Goal: Information Seeking & Learning: Learn about a topic

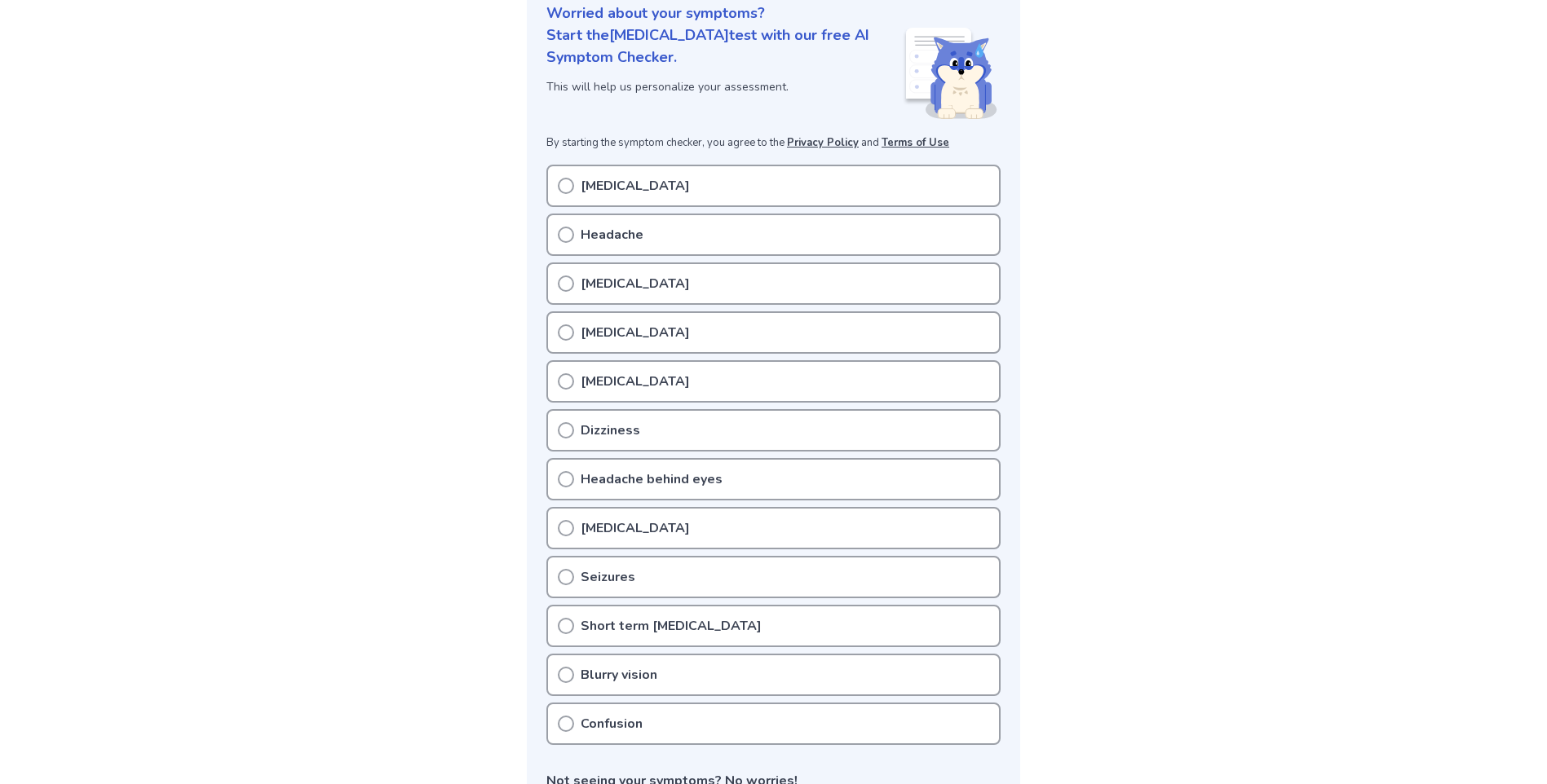
scroll to position [244, 0]
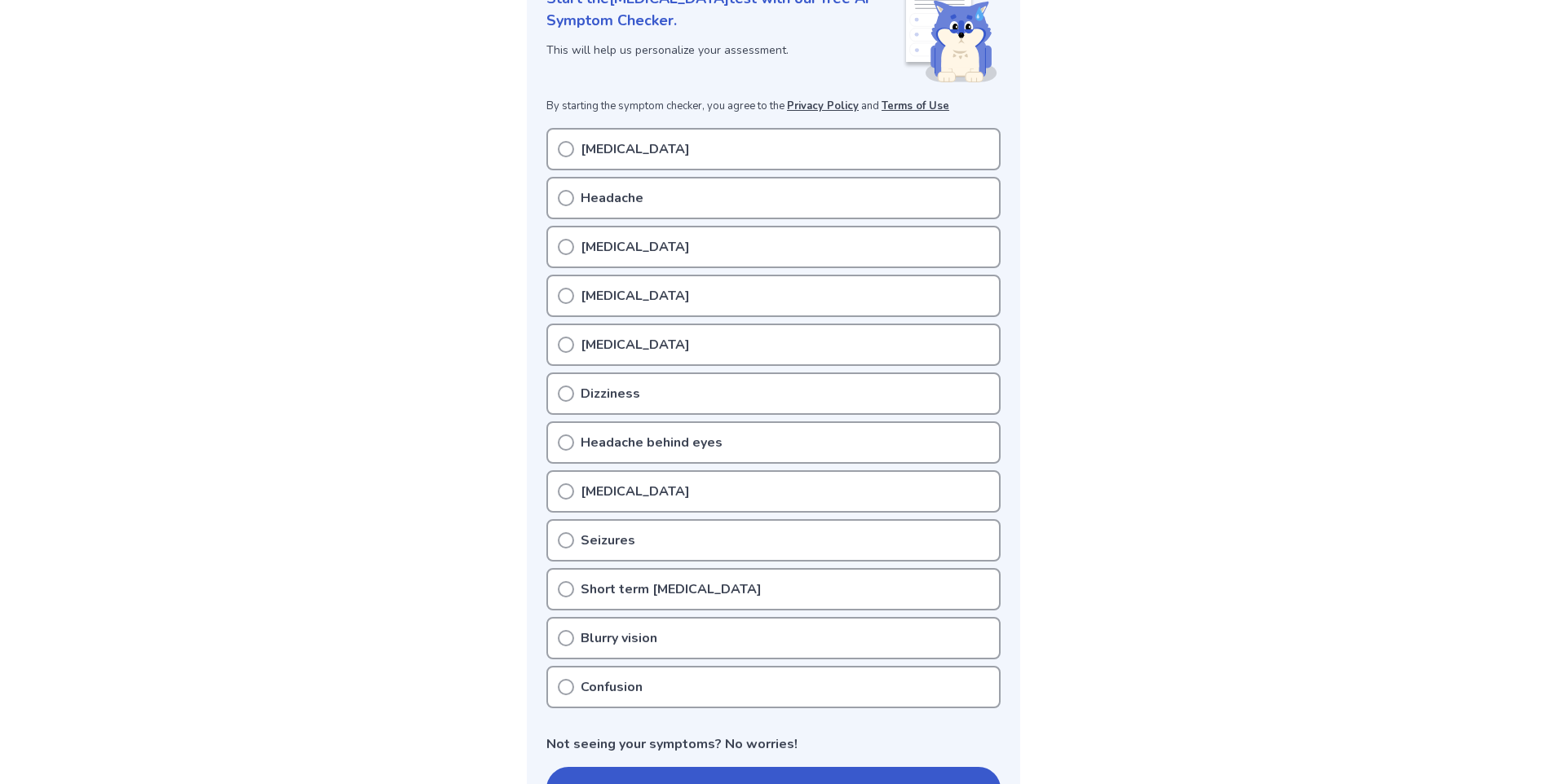
click at [610, 292] on p "[MEDICAL_DATA]" at bounding box center [635, 296] width 109 height 20
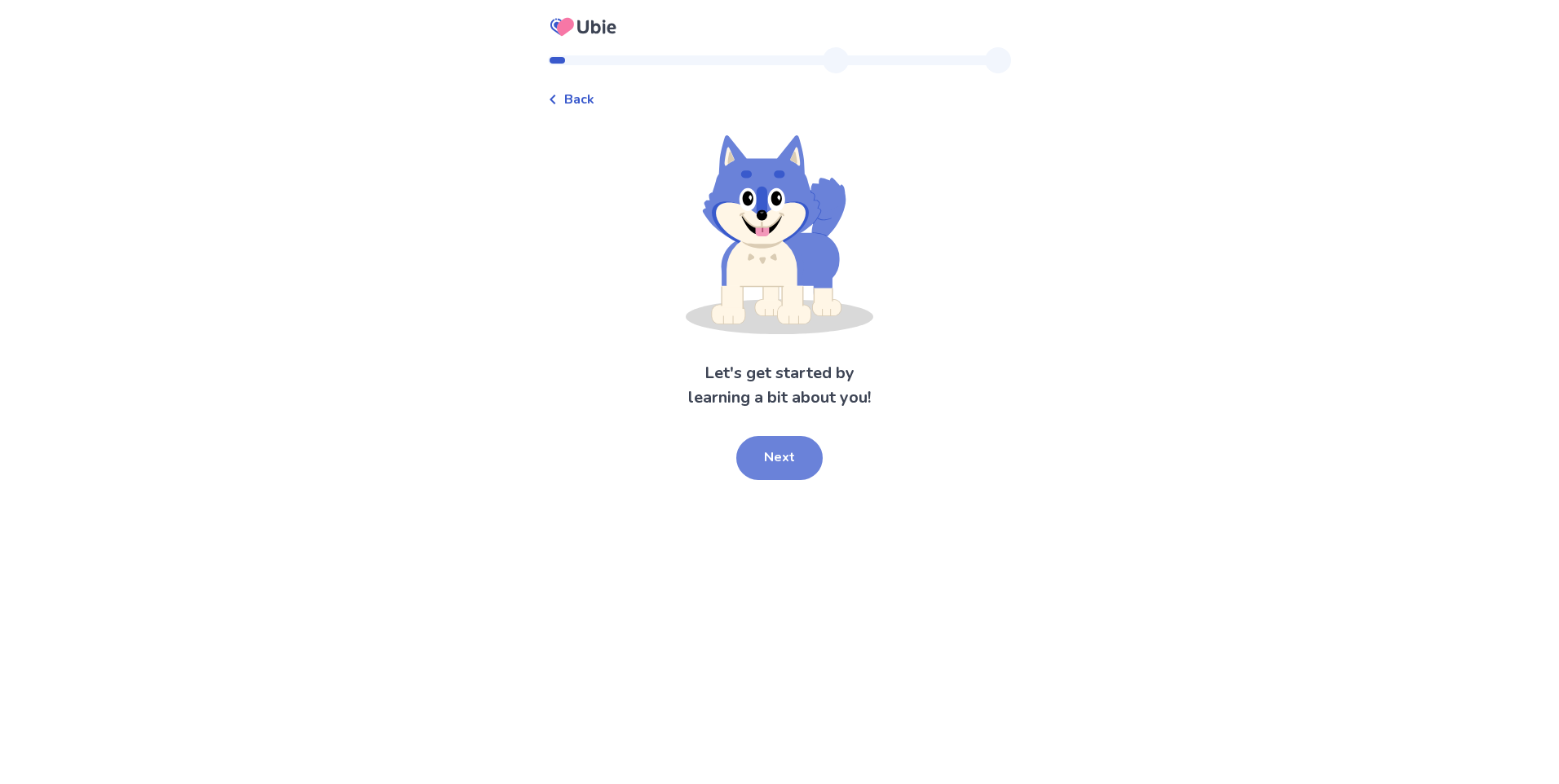
click at [804, 455] on button "Next" at bounding box center [779, 458] width 87 height 44
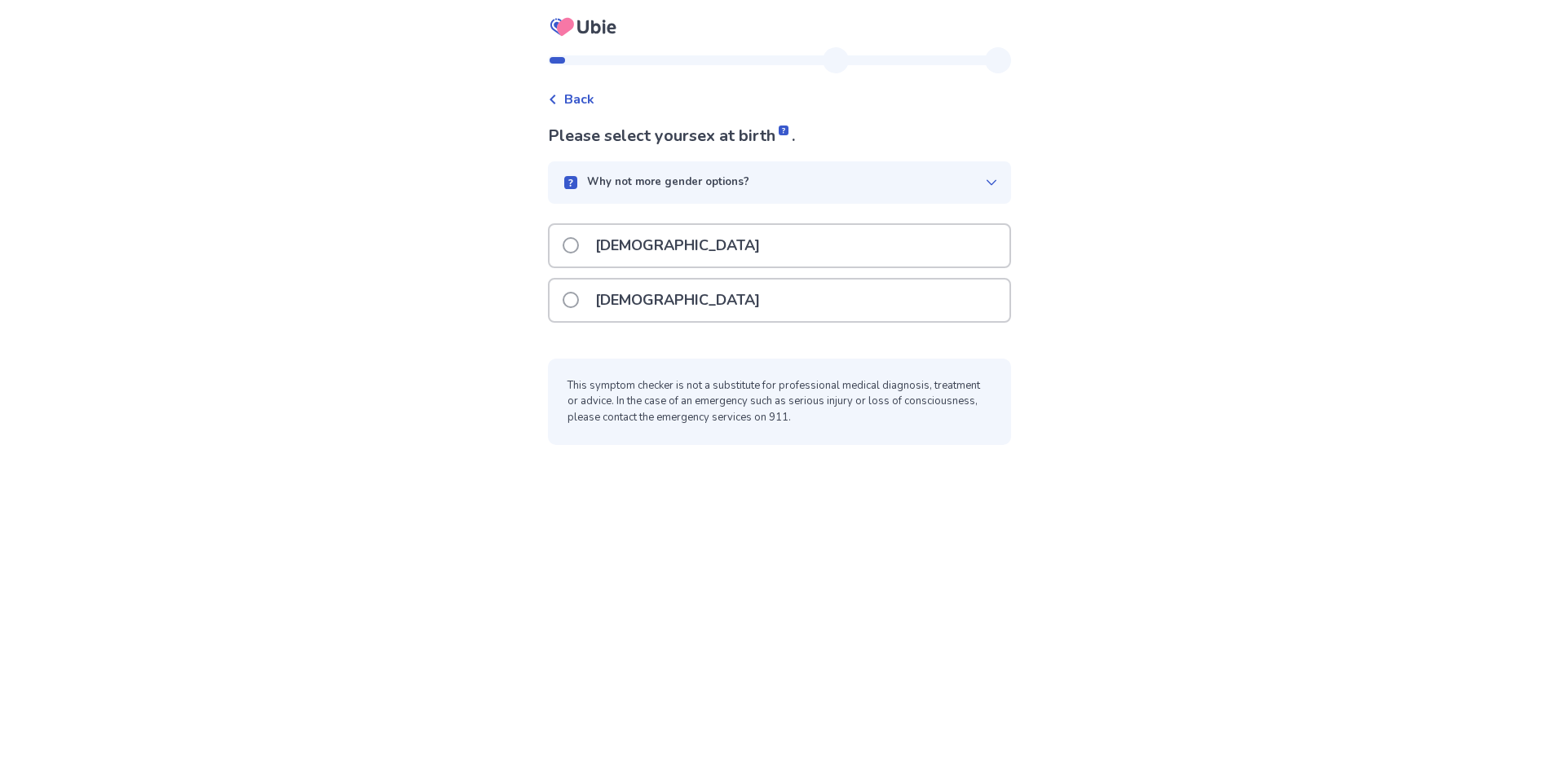
click at [622, 293] on p "[DEMOGRAPHIC_DATA]" at bounding box center [677, 300] width 185 height 42
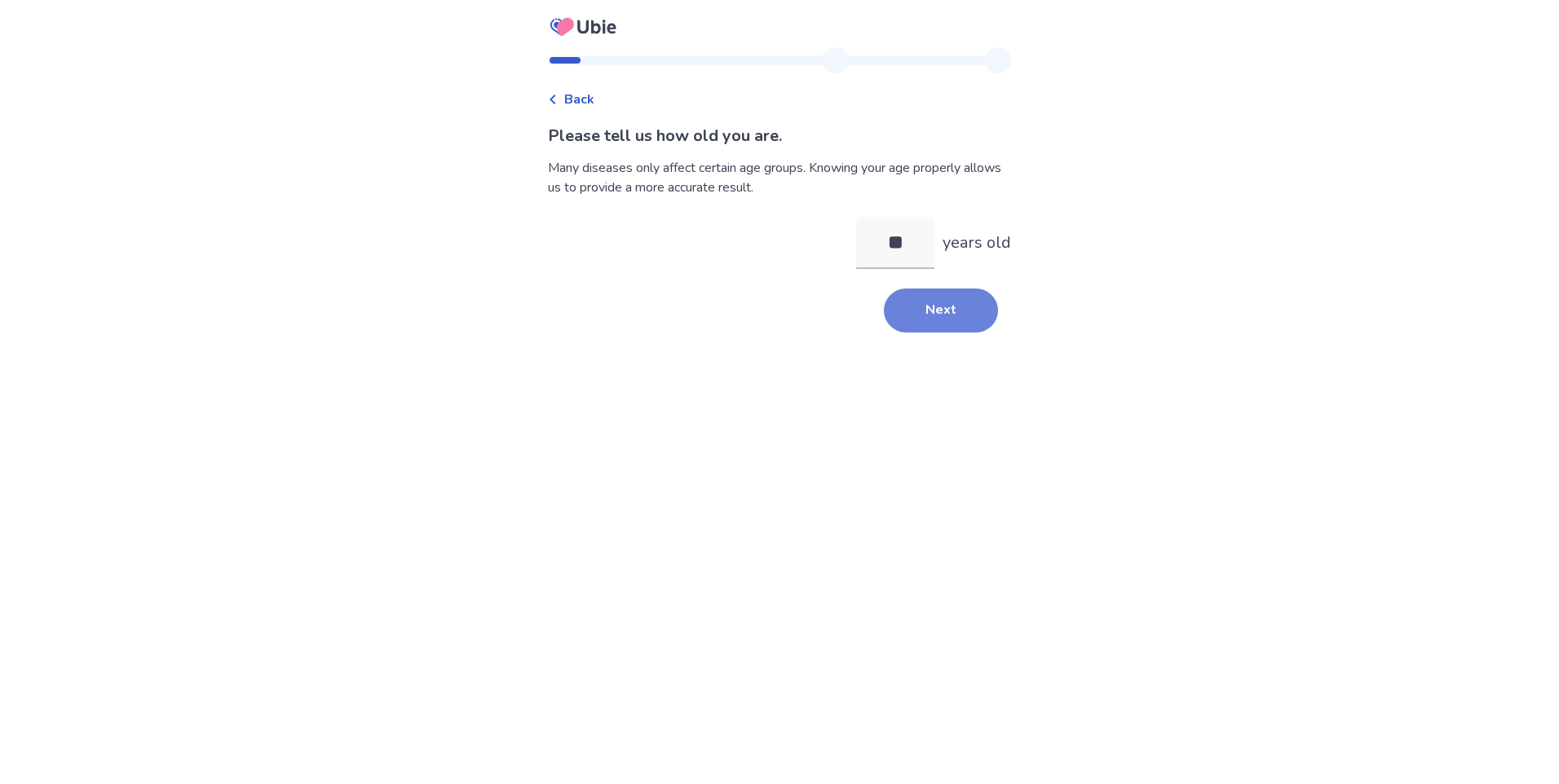
type input "**"
click at [982, 297] on button "Next" at bounding box center [941, 310] width 114 height 44
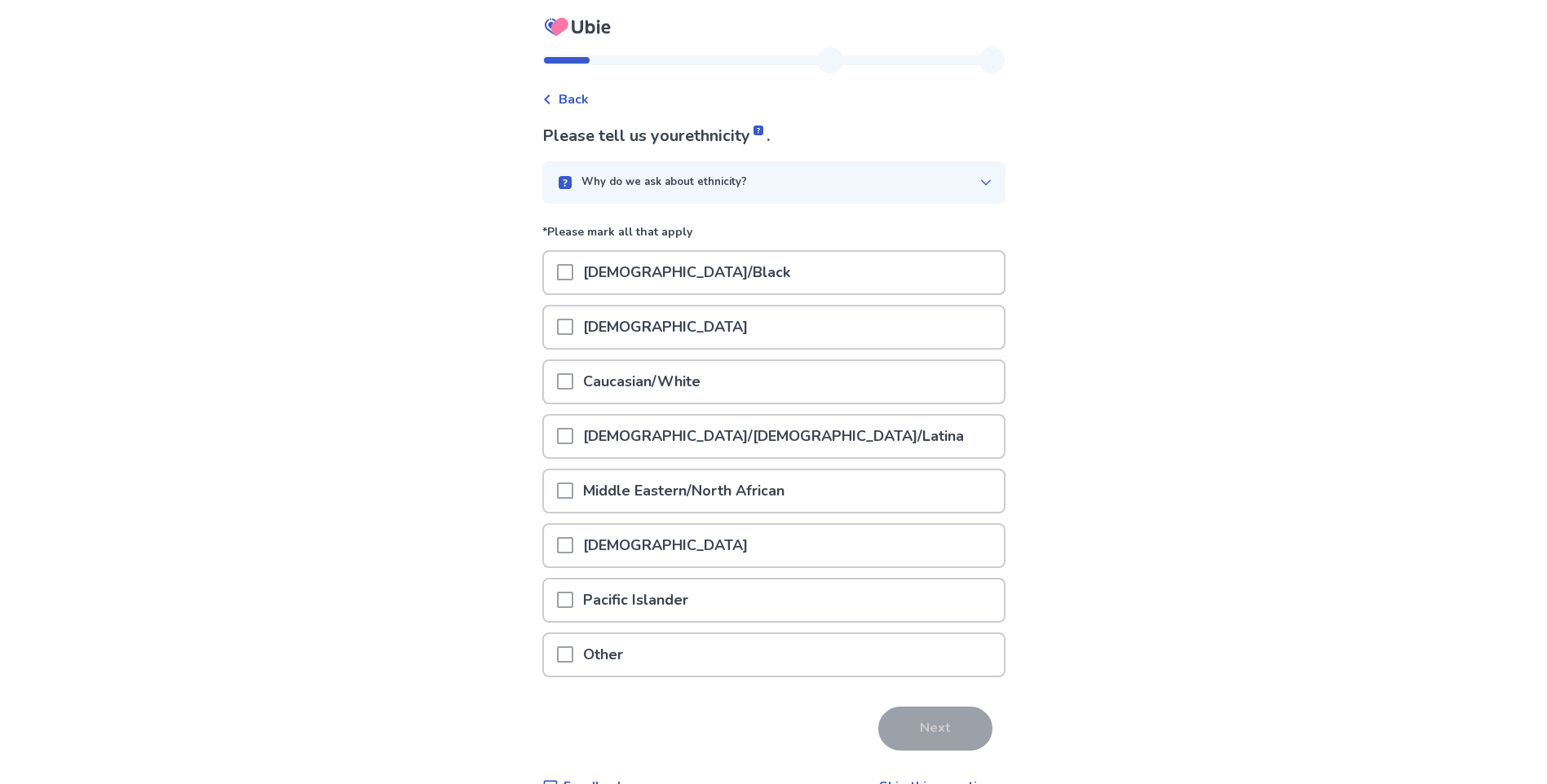
click at [686, 396] on p "Caucasian/White" at bounding box center [641, 382] width 137 height 42
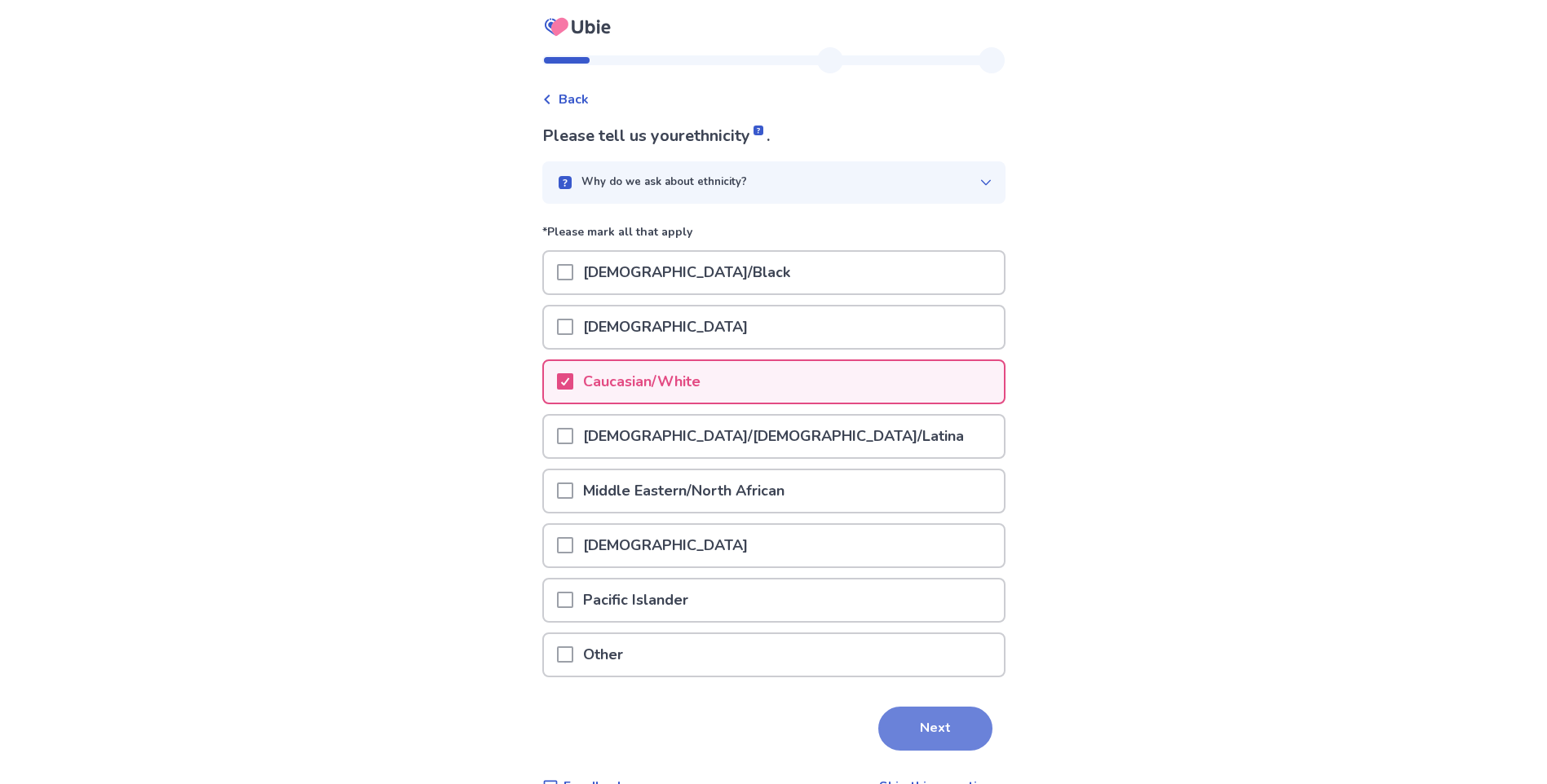
click at [949, 707] on button "Next" at bounding box center [935, 728] width 114 height 44
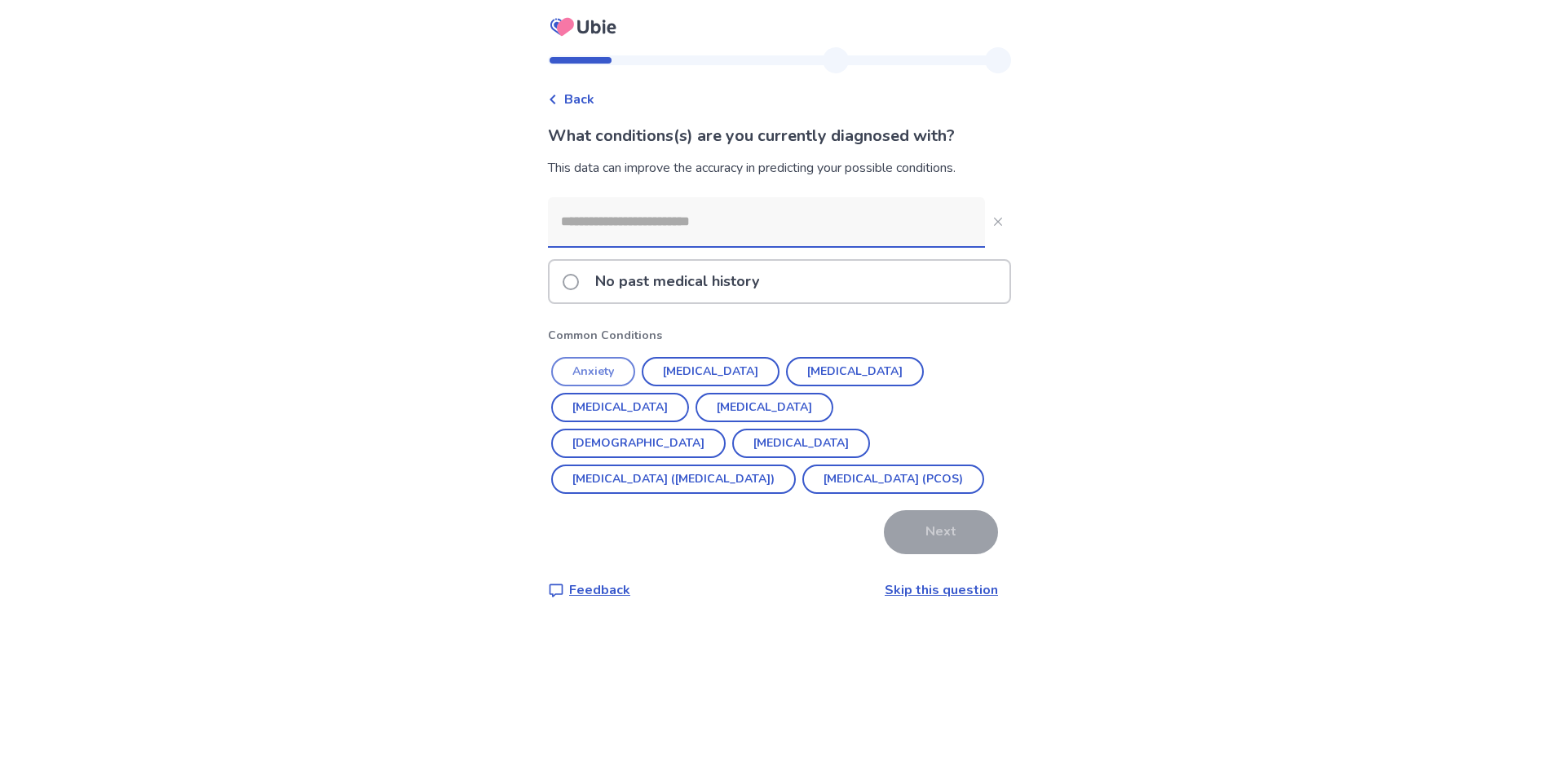
click at [632, 375] on button "Anxiety" at bounding box center [593, 371] width 84 height 29
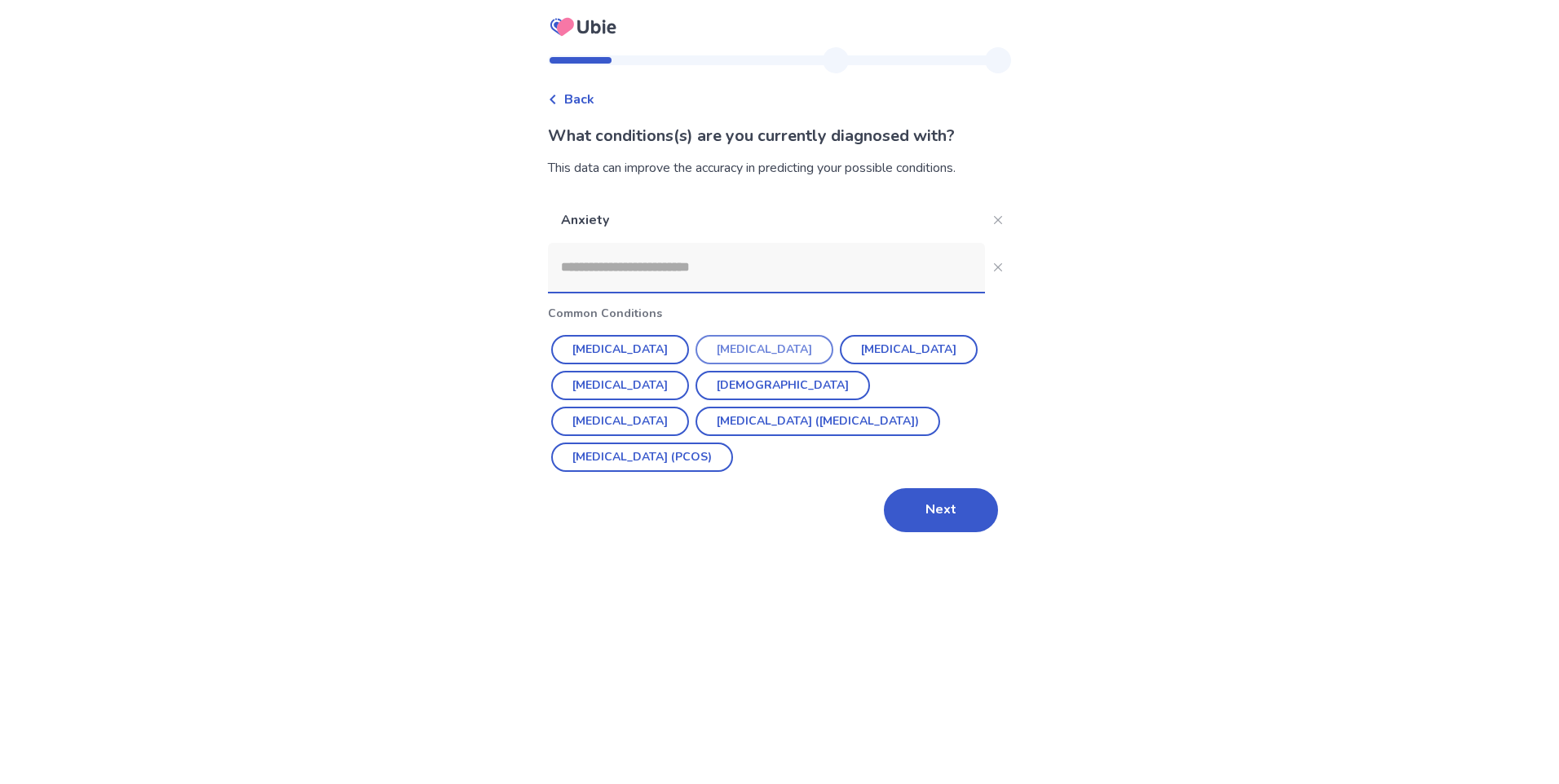
click at [716, 347] on button "[MEDICAL_DATA]" at bounding box center [765, 350] width 137 height 29
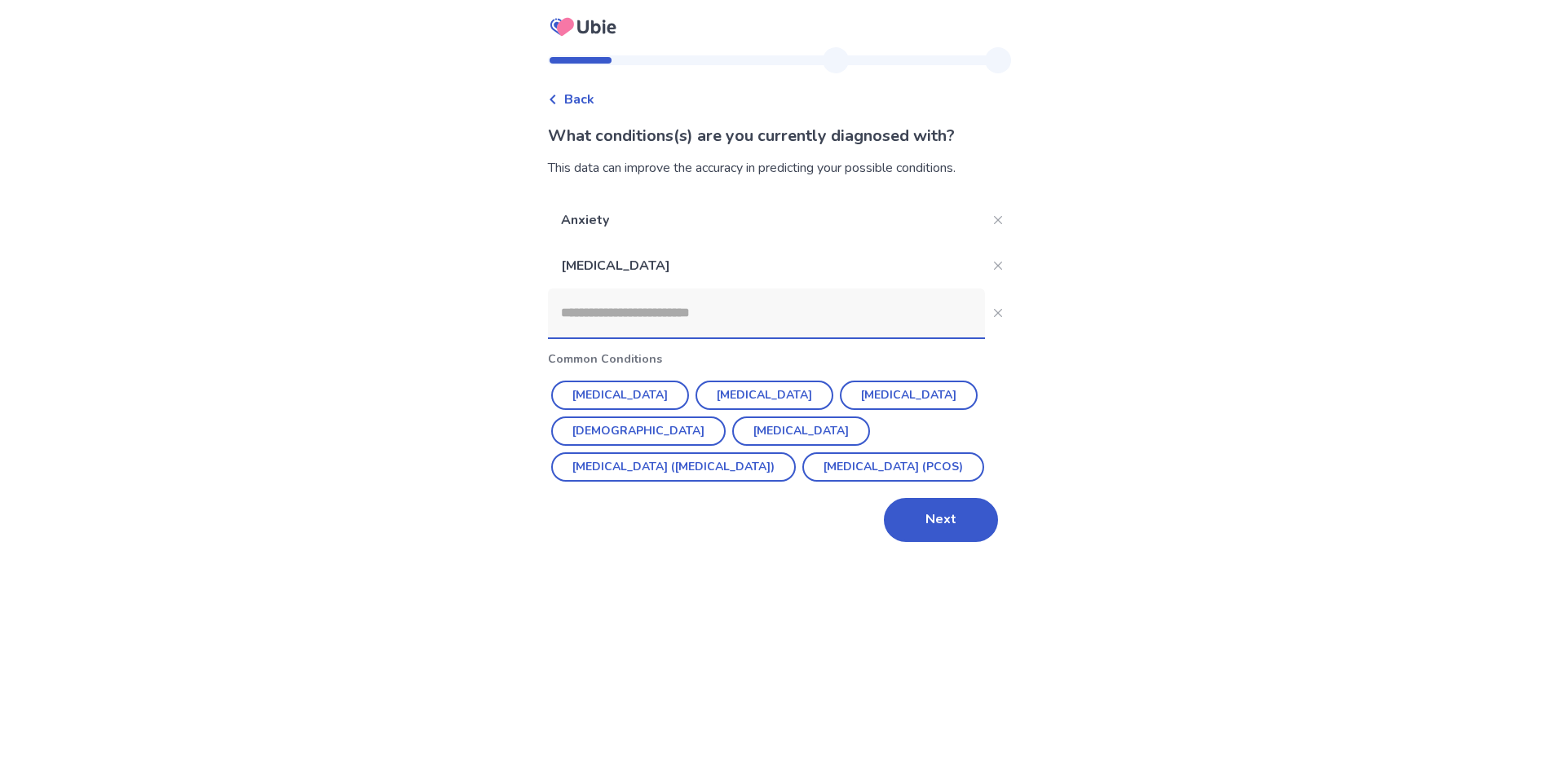
drag, startPoint x: 718, startPoint y: 316, endPoint x: 721, endPoint y: 308, distance: 8.5
click at [719, 314] on input at bounding box center [767, 313] width 437 height 49
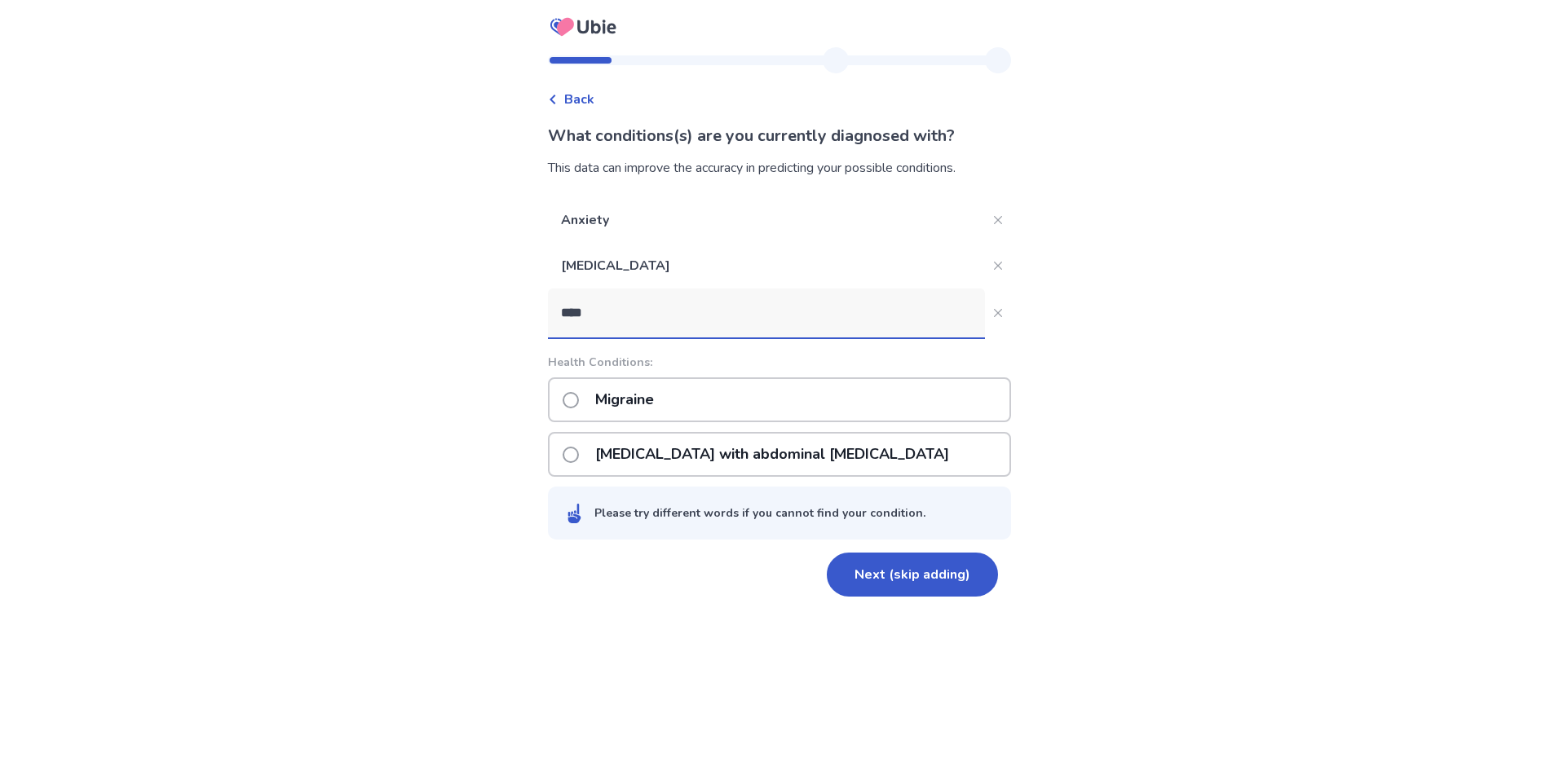
type input "****"
click at [950, 387] on div "Migraine" at bounding box center [779, 400] width 463 height 45
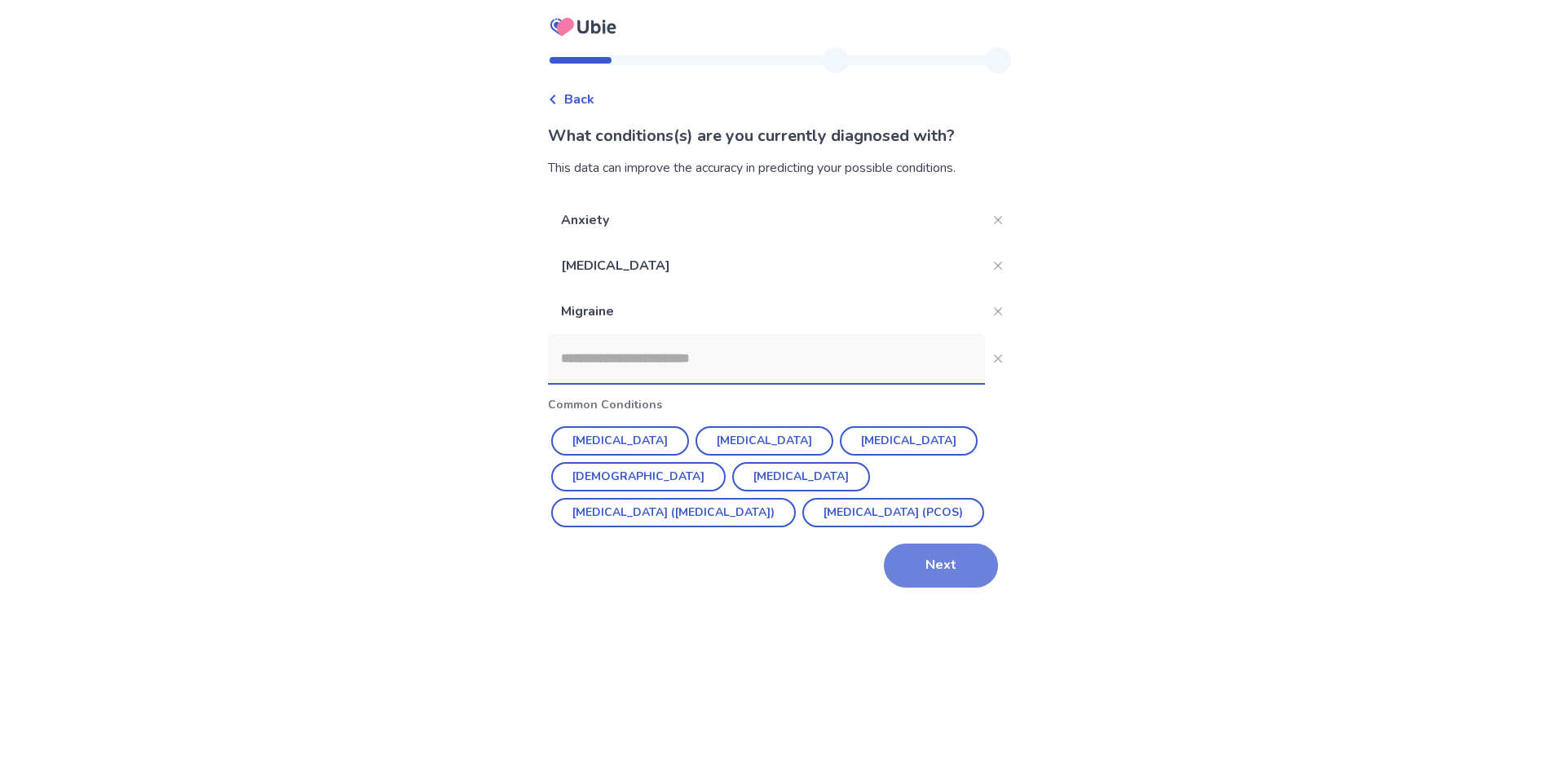
click at [941, 570] on button "Next" at bounding box center [941, 565] width 114 height 44
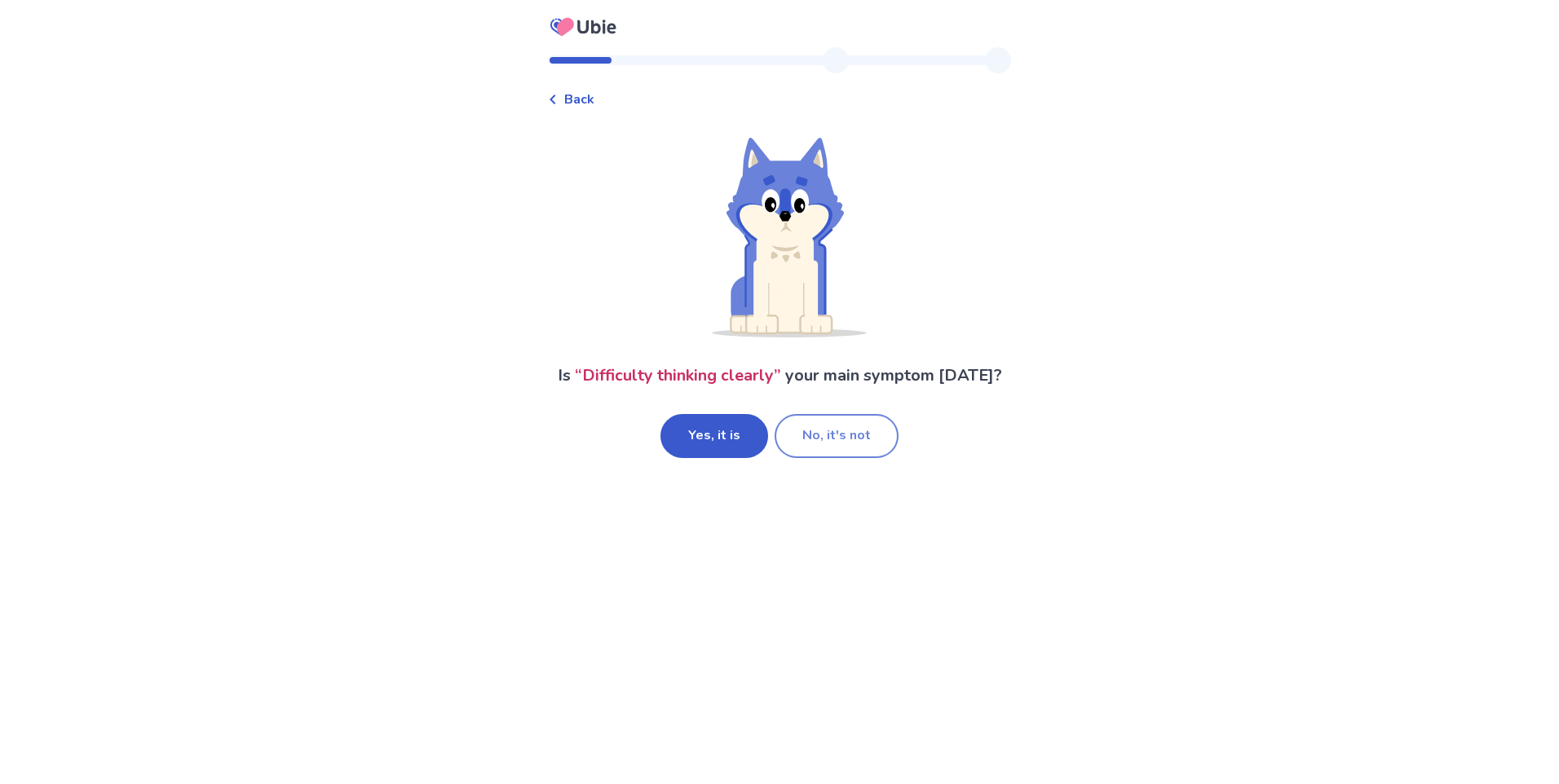
click at [842, 440] on button "No, it's not" at bounding box center [836, 435] width 124 height 44
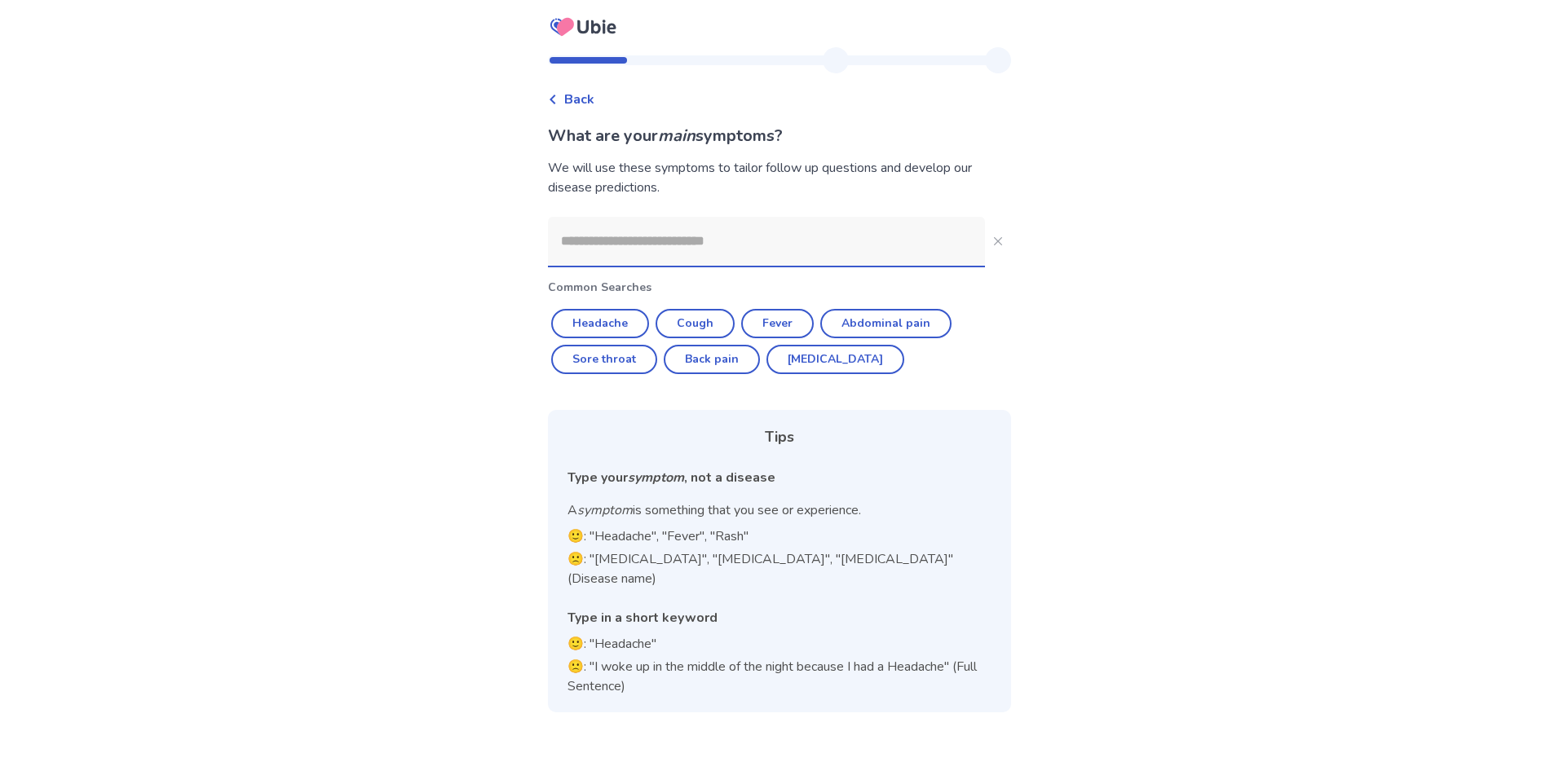
click at [714, 234] on input at bounding box center [767, 241] width 437 height 49
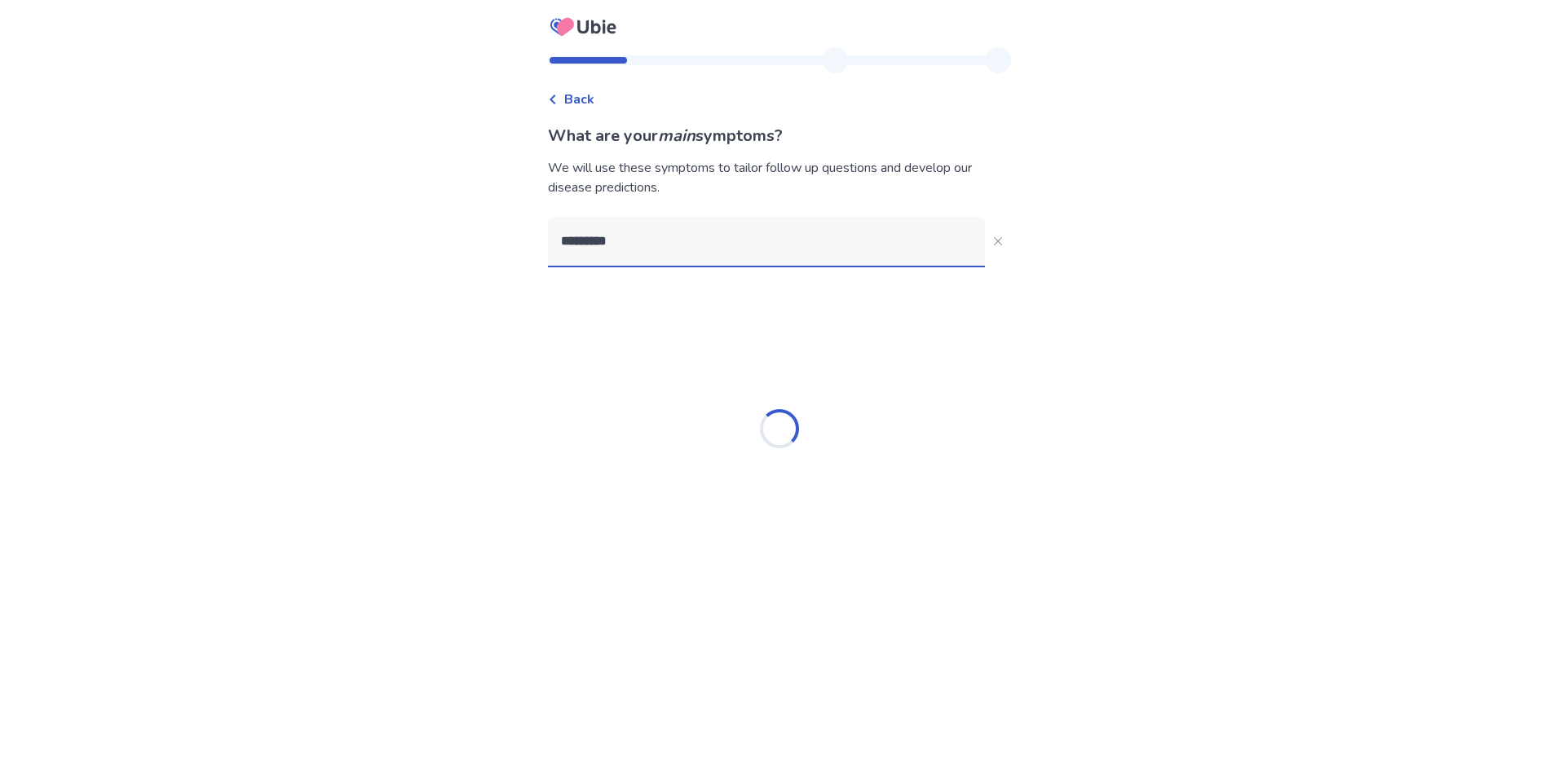
type input "*********"
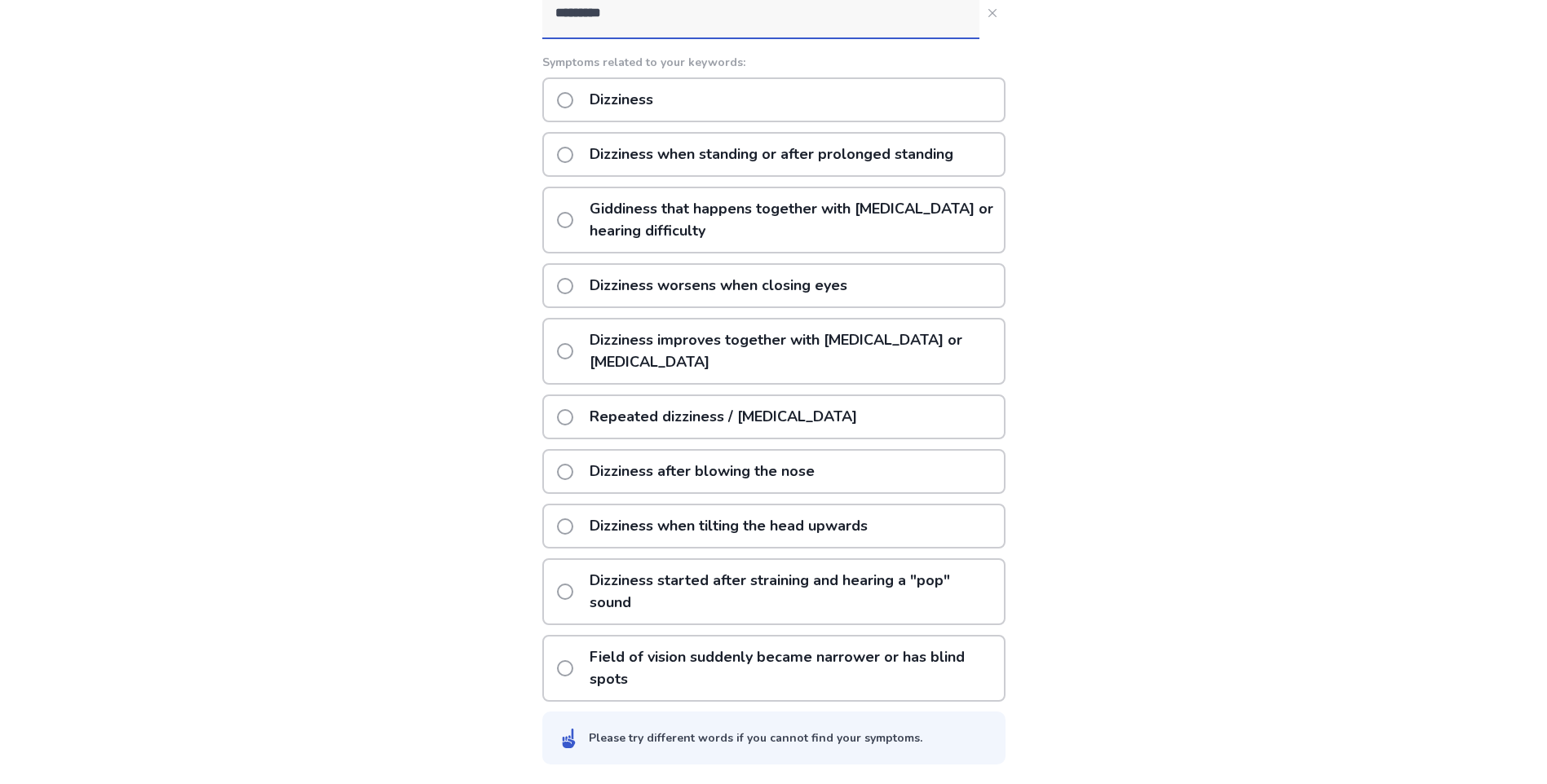
scroll to position [146, 0]
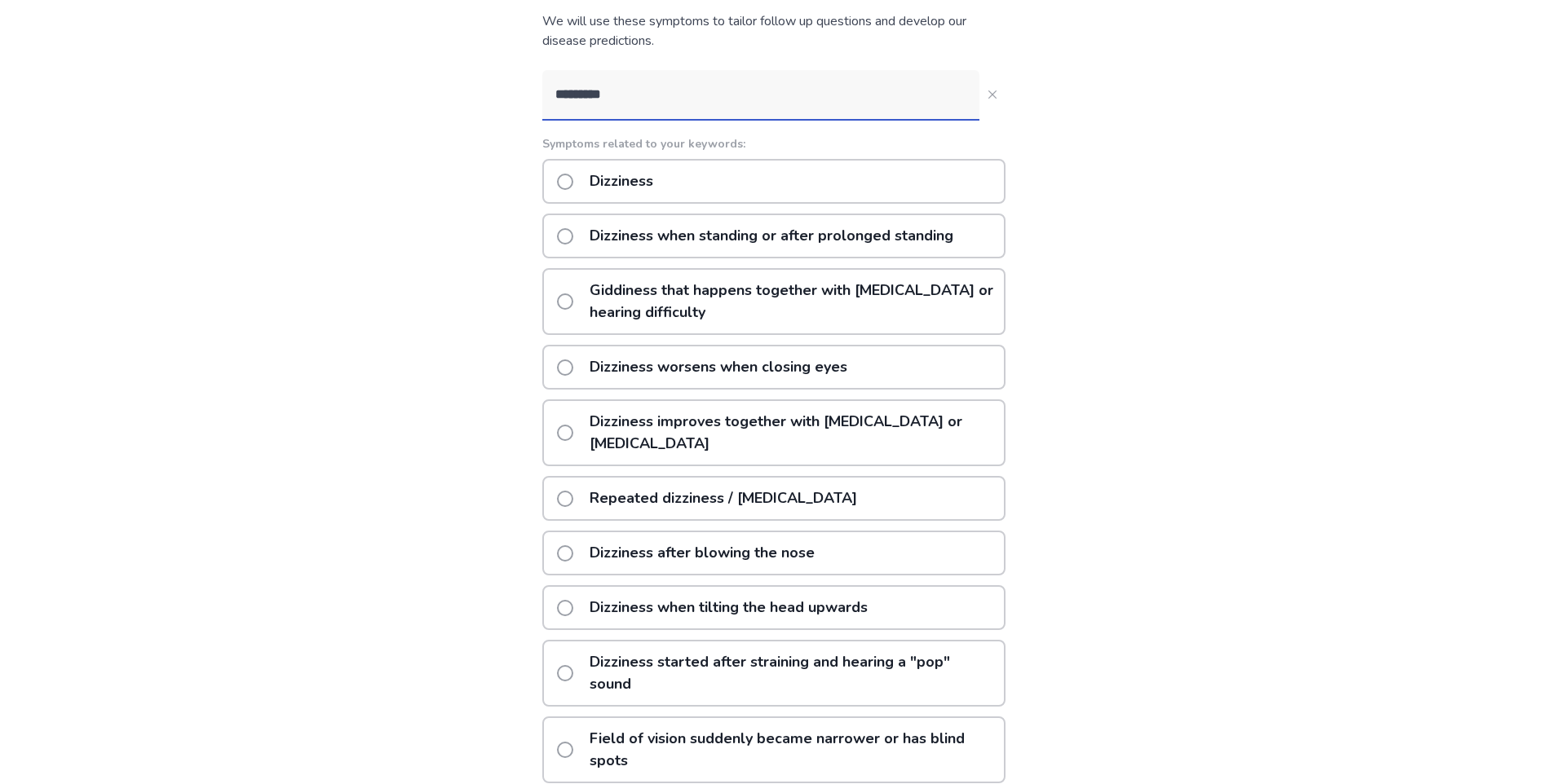
click at [843, 185] on div "Dizziness" at bounding box center [774, 181] width 463 height 45
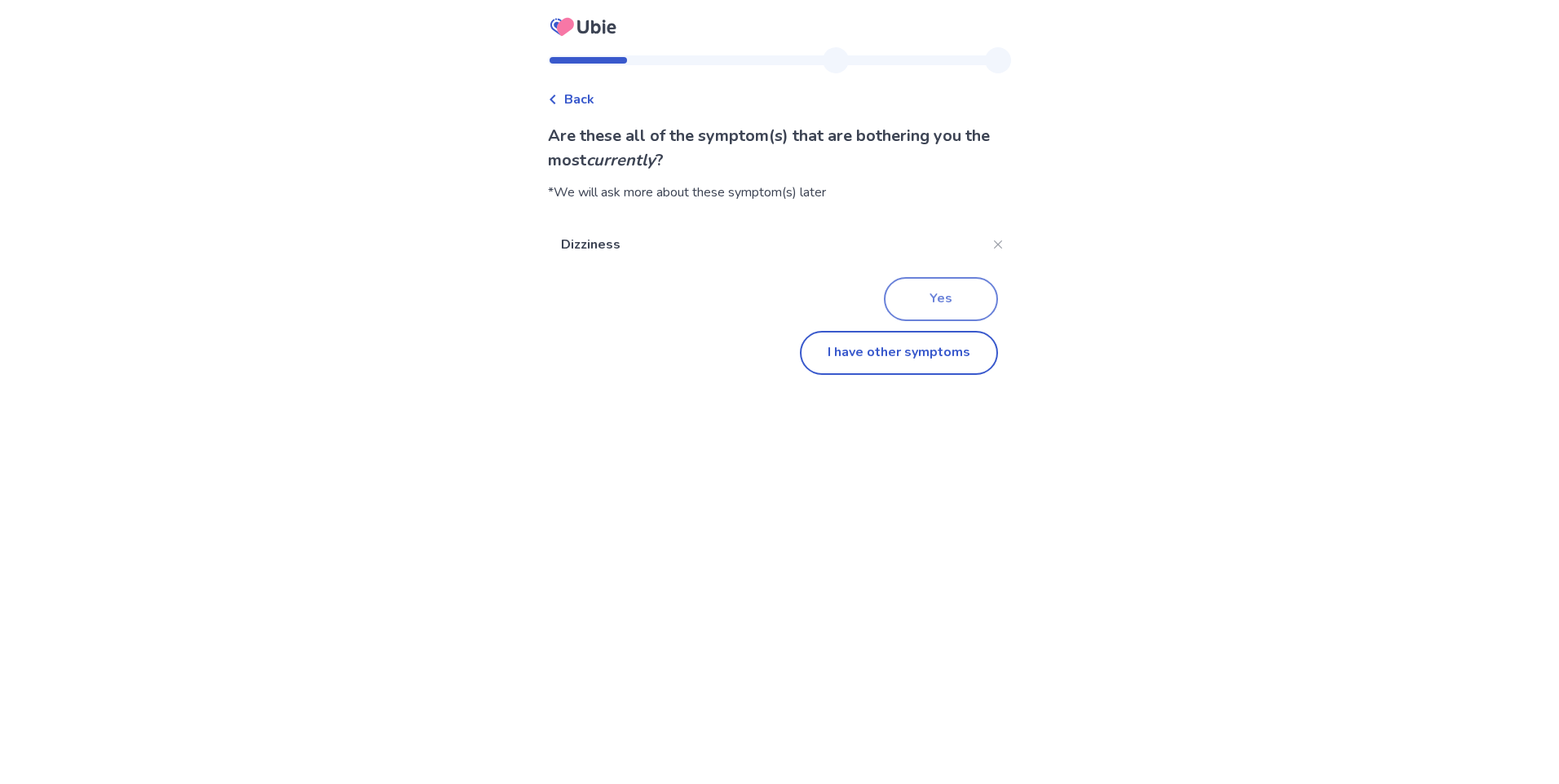
click at [950, 289] on button "Yes" at bounding box center [941, 299] width 114 height 44
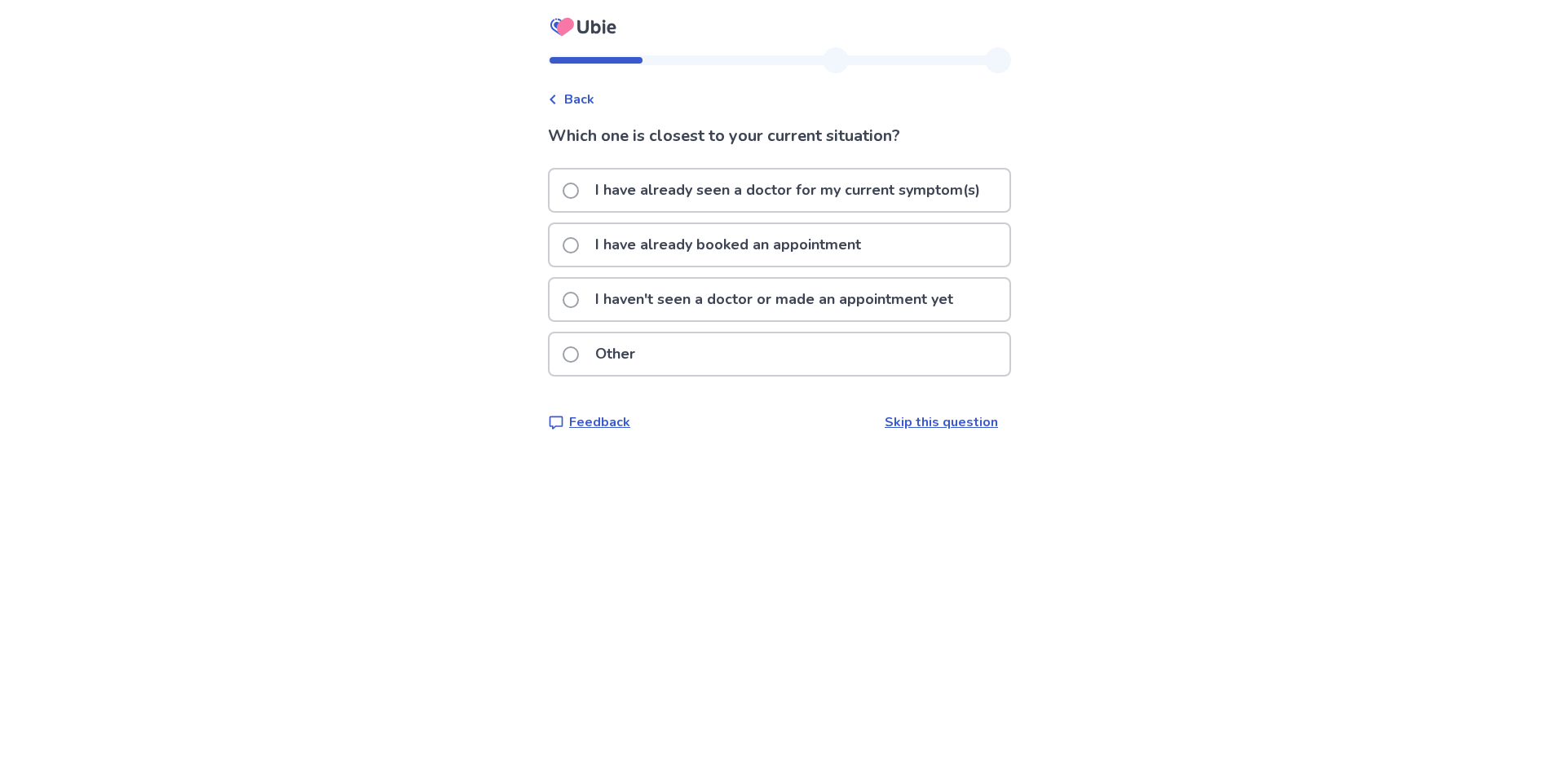
click at [753, 302] on p "I haven't seen a doctor or made an appointment yet" at bounding box center [774, 300] width 377 height 42
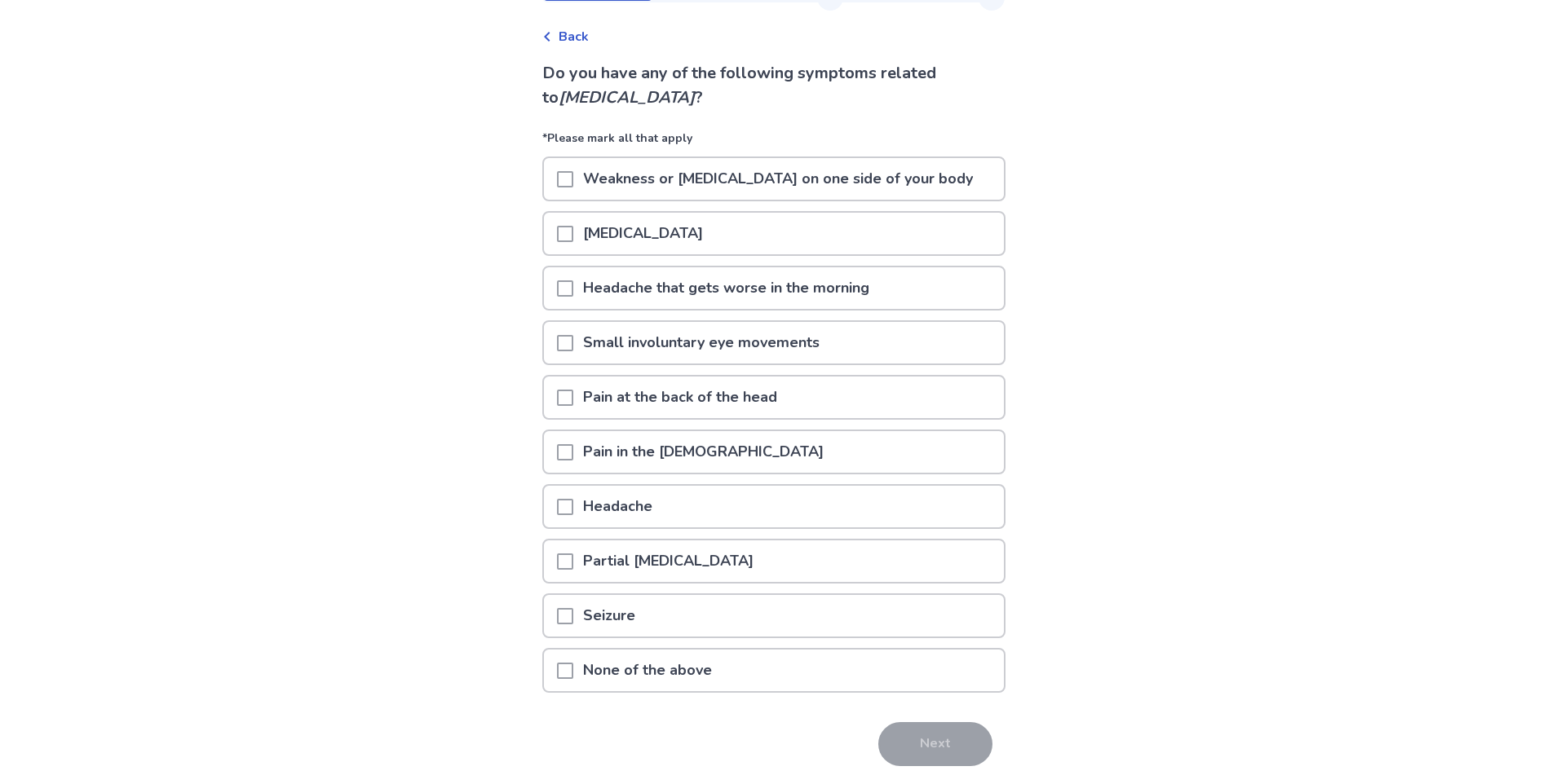
scroll to position [117, 0]
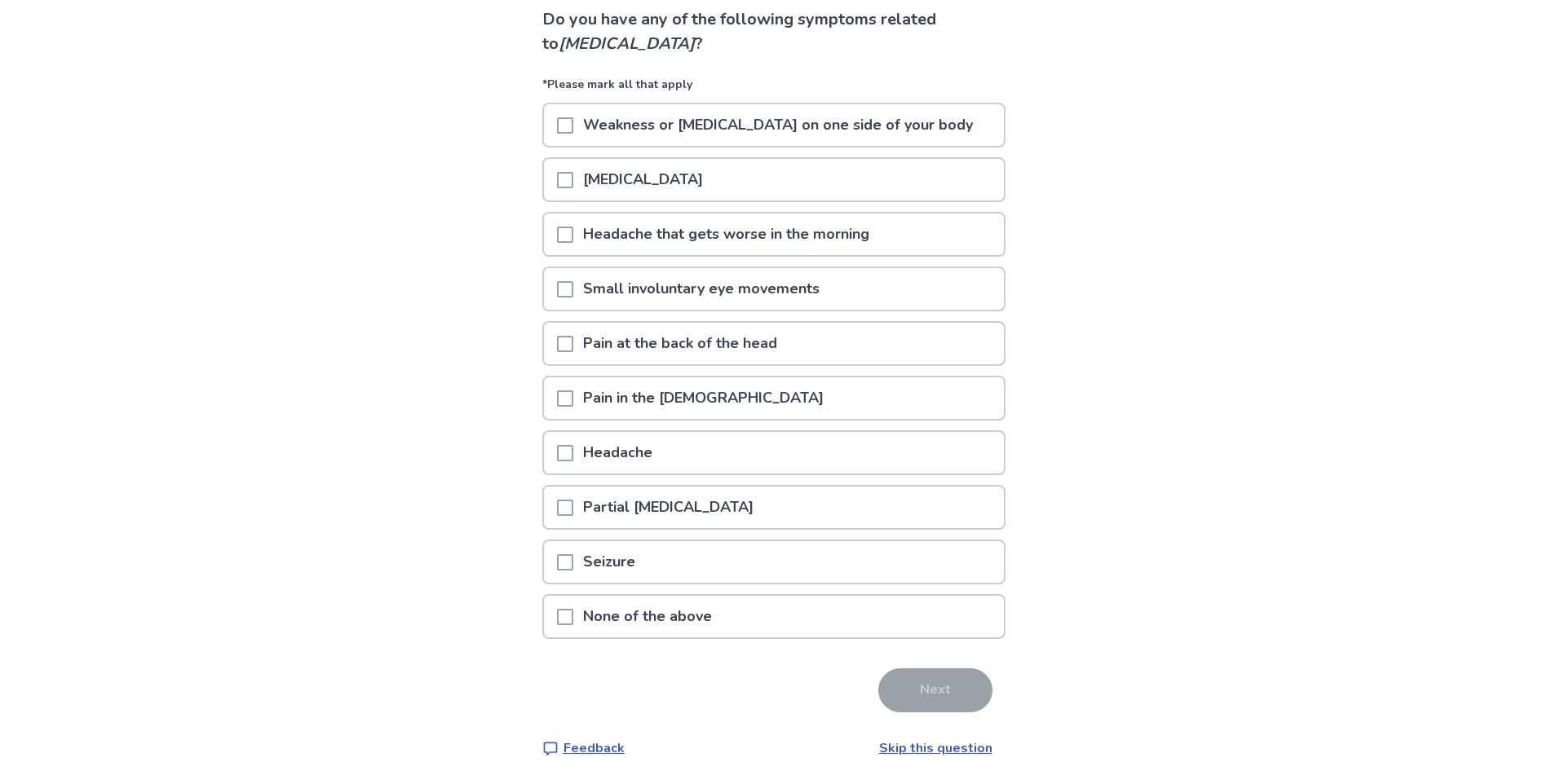
click at [697, 606] on p "None of the above" at bounding box center [647, 616] width 148 height 42
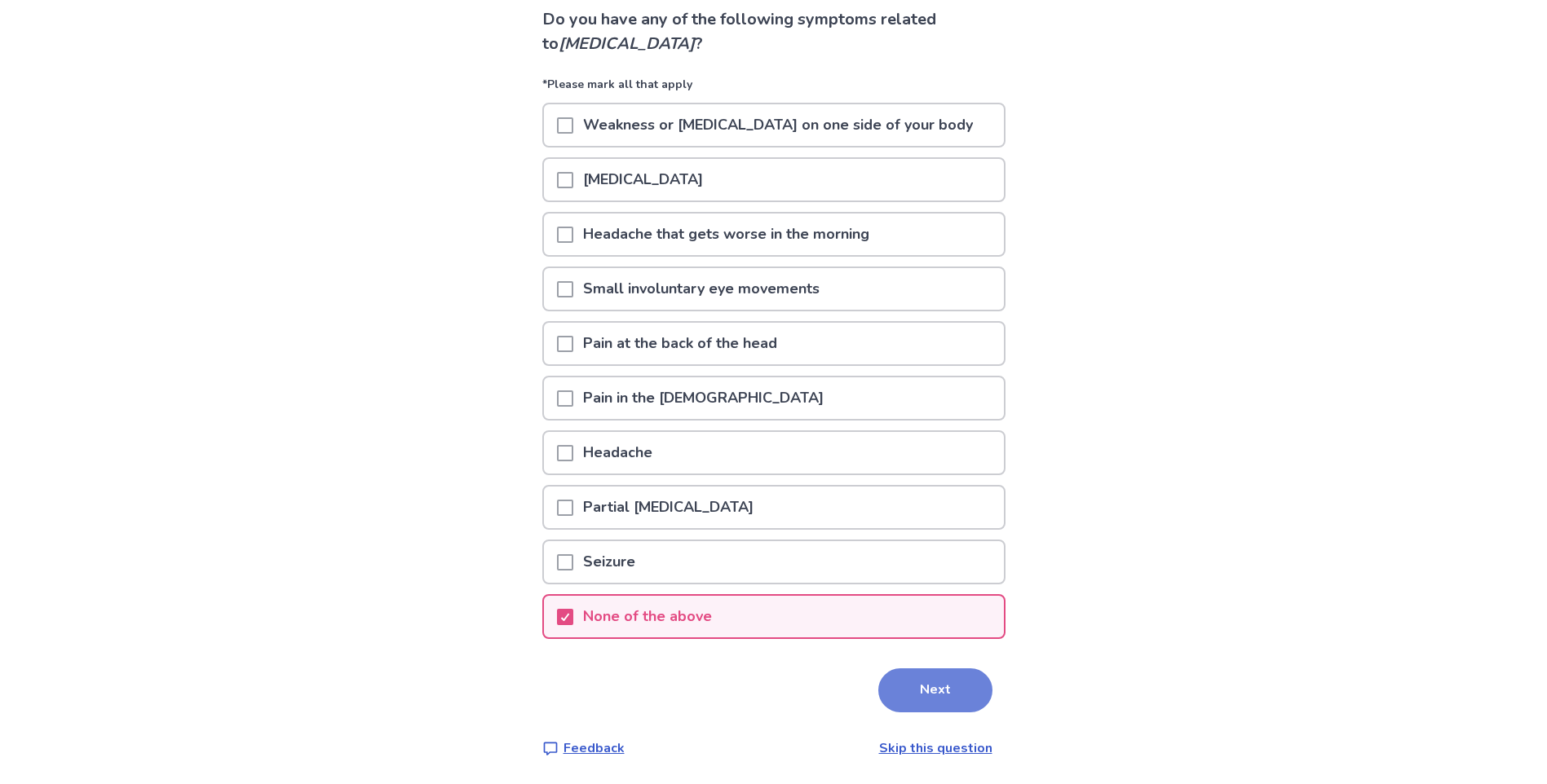
click at [886, 683] on button "Next" at bounding box center [935, 689] width 114 height 44
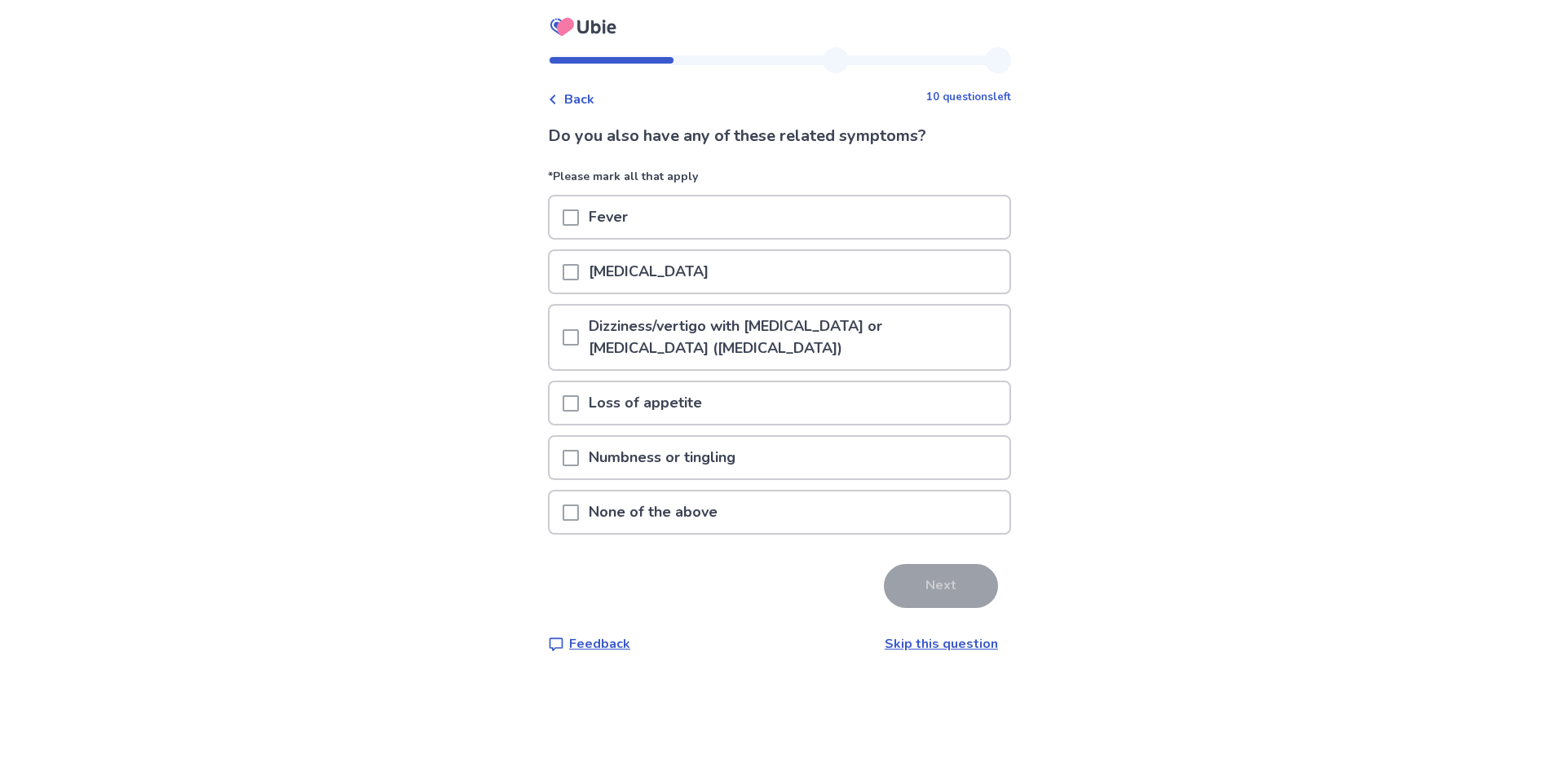
click at [901, 336] on p "Dizziness/vertigo with ringing in the ears or difficulty hearing (tinnitus)" at bounding box center [794, 337] width 431 height 63
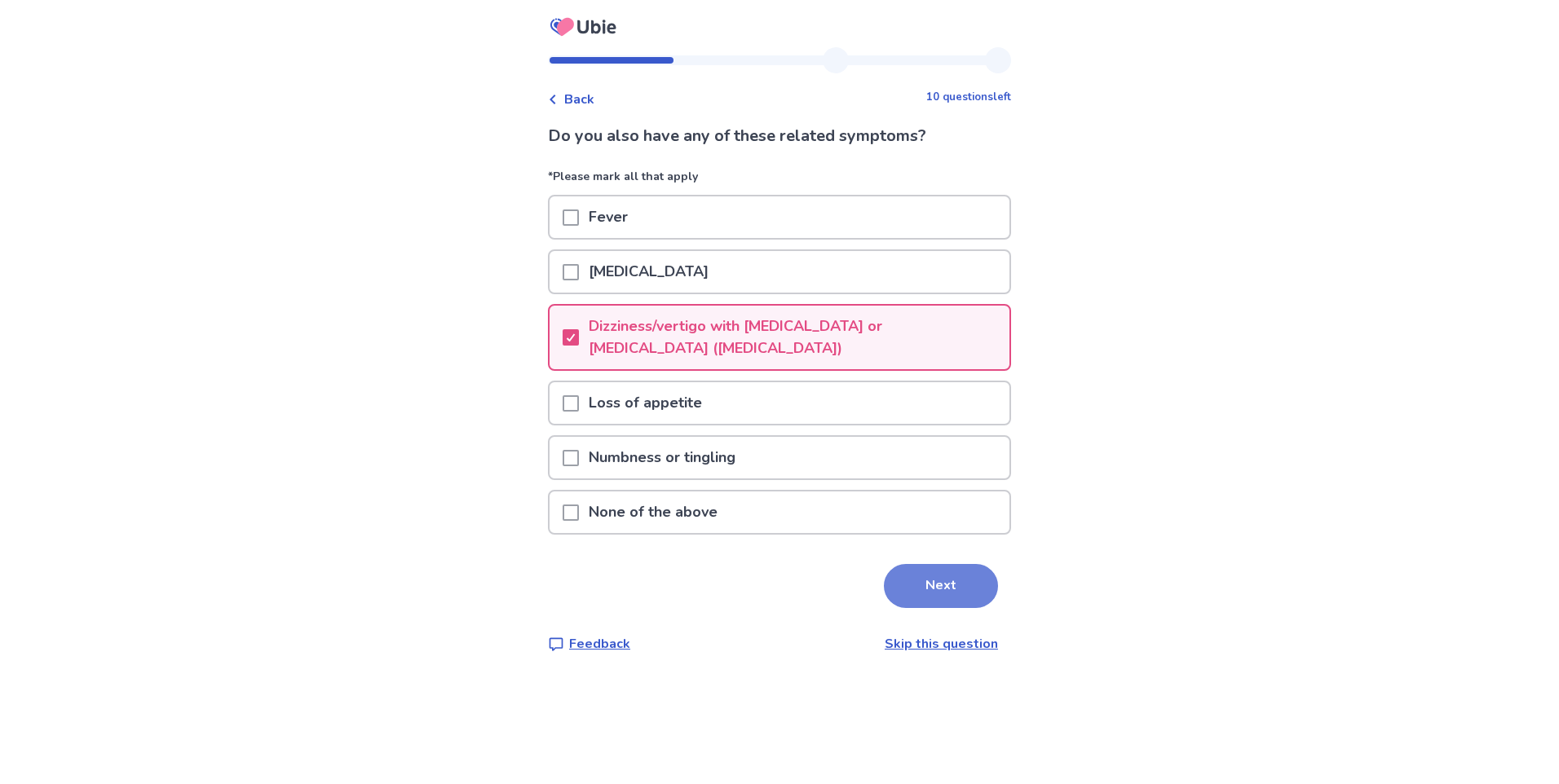
click at [937, 583] on button "Next" at bounding box center [941, 585] width 114 height 44
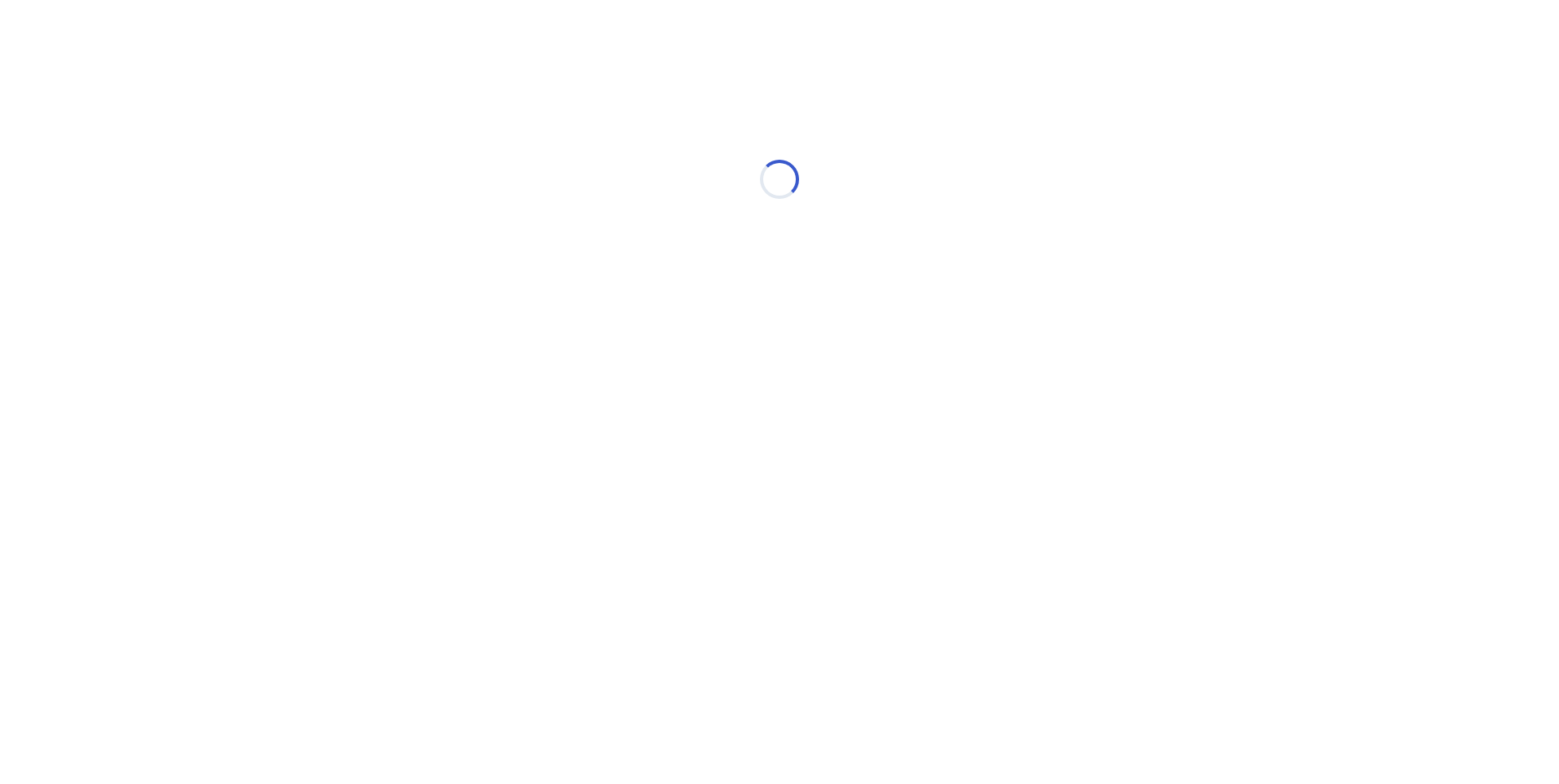
select select "*"
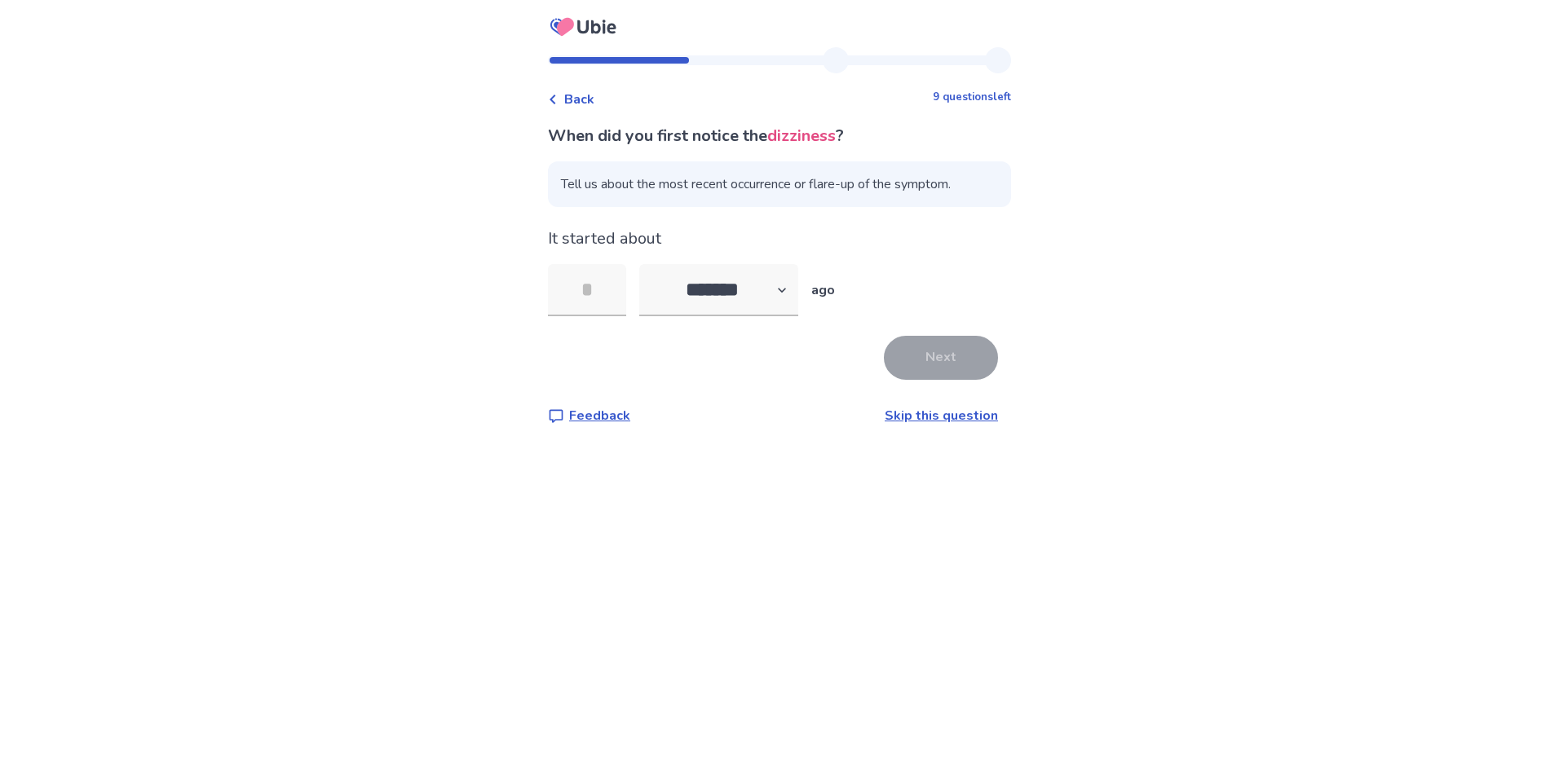
click at [668, 179] on span "Tell us about the most recent occurrence or flare-up of the symptom." at bounding box center [779, 184] width 463 height 45
click at [616, 291] on input "tel" at bounding box center [587, 290] width 79 height 52
type input "*"
click at [926, 352] on button "Next" at bounding box center [941, 358] width 114 height 44
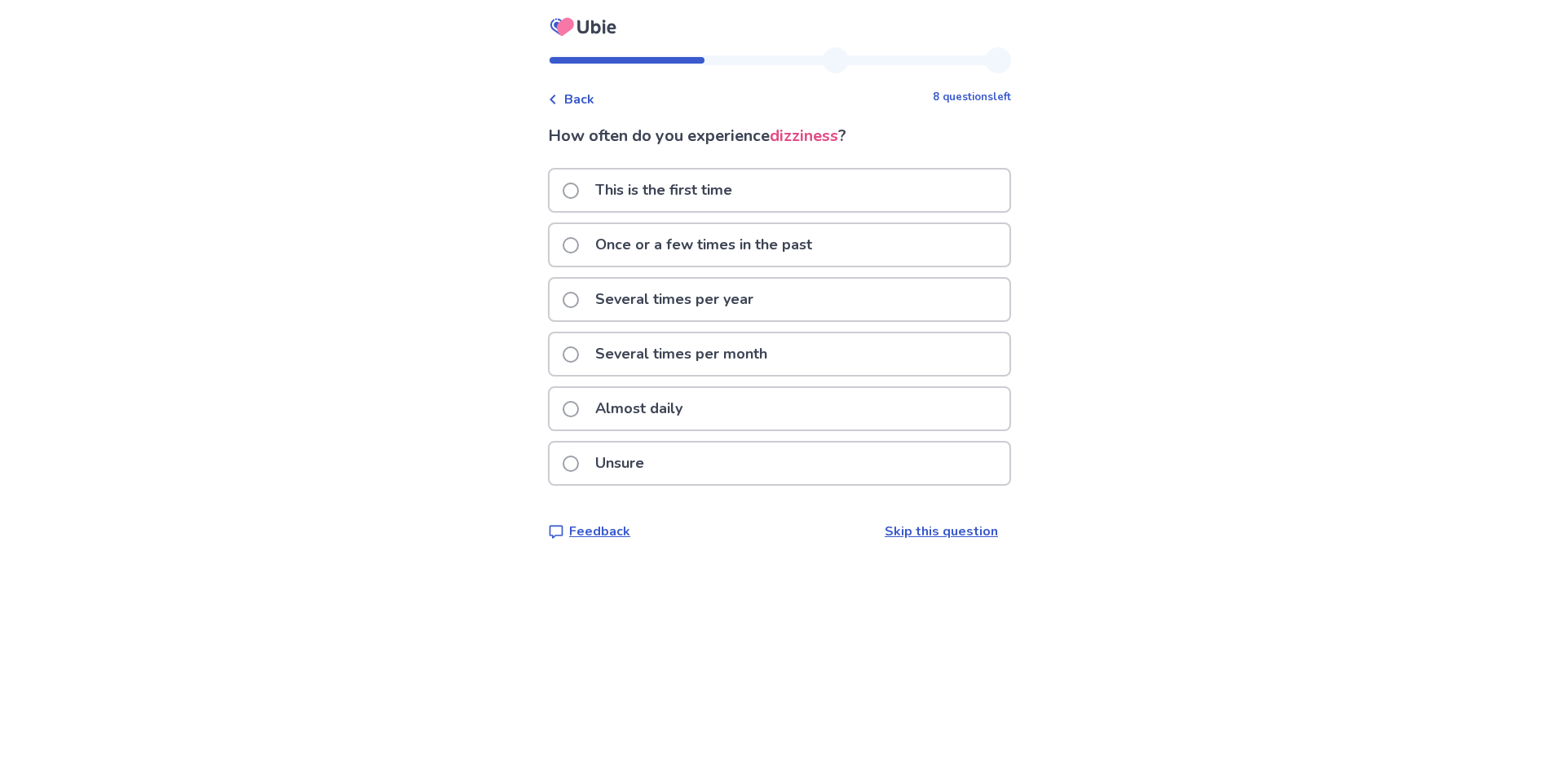
click at [716, 410] on div "Almost daily" at bounding box center [779, 409] width 460 height 42
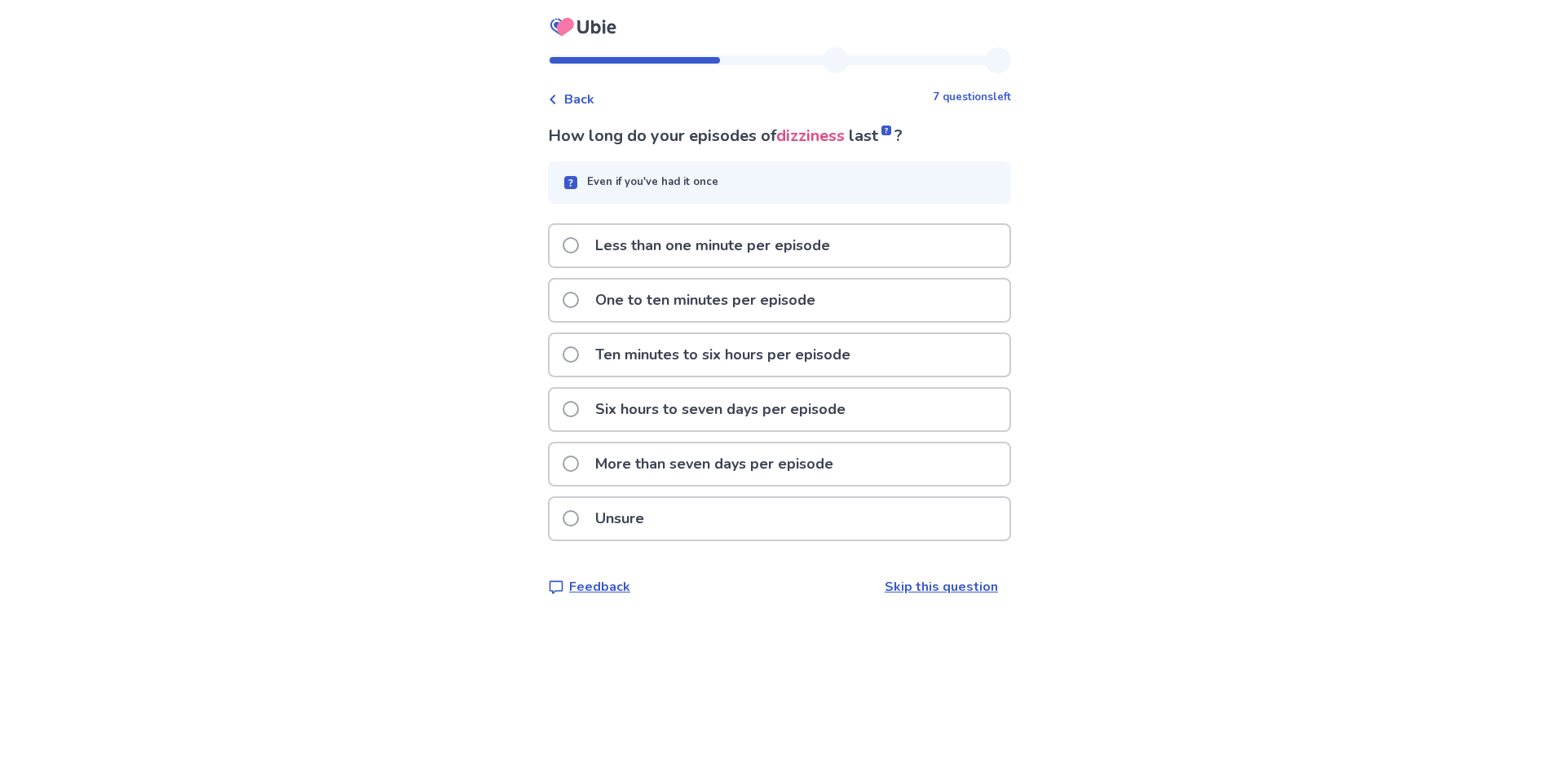
click at [649, 252] on p "Less than one minute per episode" at bounding box center [712, 245] width 254 height 42
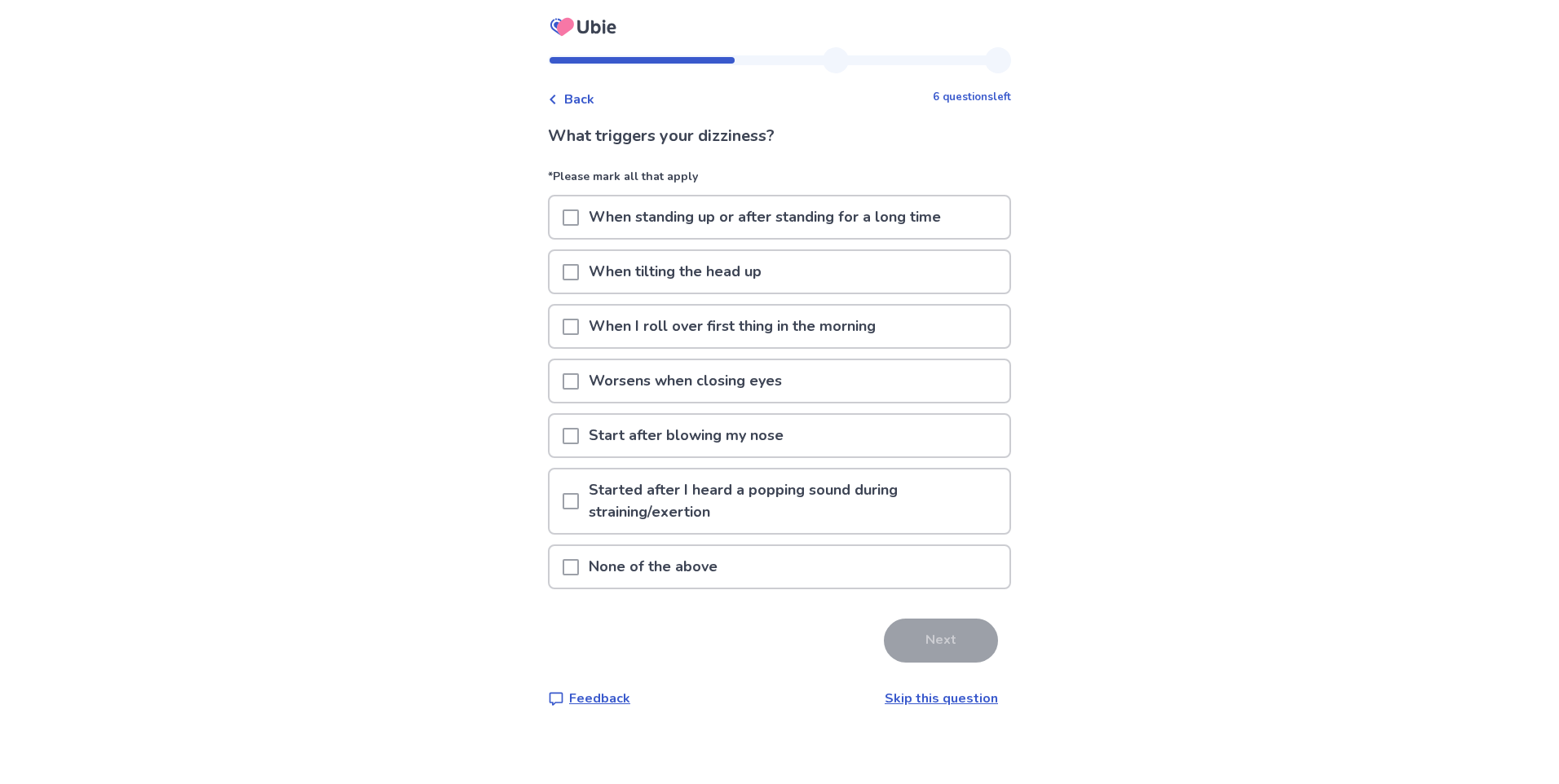
click at [781, 560] on div "None of the above" at bounding box center [779, 566] width 460 height 42
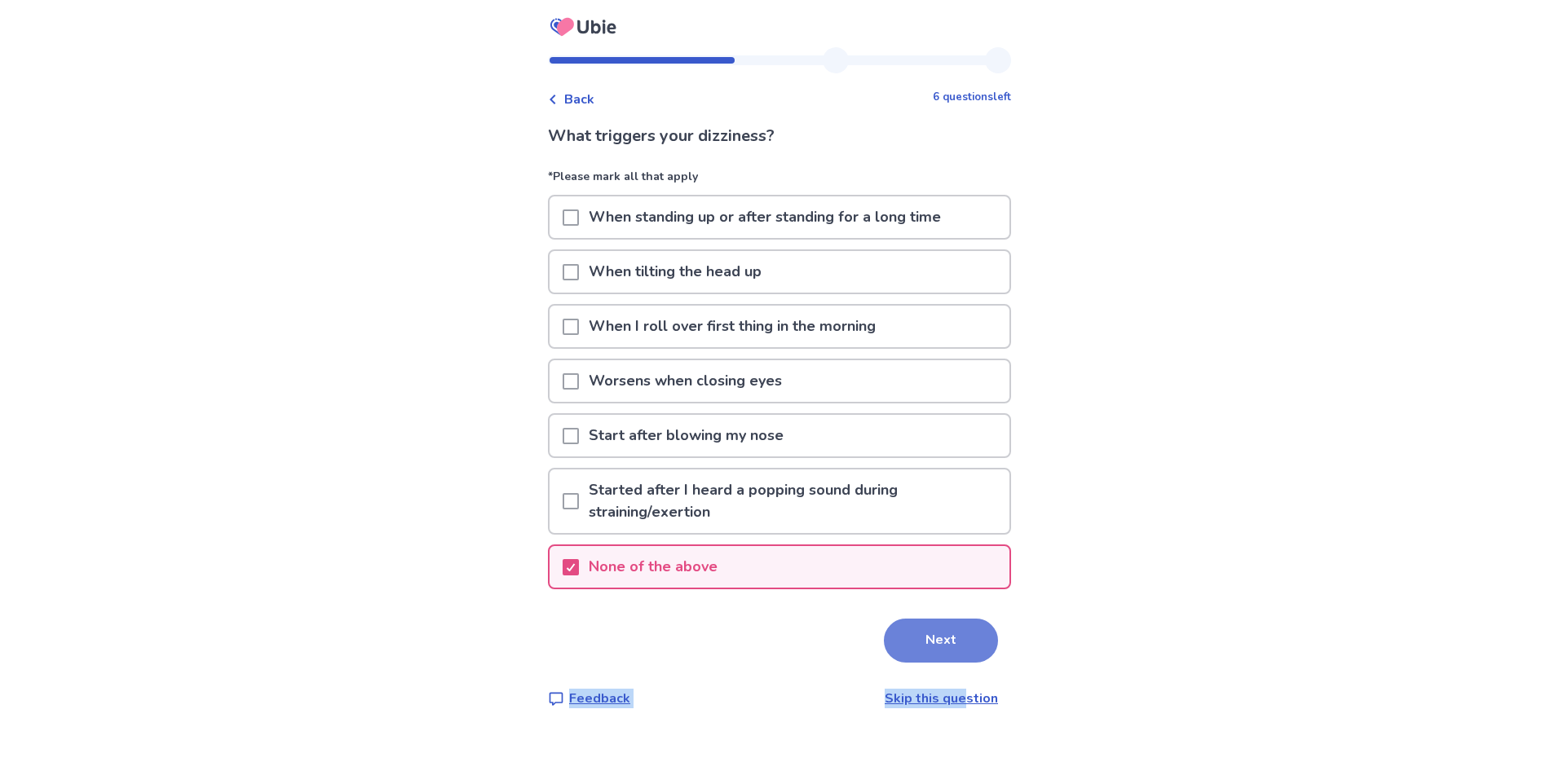
click at [958, 662] on div "What triggers your dizziness? *Please mark all that apply When standing up or a…" at bounding box center [779, 416] width 463 height 584
drag, startPoint x: 958, startPoint y: 662, endPoint x: 939, endPoint y: 636, distance: 32.2
click at [939, 636] on button "Next" at bounding box center [941, 640] width 114 height 44
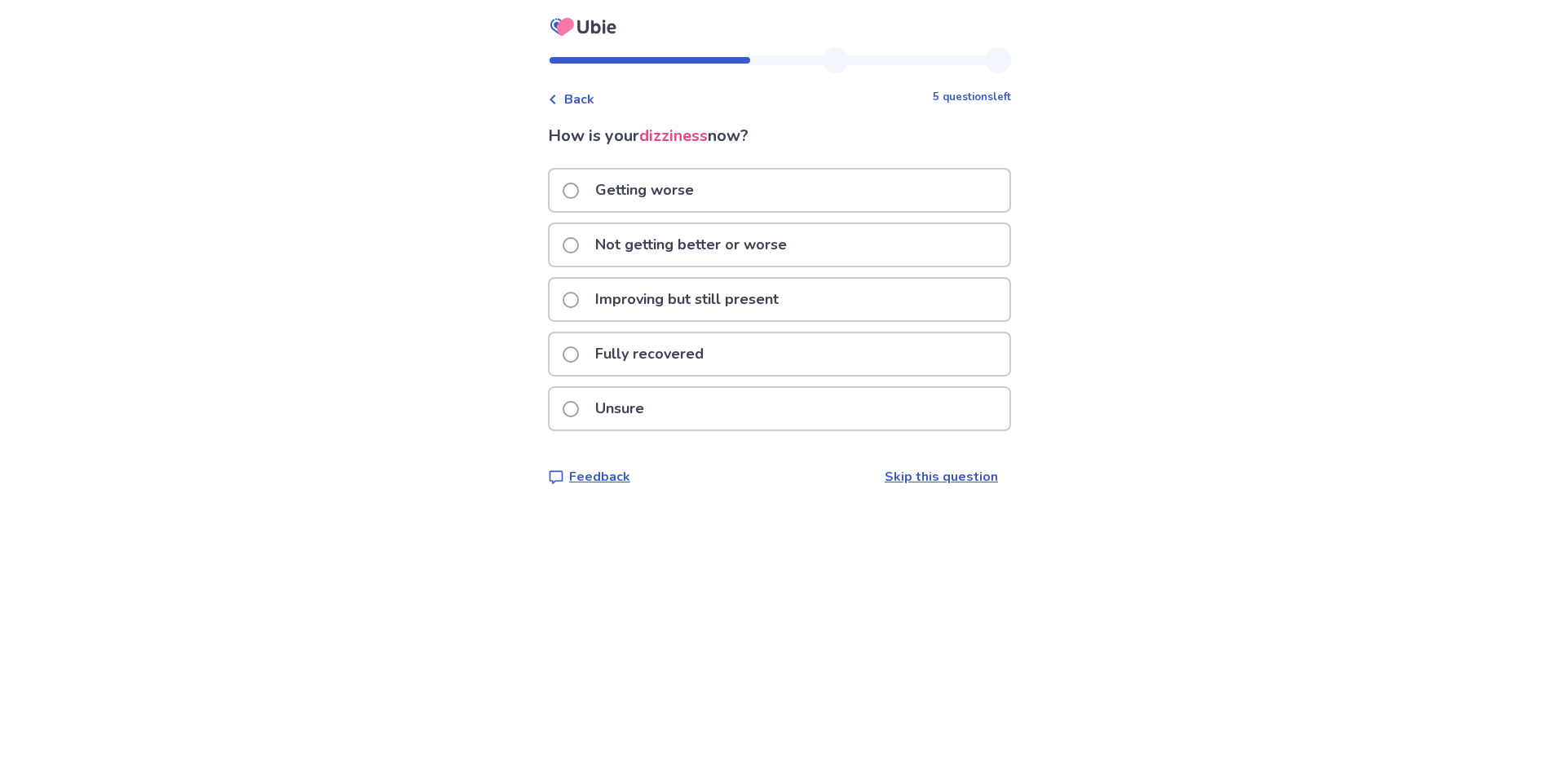
click at [767, 312] on p "Improving but still present" at bounding box center [687, 300] width 203 height 42
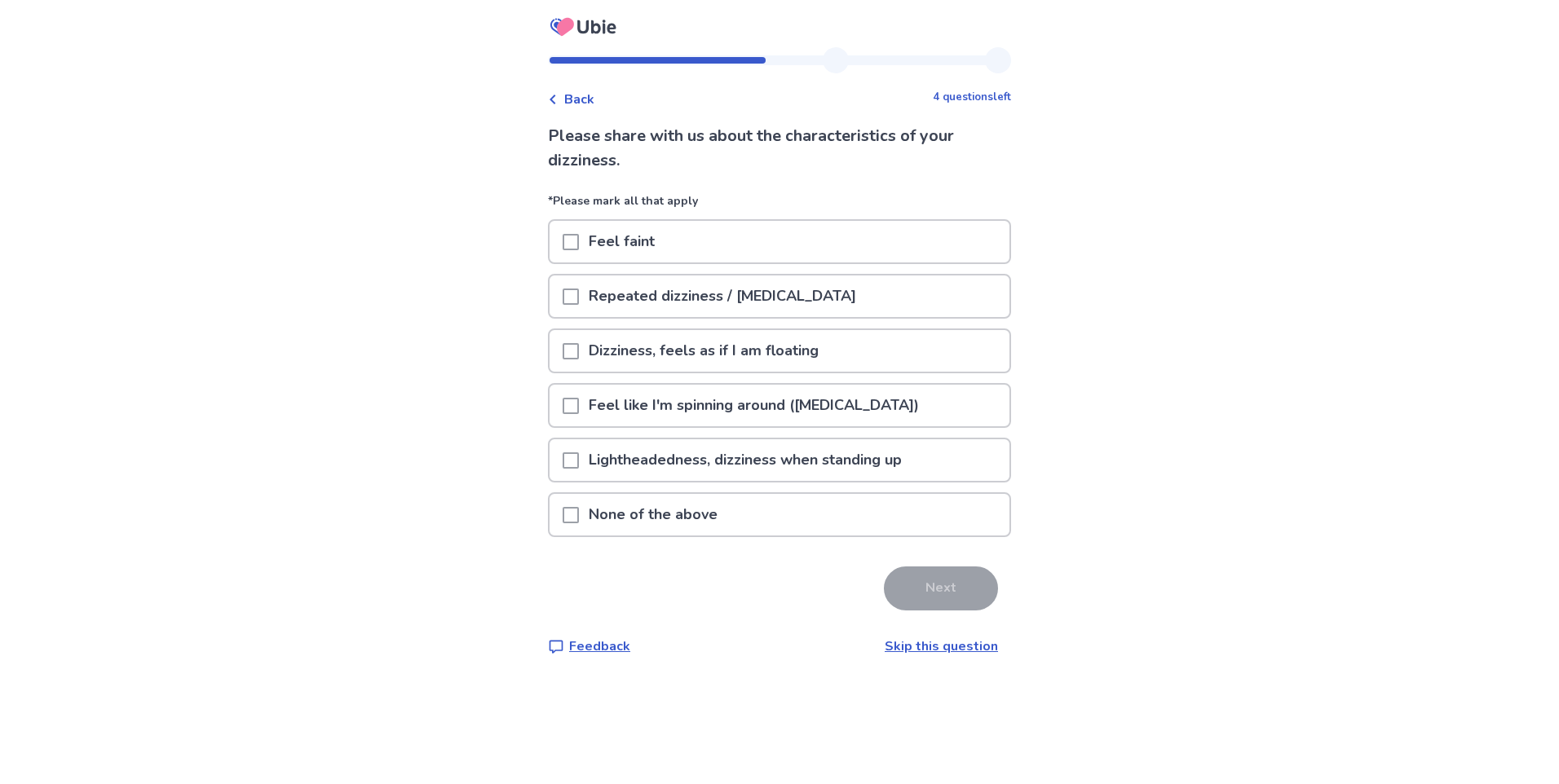
click at [771, 301] on p "Repeated dizziness / vertigo" at bounding box center [723, 296] width 287 height 42
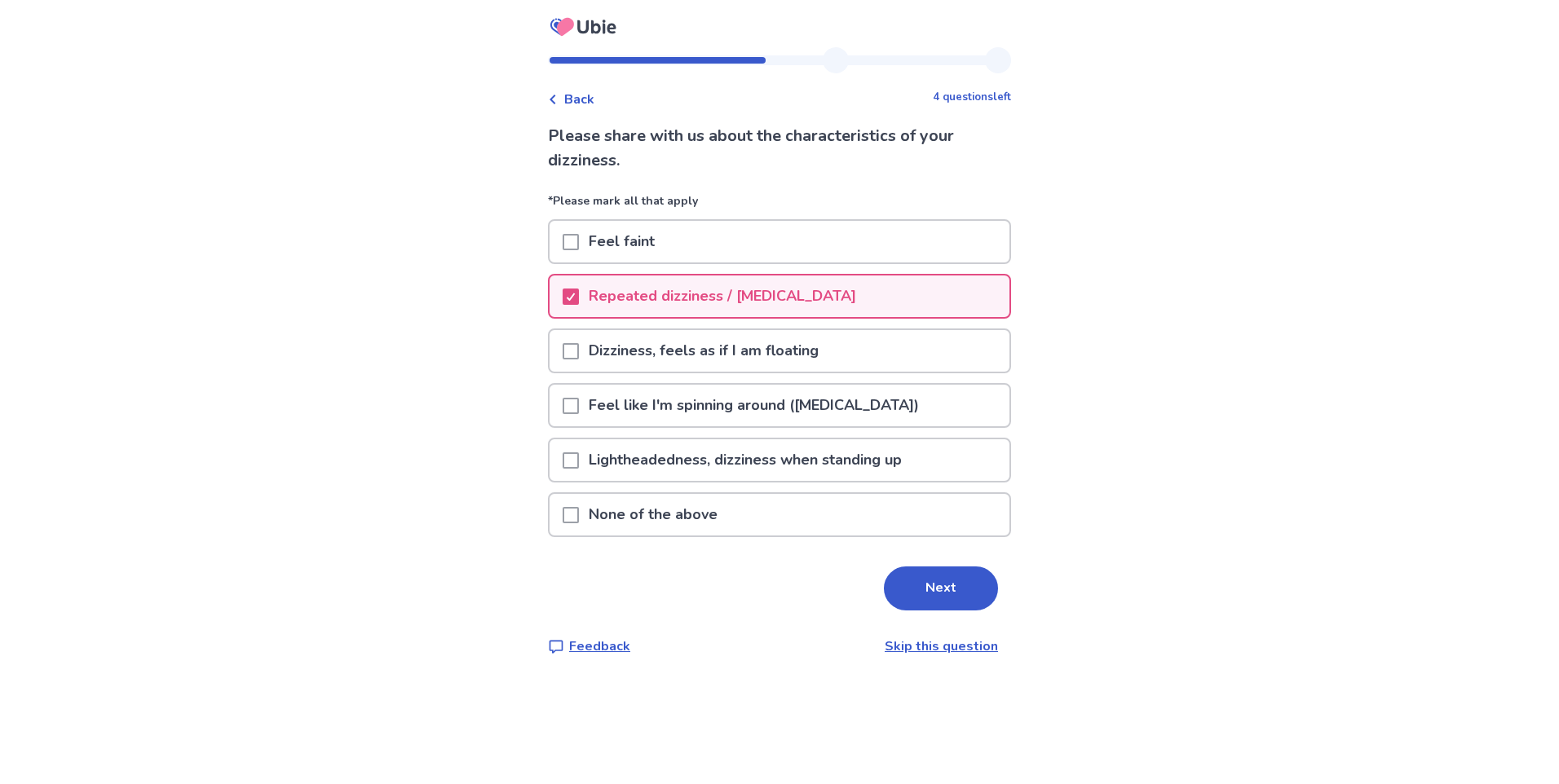
click at [618, 294] on p "Repeated dizziness / vertigo" at bounding box center [723, 296] width 287 height 42
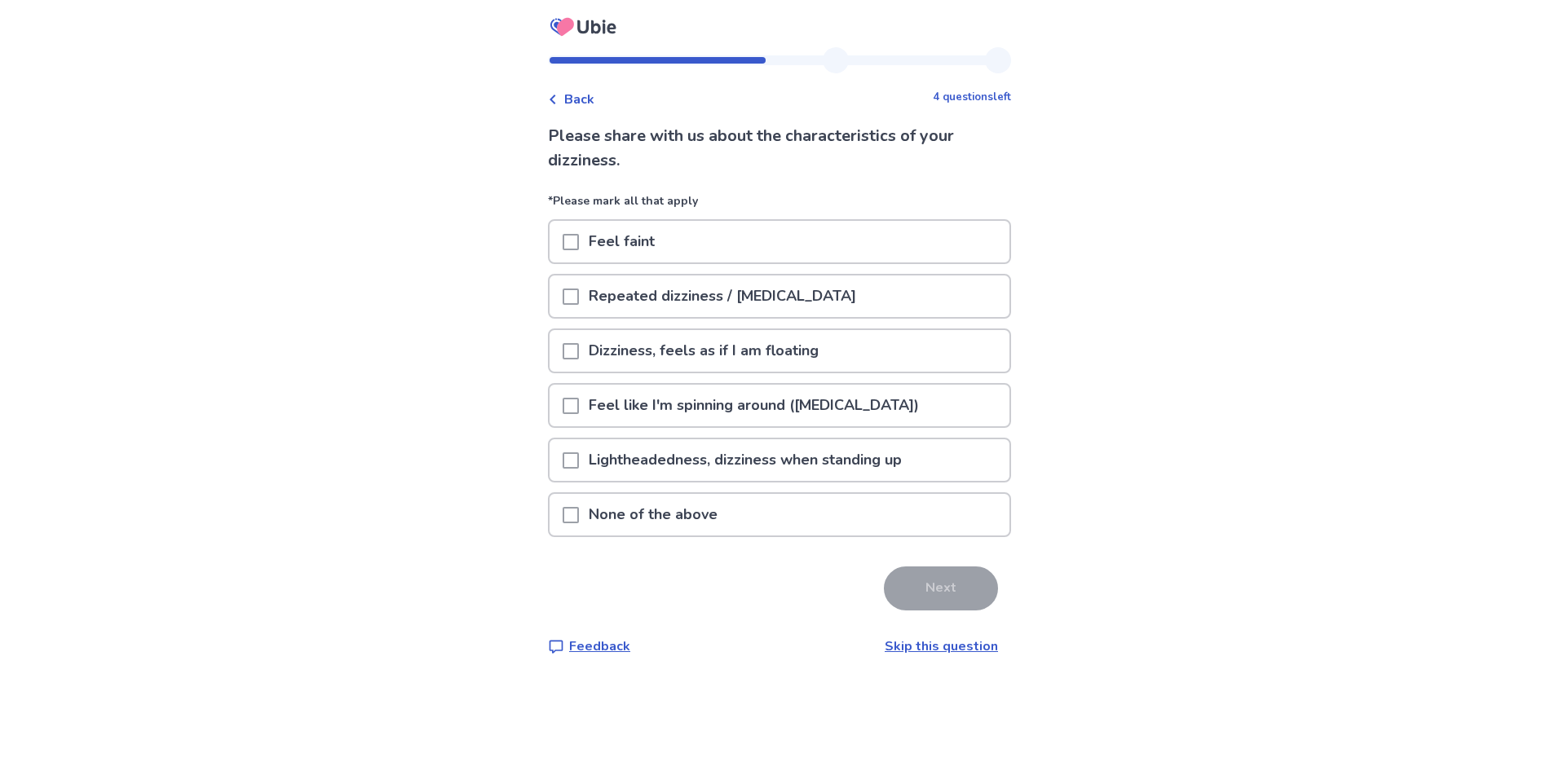
click at [579, 345] on span at bounding box center [571, 351] width 16 height 16
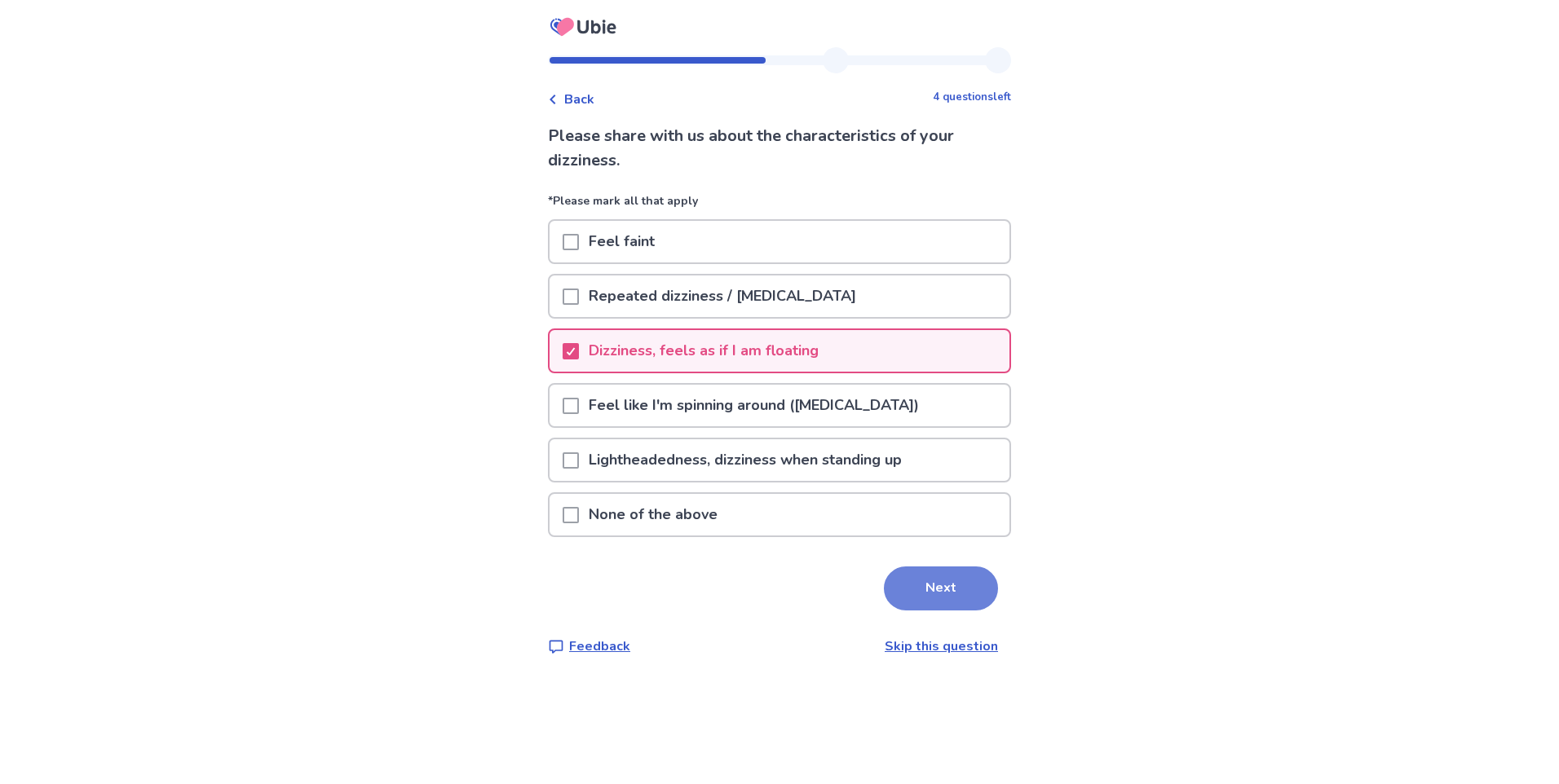
click at [963, 597] on button "Next" at bounding box center [941, 588] width 114 height 44
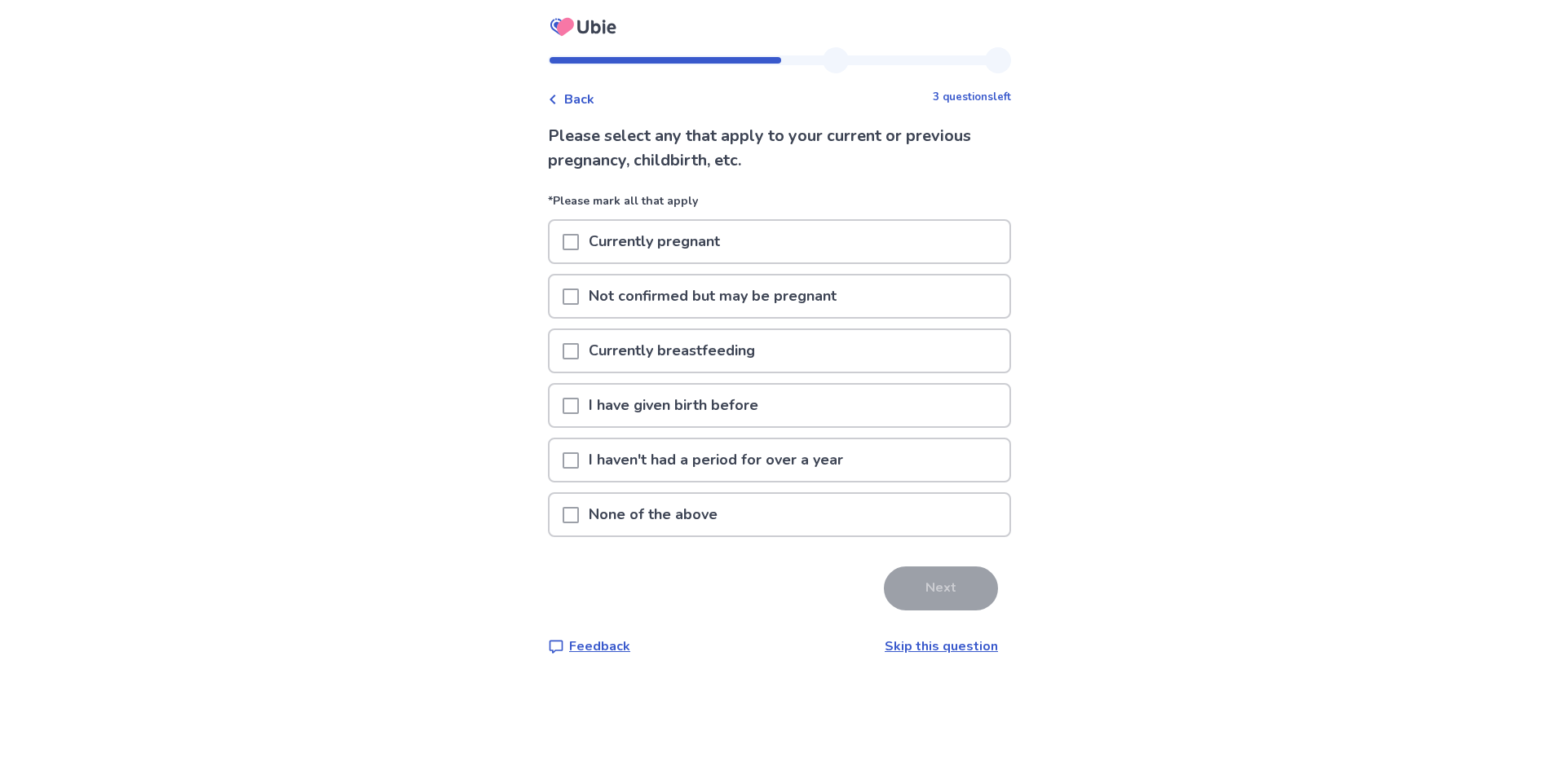
click at [758, 407] on p "I have given birth before" at bounding box center [674, 405] width 189 height 42
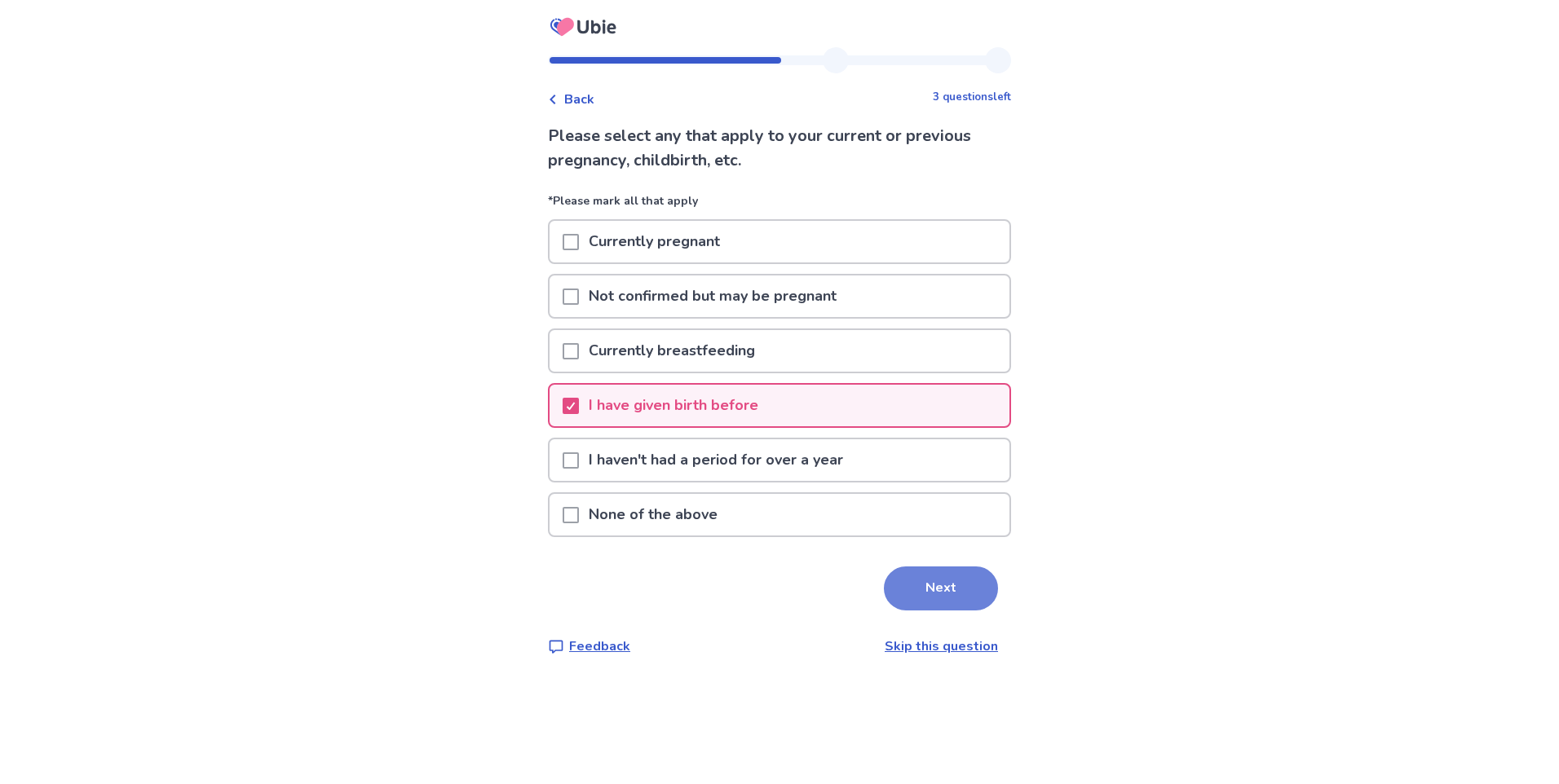
click at [942, 585] on button "Next" at bounding box center [941, 588] width 114 height 44
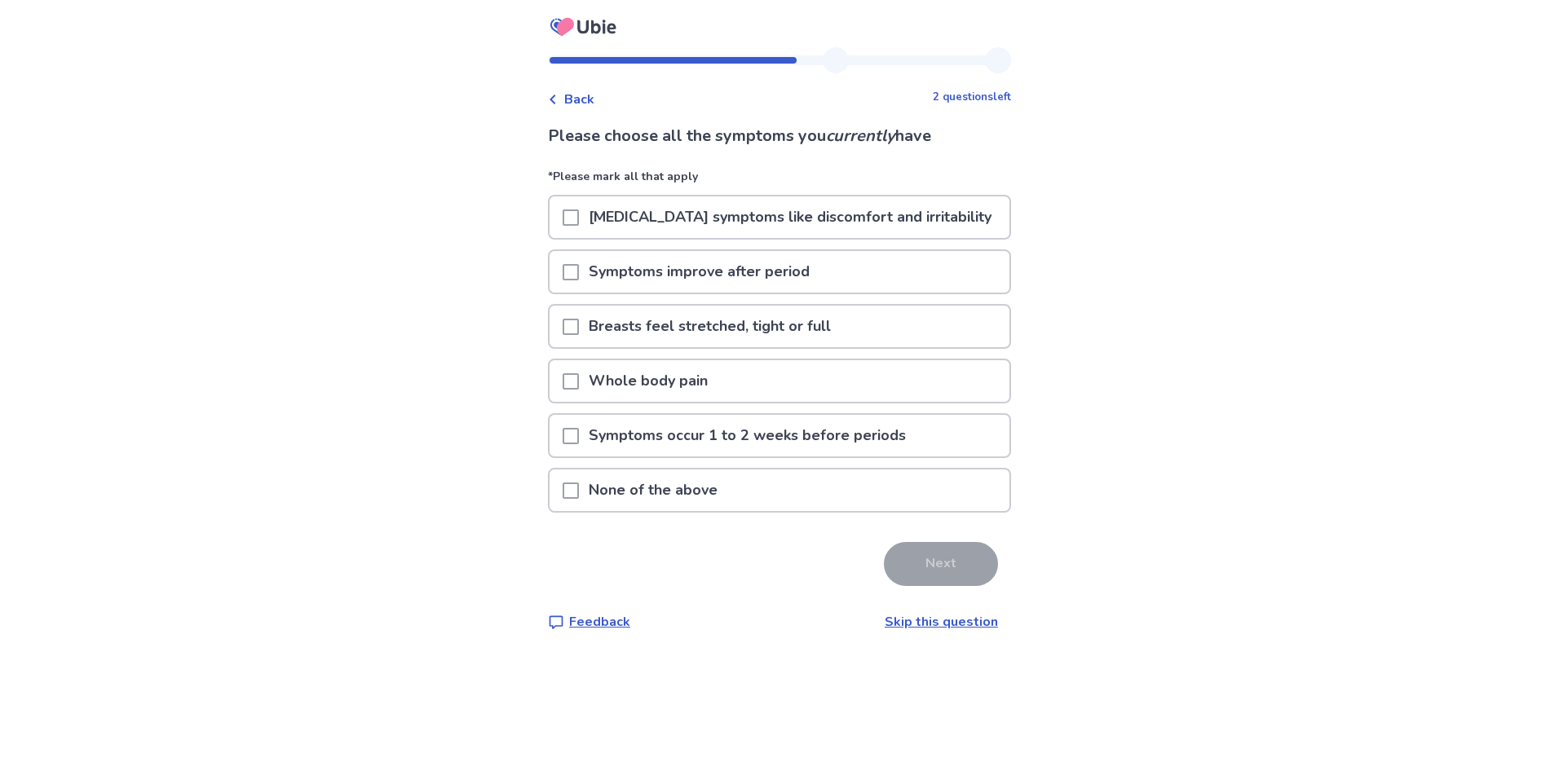
click at [651, 483] on p "None of the above" at bounding box center [653, 490] width 148 height 42
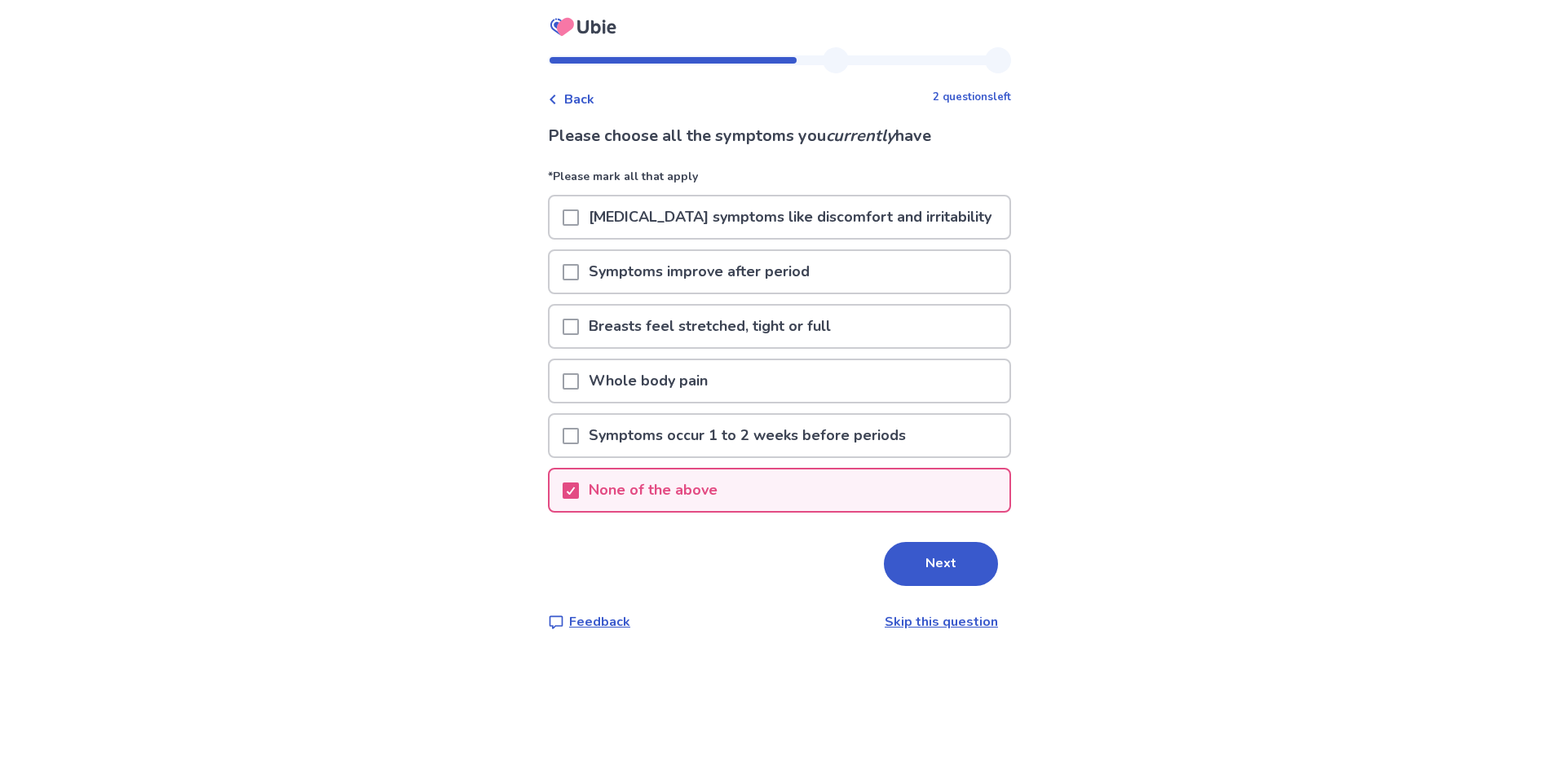
click at [925, 588] on div "Please choose all the symptoms you currently have *Please mark all that apply P…" at bounding box center [779, 377] width 463 height 508
click at [935, 580] on button "Next" at bounding box center [941, 564] width 114 height 44
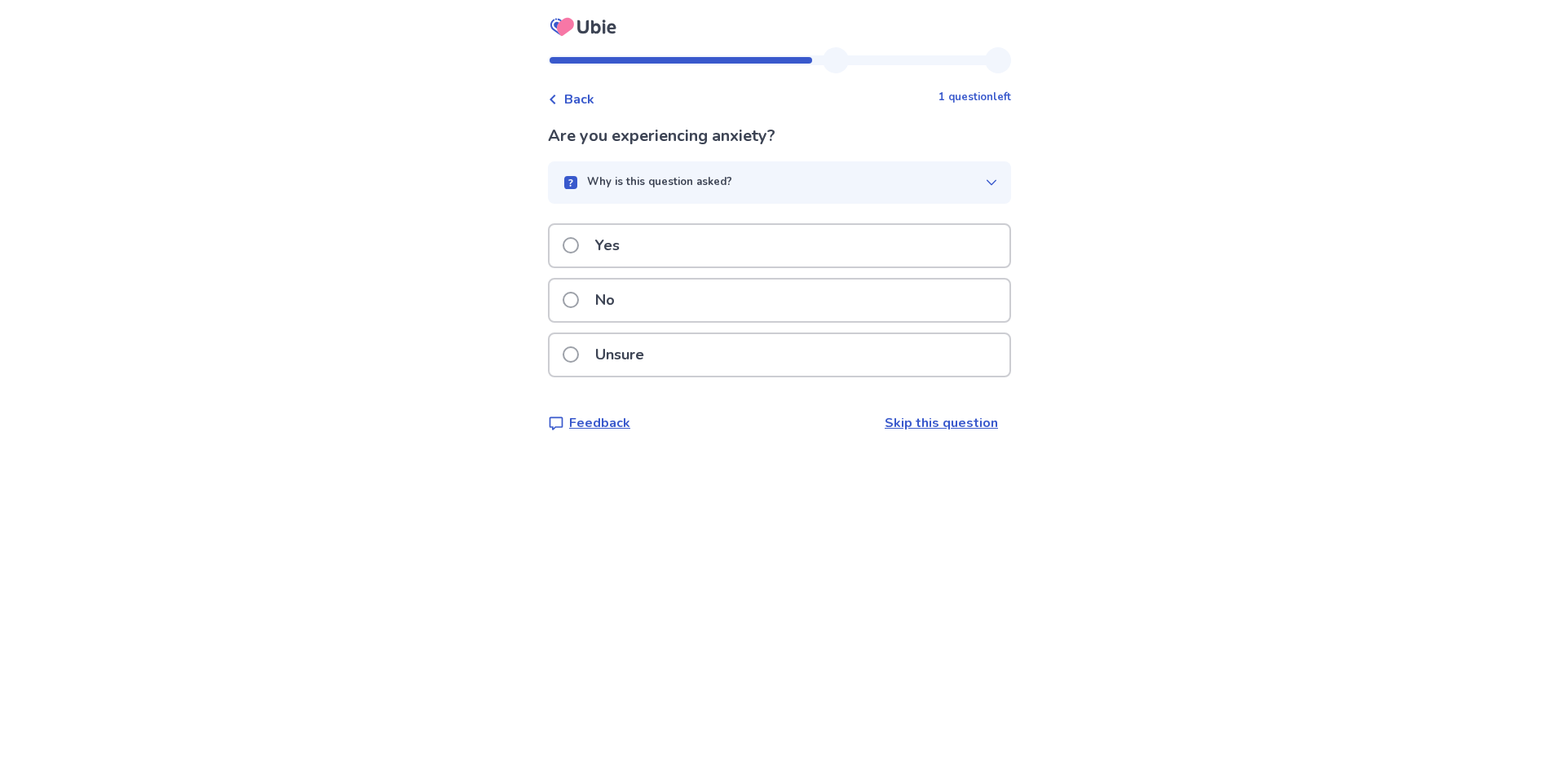
click at [628, 238] on p "Yes" at bounding box center [607, 245] width 44 height 42
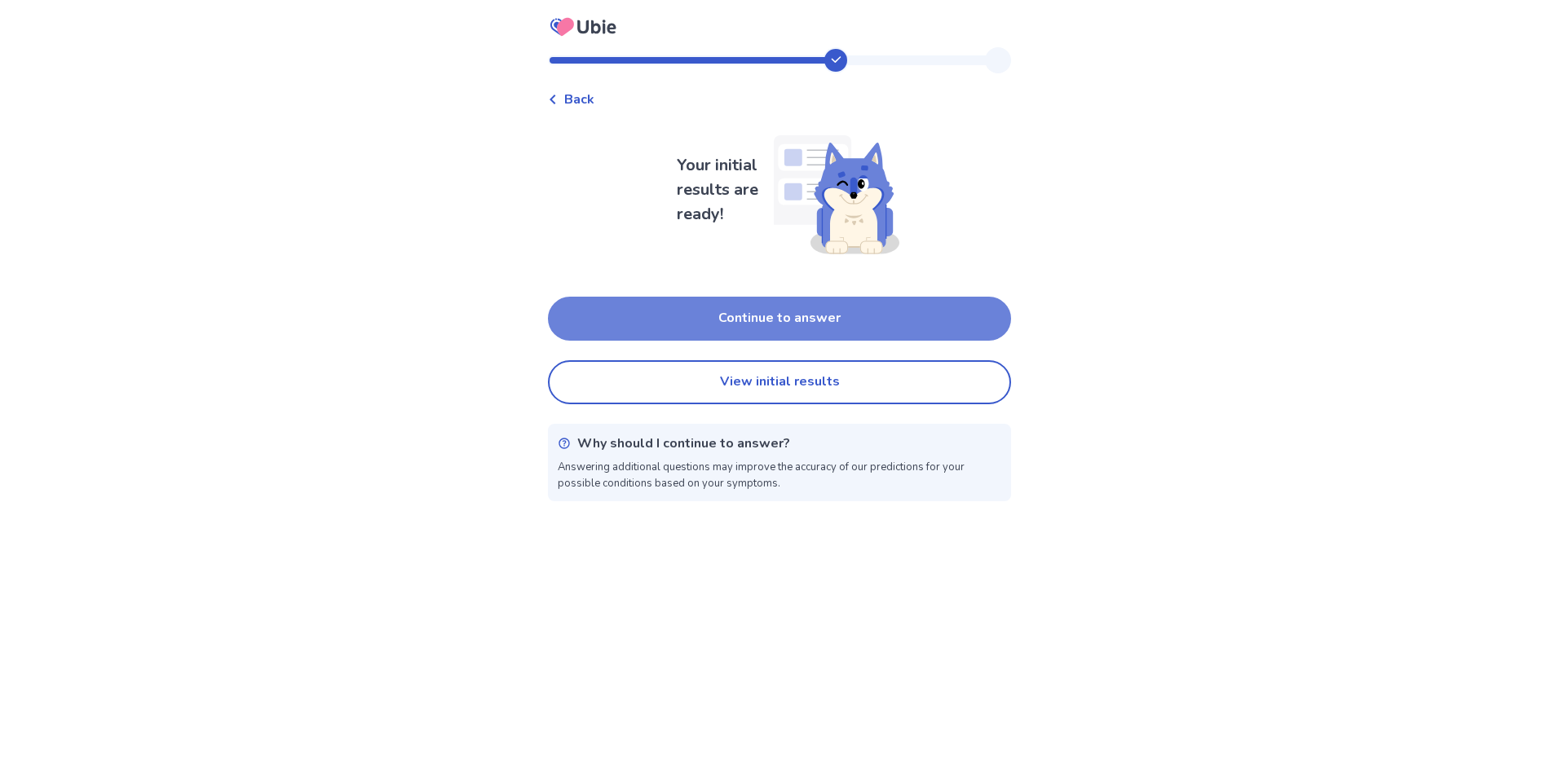
click at [836, 317] on button "Continue to answer" at bounding box center [779, 318] width 463 height 44
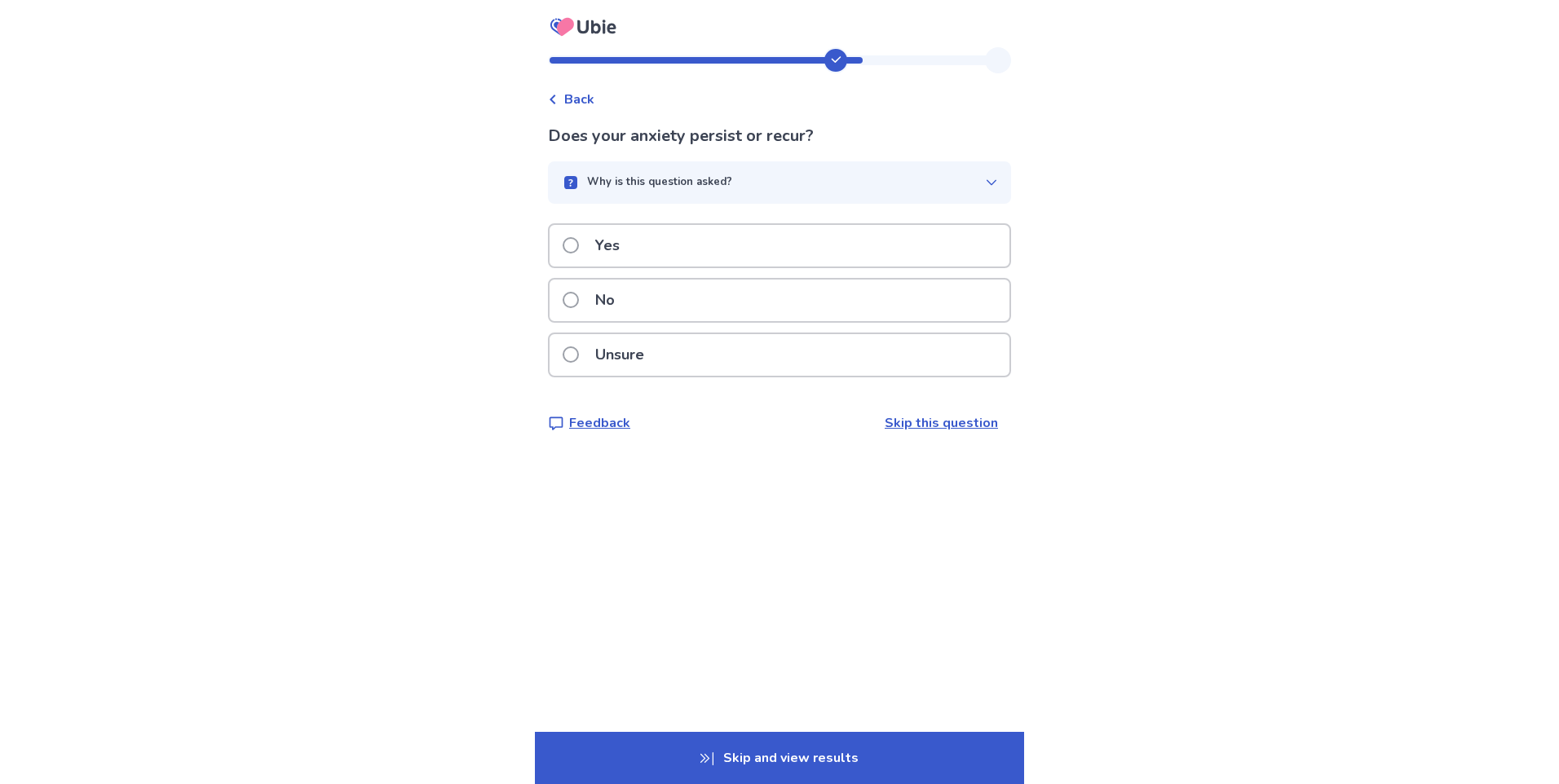
click at [693, 252] on div "Yes" at bounding box center [779, 245] width 460 height 42
click at [644, 303] on div "No" at bounding box center [779, 300] width 460 height 42
click at [823, 267] on div "Yes" at bounding box center [779, 245] width 460 height 42
click at [828, 258] on div "Yes" at bounding box center [779, 245] width 460 height 42
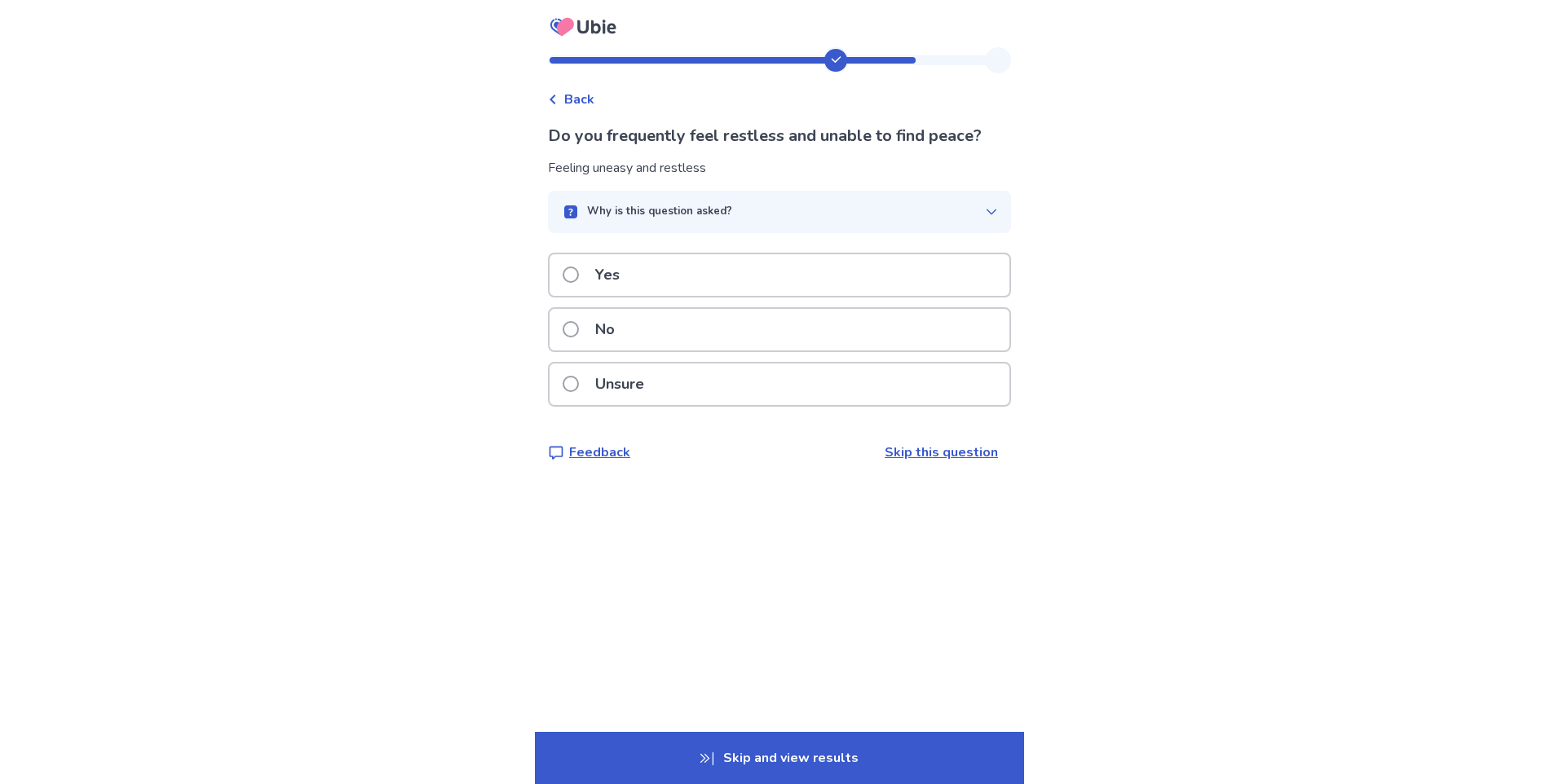
click at [830, 284] on div "Yes" at bounding box center [779, 275] width 460 height 42
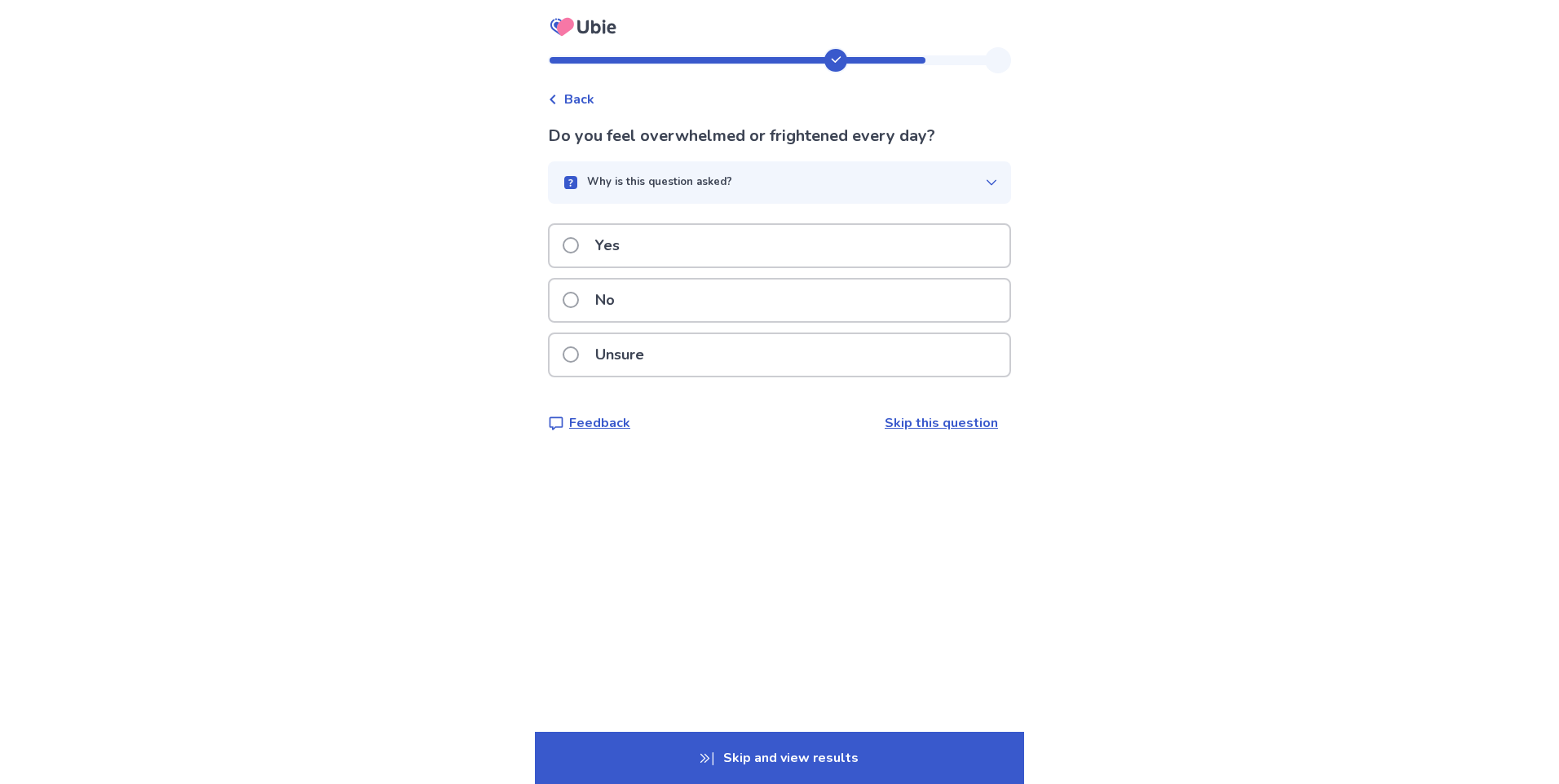
click at [694, 316] on div "No" at bounding box center [779, 300] width 460 height 42
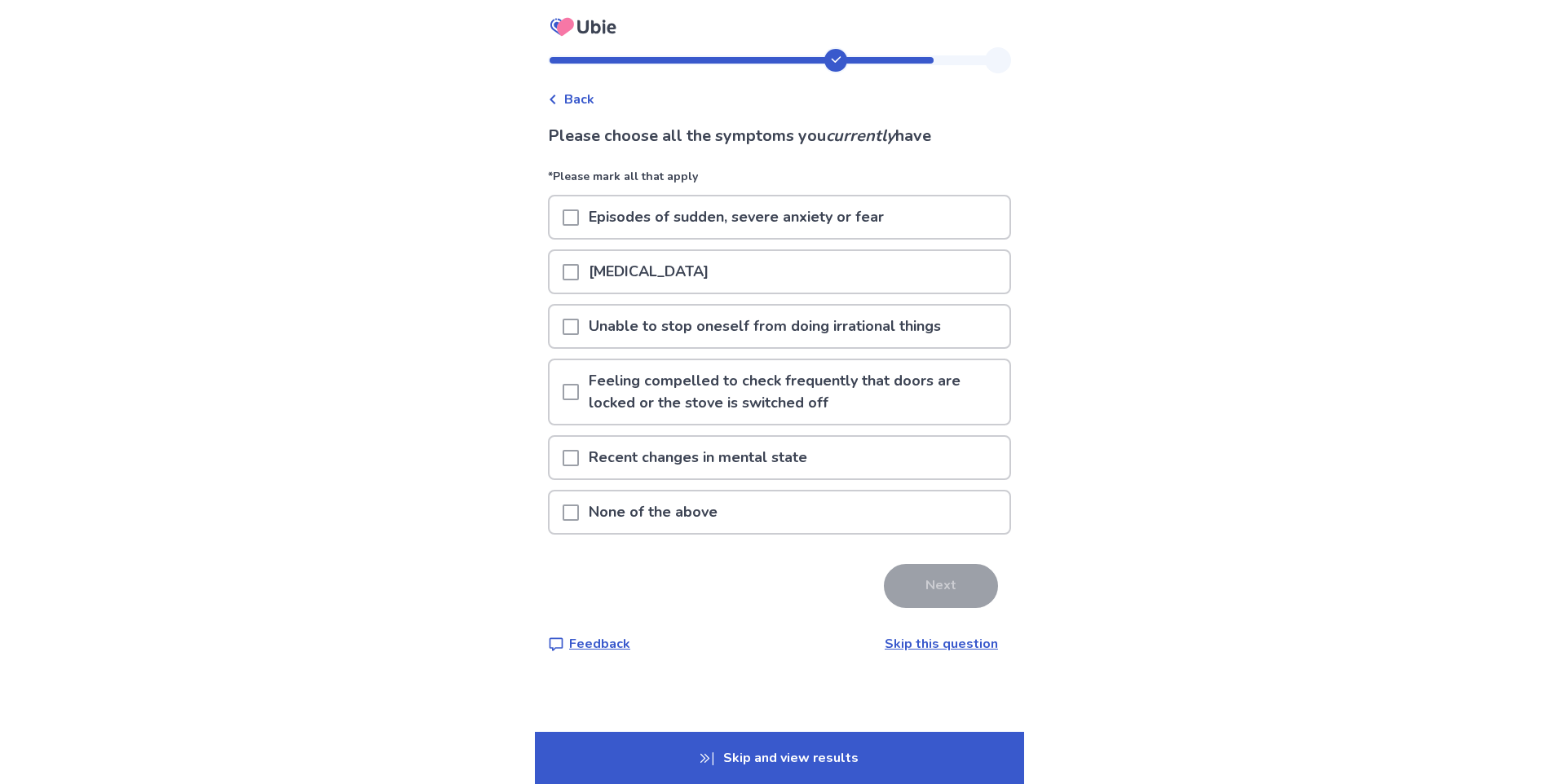
click at [691, 226] on p "Episodes of sudden, severe anxiety or fear" at bounding box center [736, 217] width 315 height 42
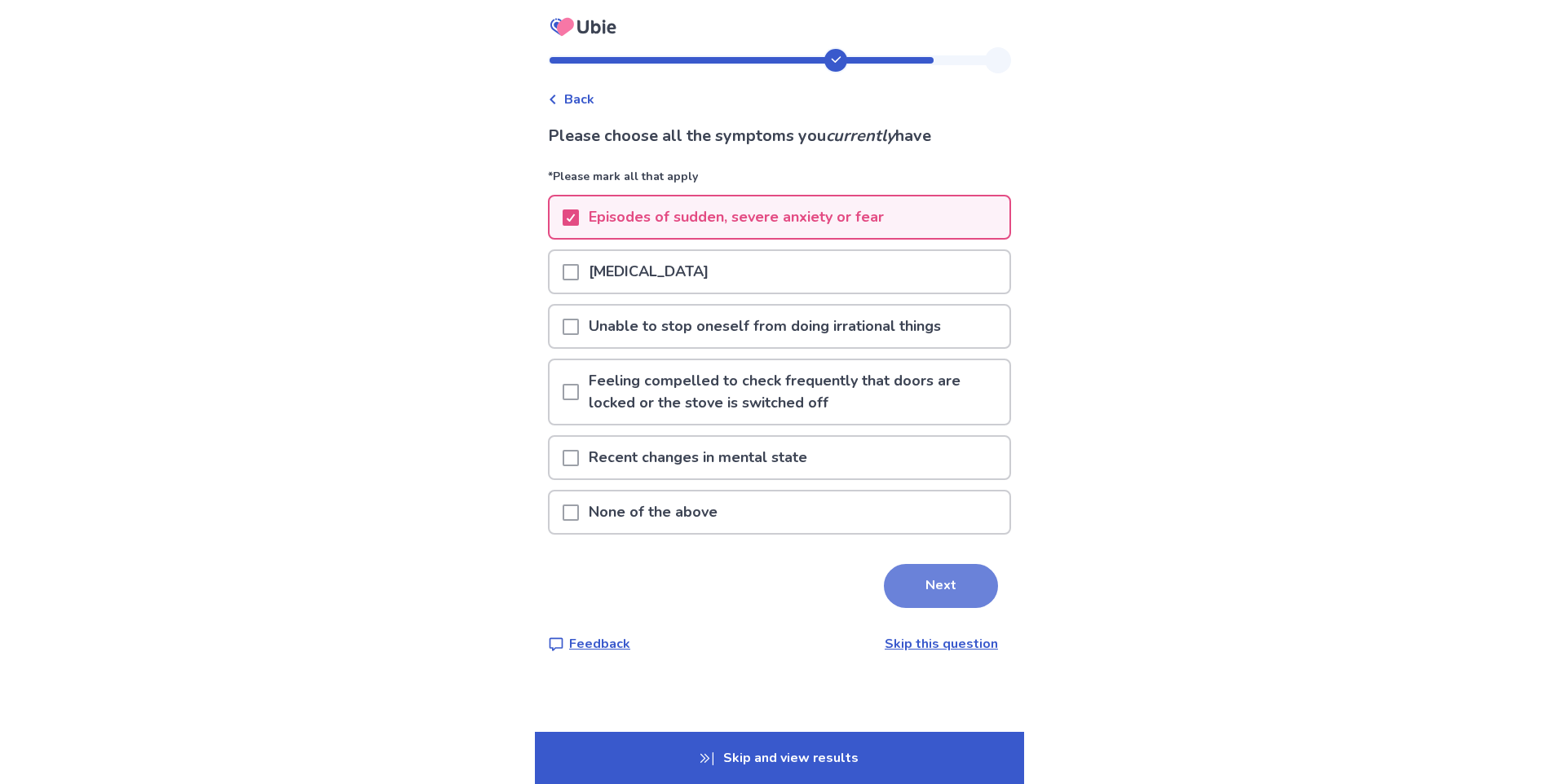
click at [931, 583] on button "Next" at bounding box center [941, 585] width 114 height 44
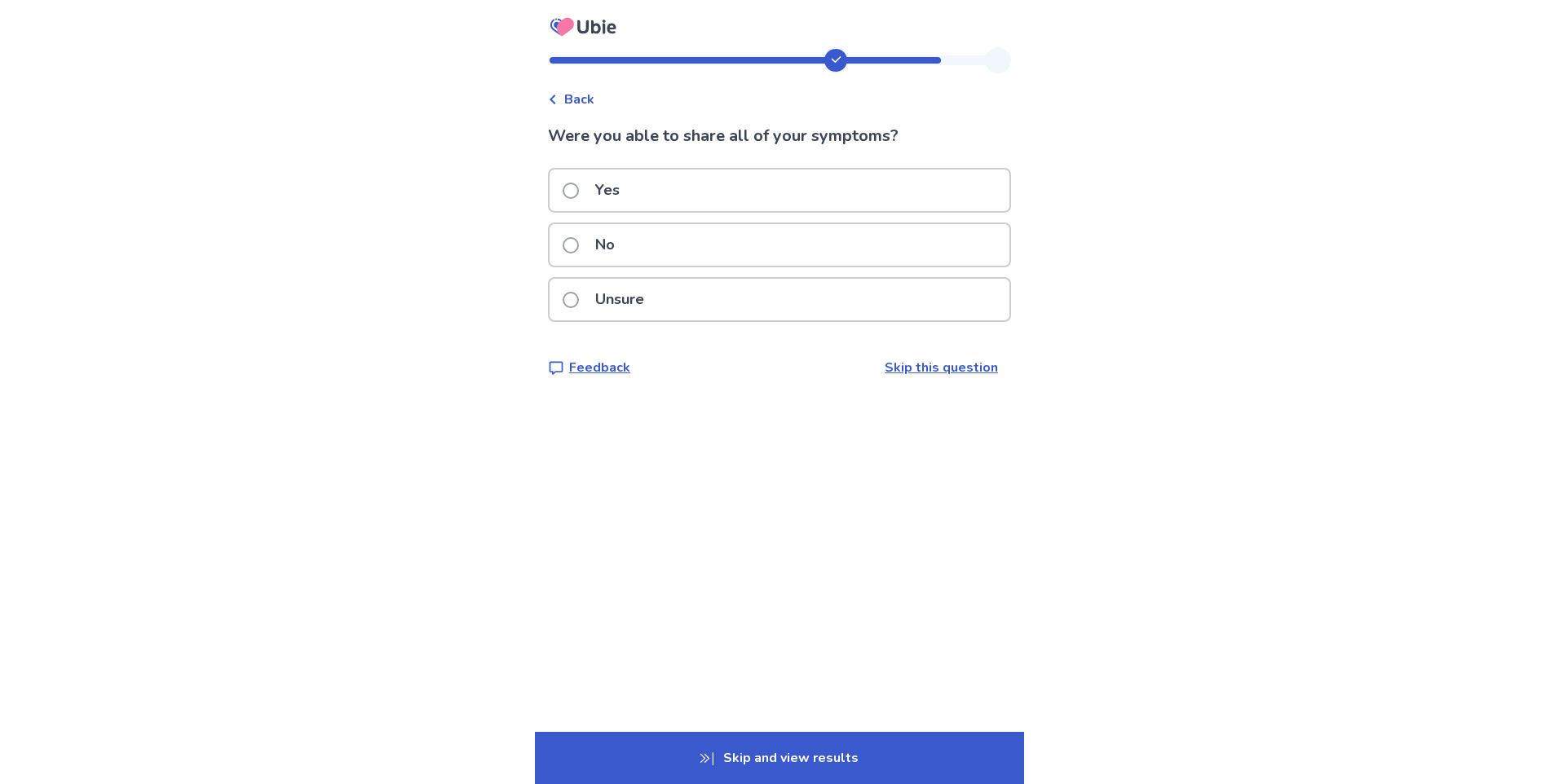
click at [736, 193] on div "Yes" at bounding box center [779, 190] width 460 height 42
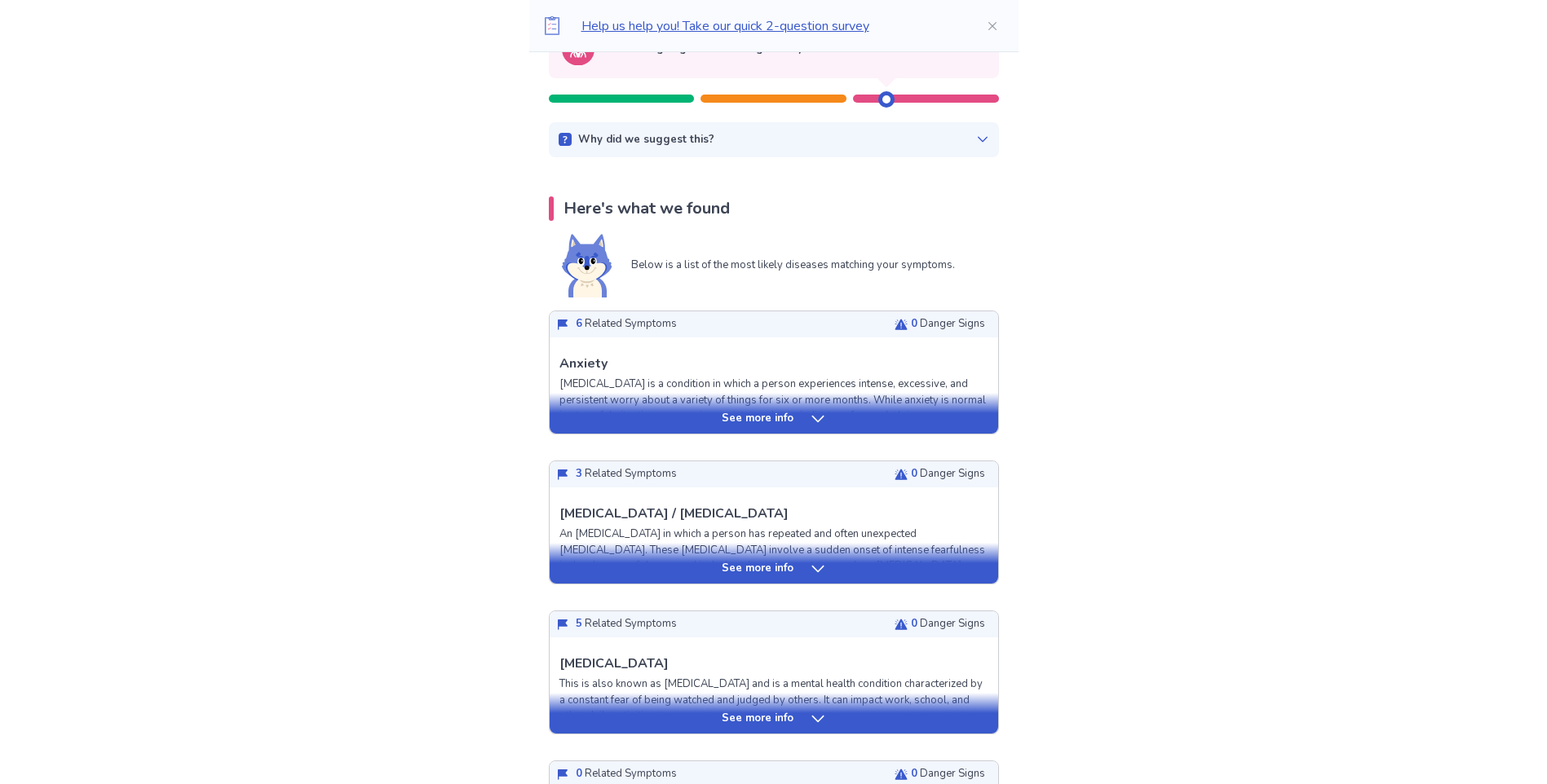
scroll to position [81, 0]
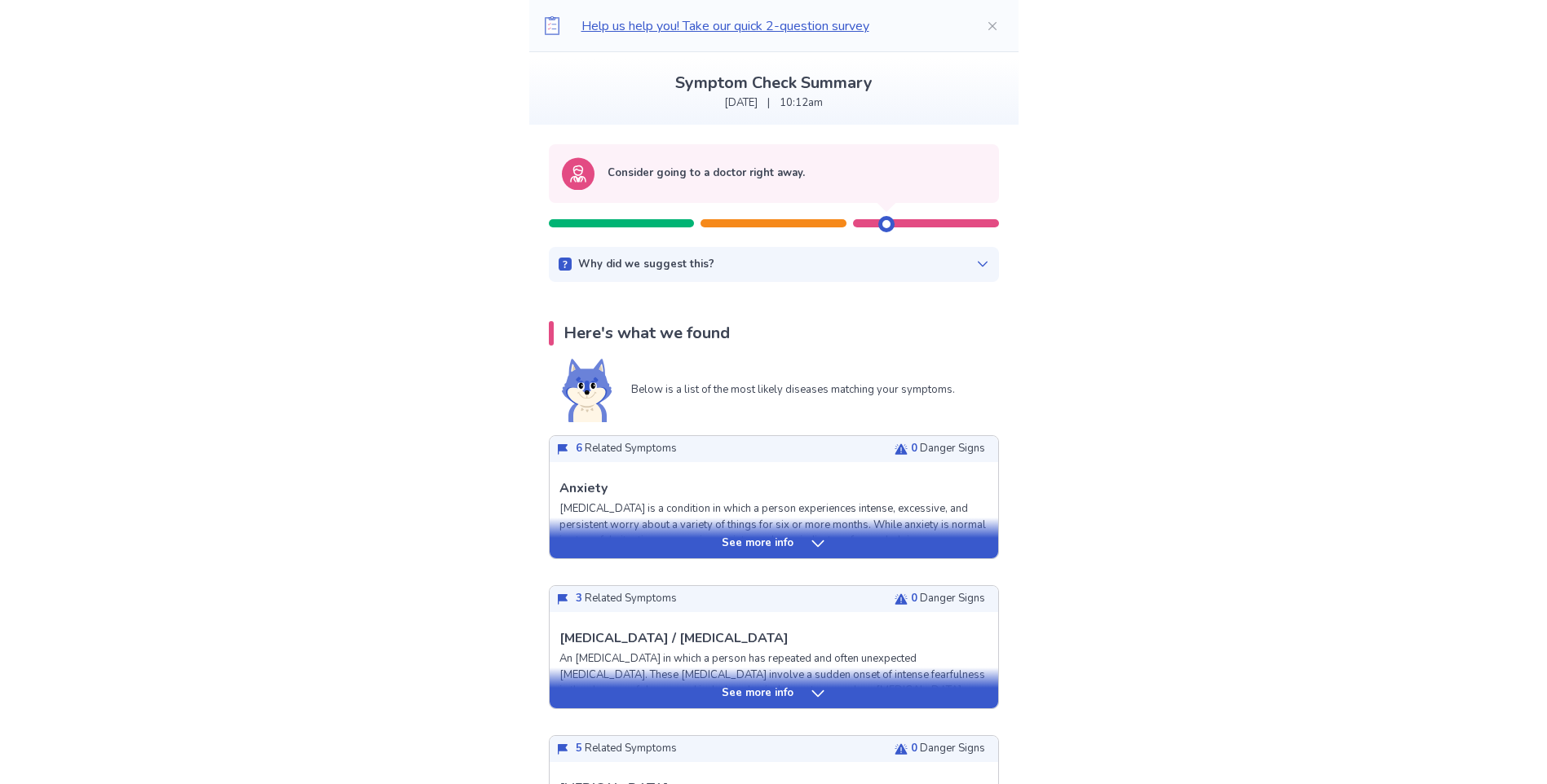
click at [933, 257] on div "Why did we suggest this?" at bounding box center [774, 265] width 431 height 16
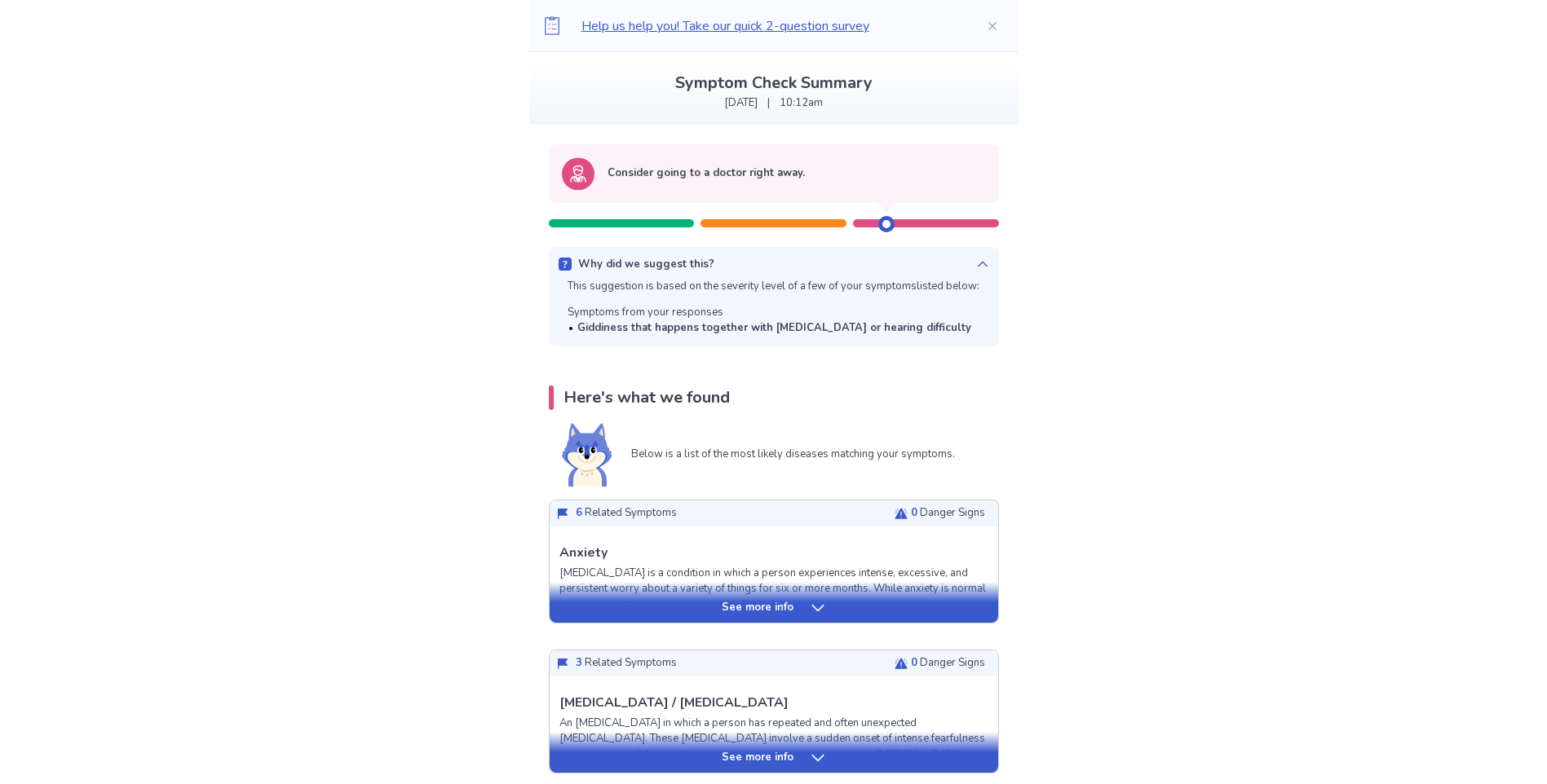
click at [976, 260] on icon at bounding box center [982, 264] width 13 height 13
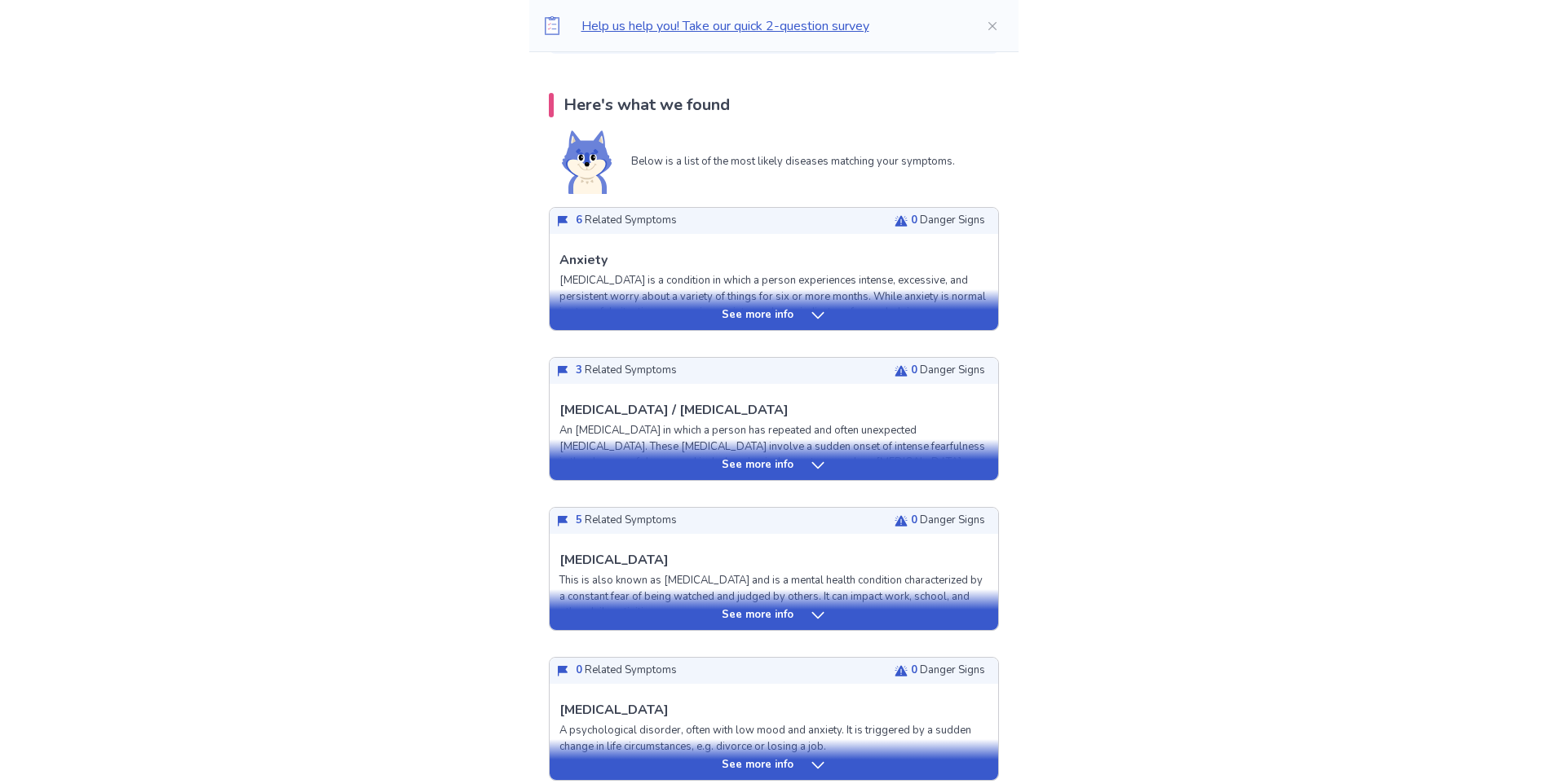
scroll to position [326, 0]
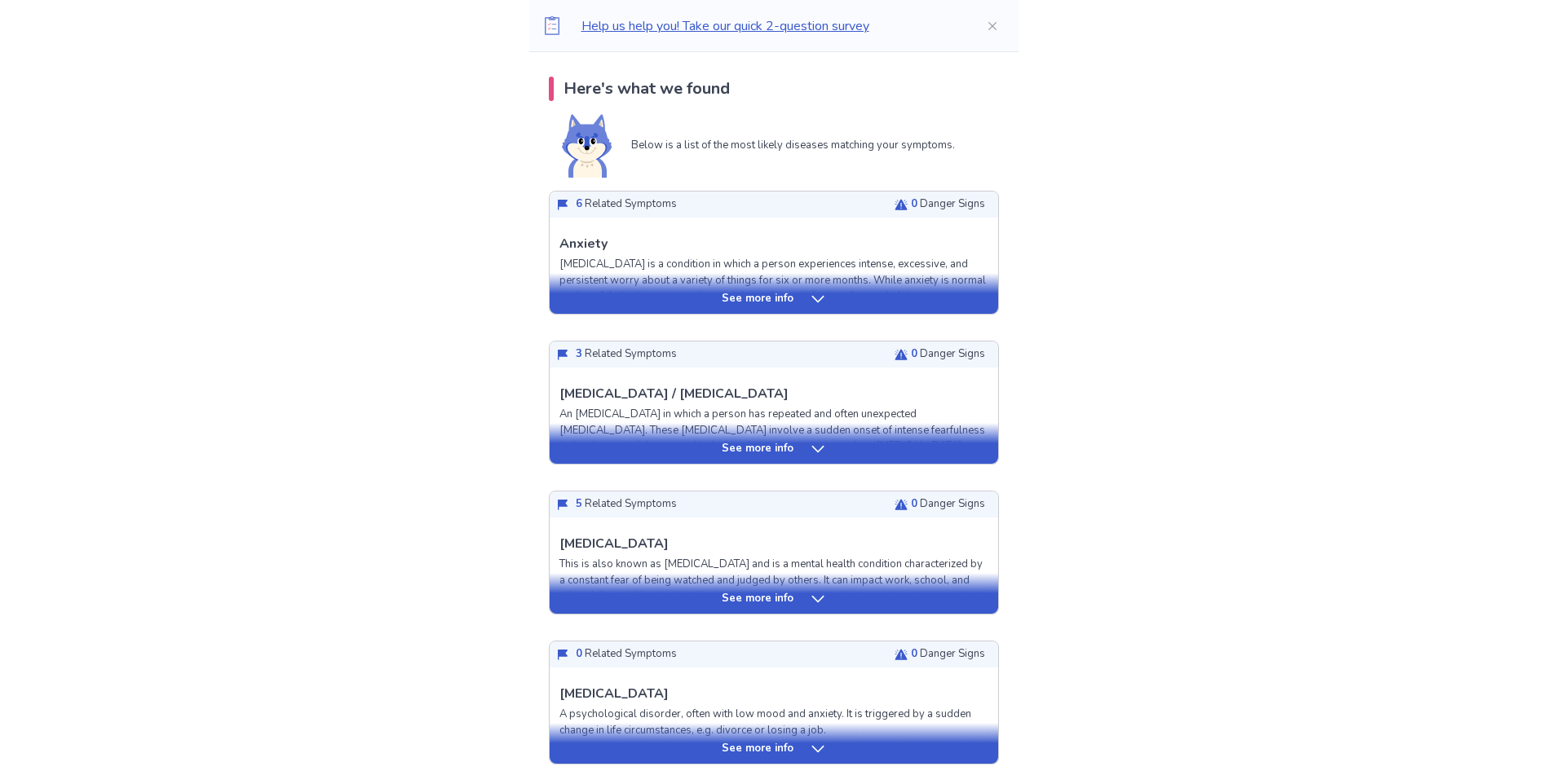
click at [783, 299] on p "See more info" at bounding box center [757, 299] width 71 height 16
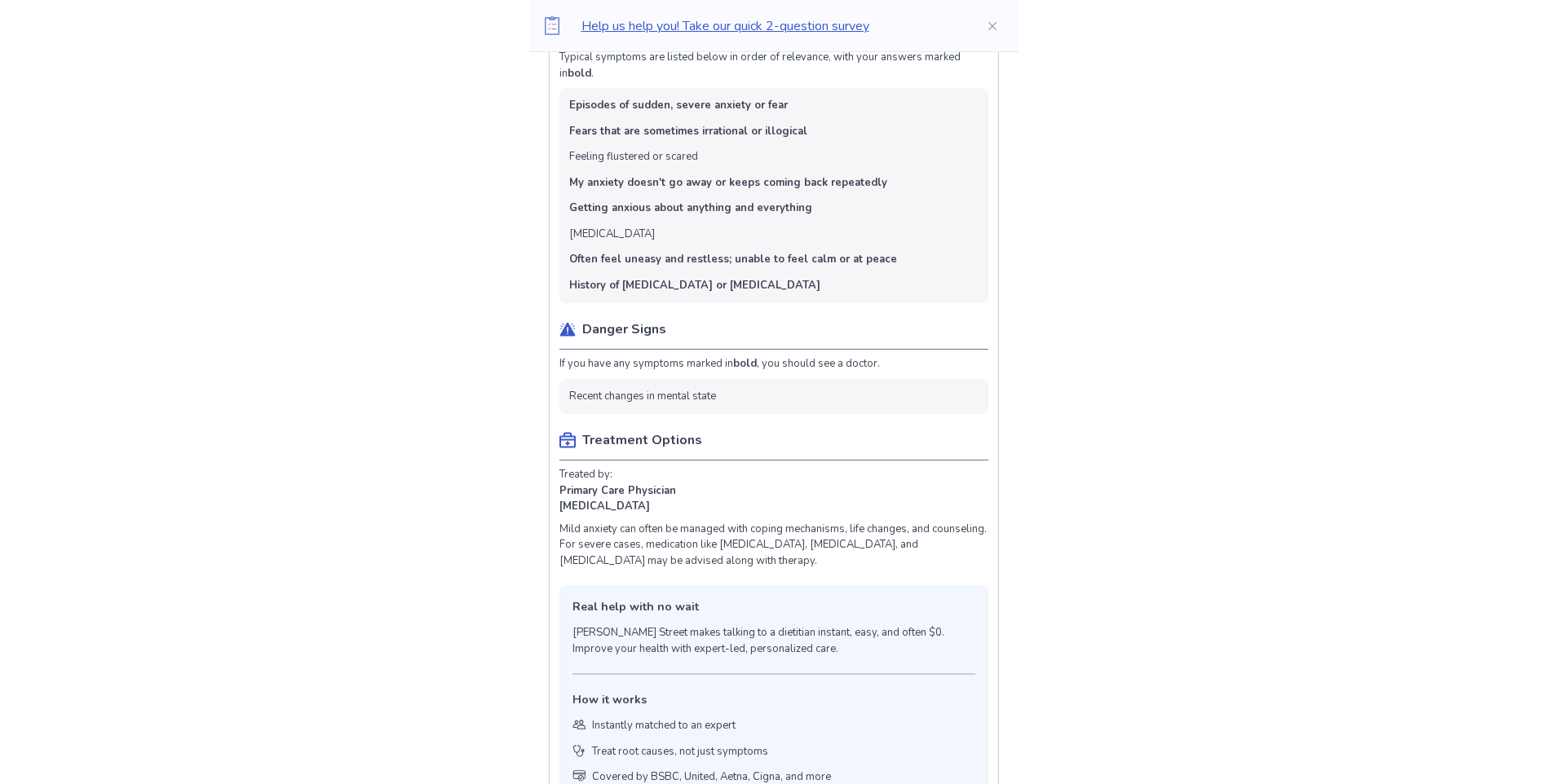
scroll to position [652, 0]
click at [649, 399] on li "Recent changes in mental state" at bounding box center [642, 394] width 146 height 16
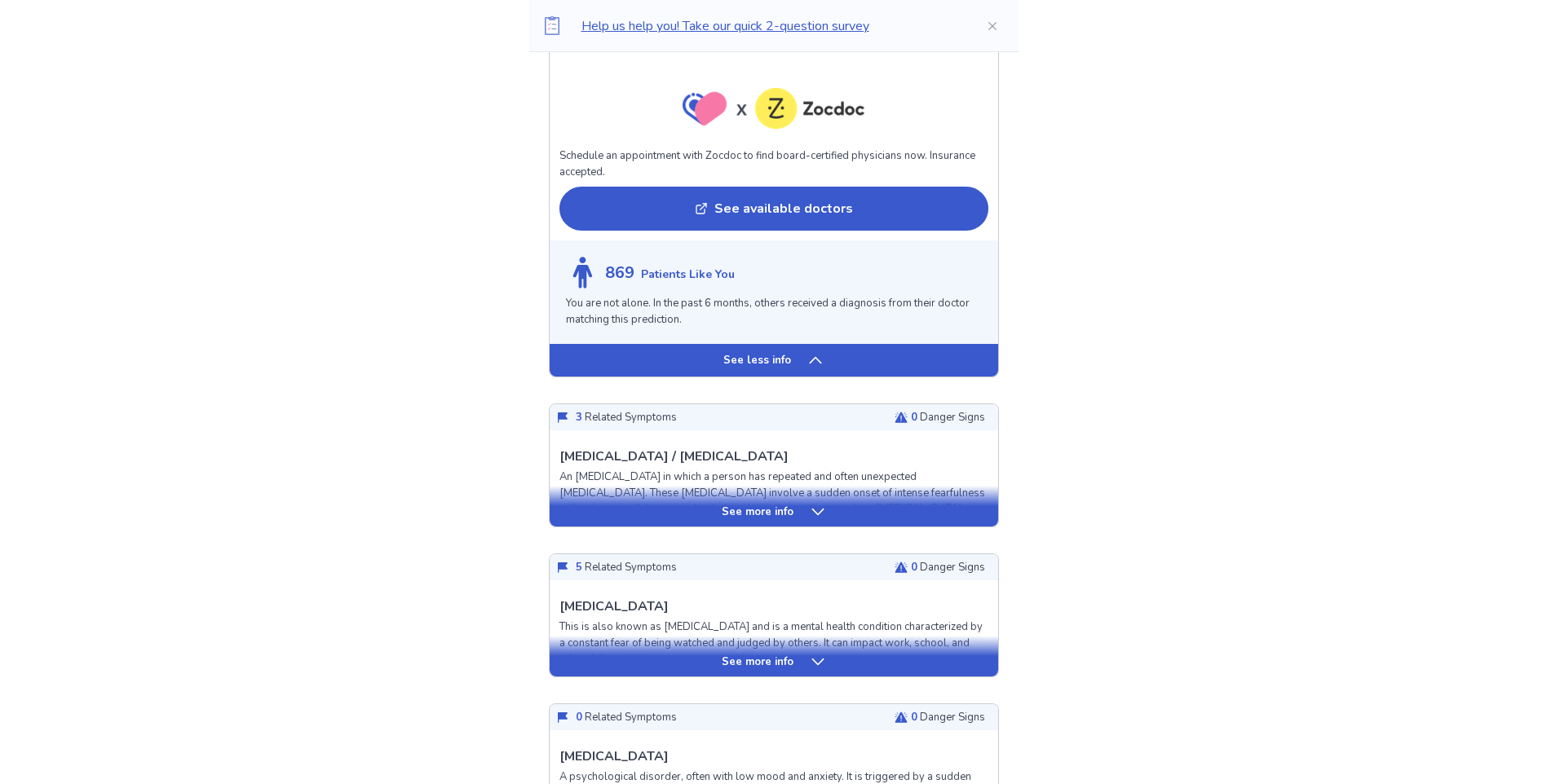
scroll to position [1630, 0]
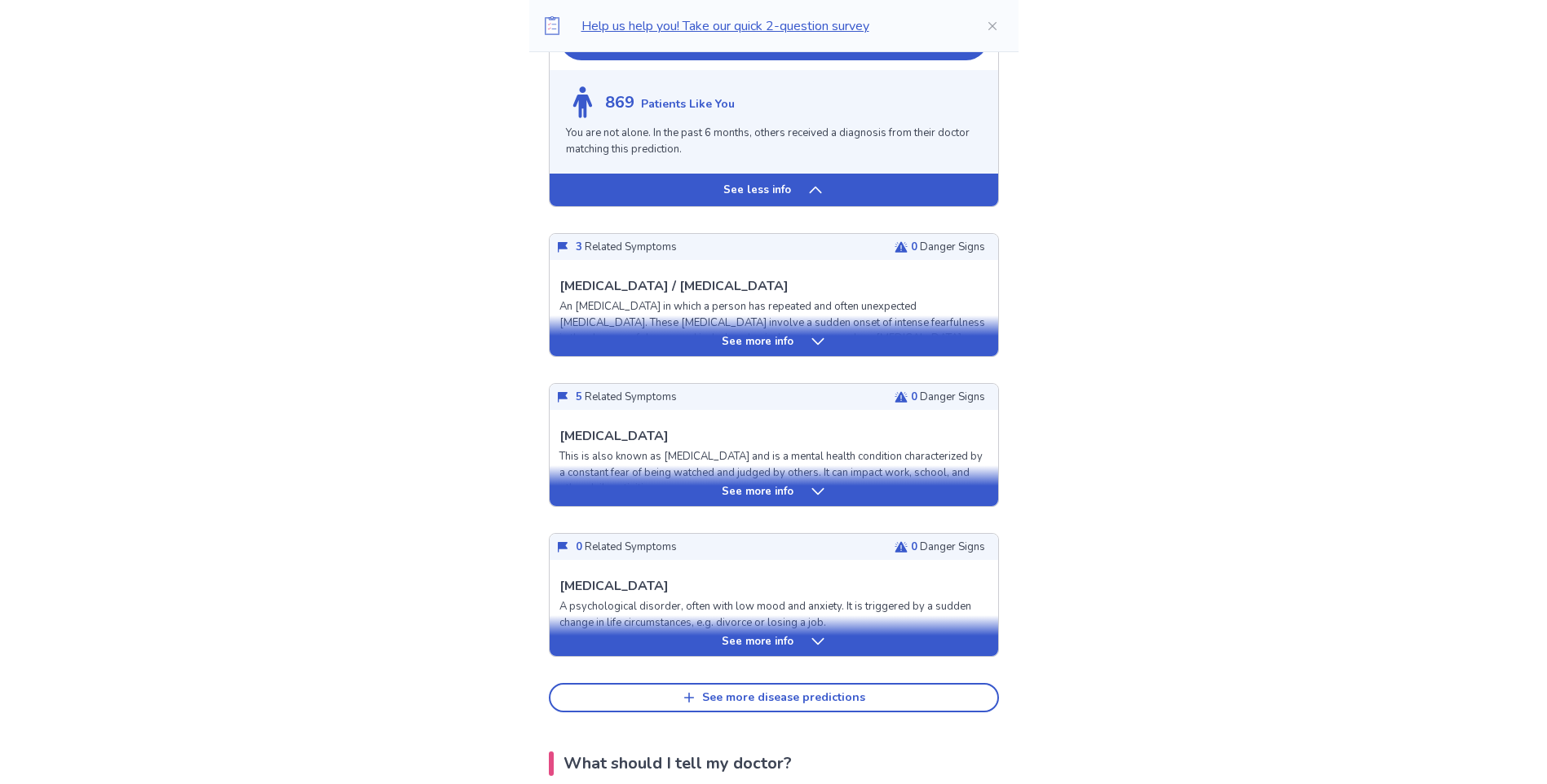
click at [778, 351] on div "See more info" at bounding box center [774, 336] width 449 height 41
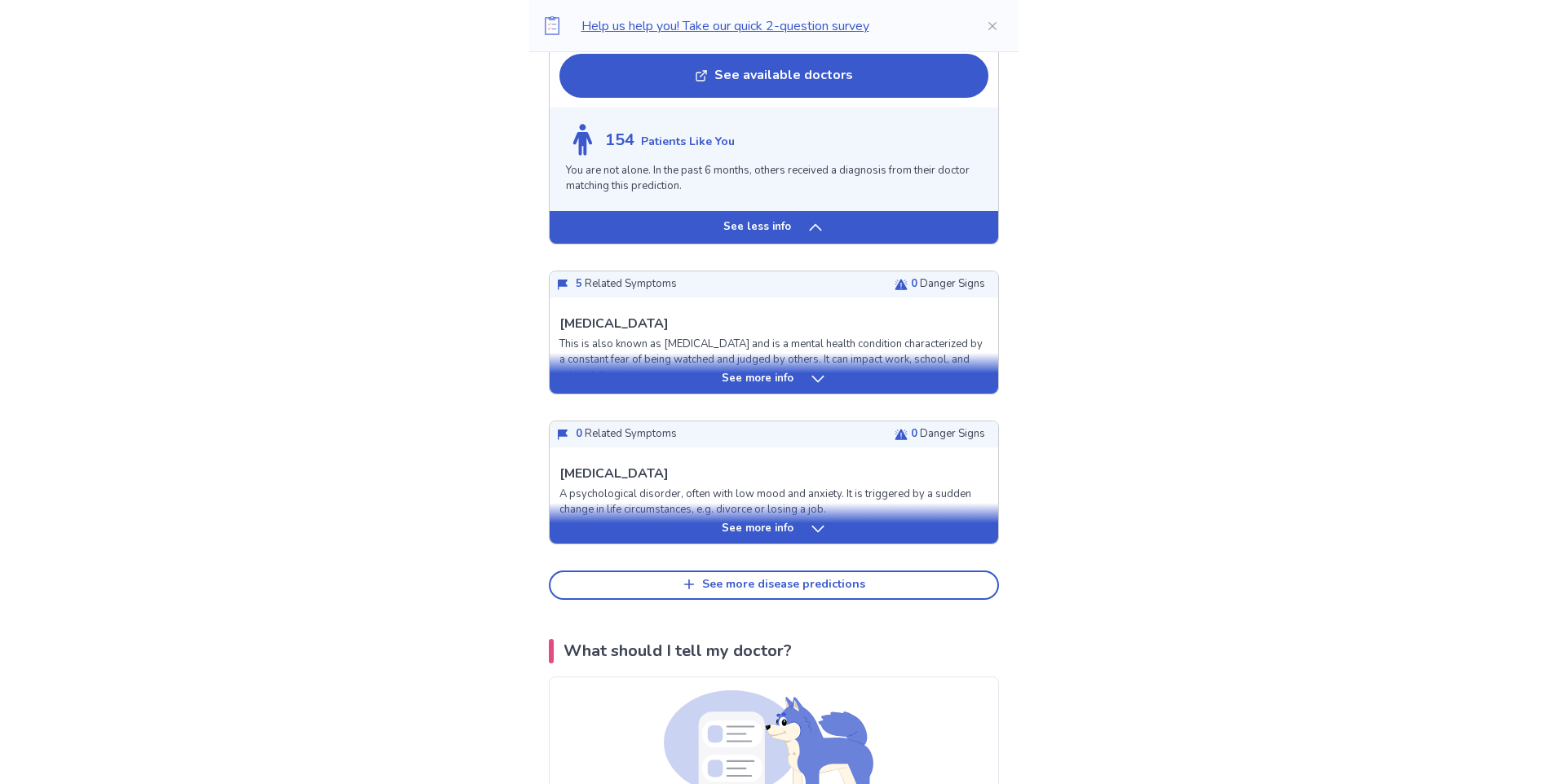
scroll to position [3016, 0]
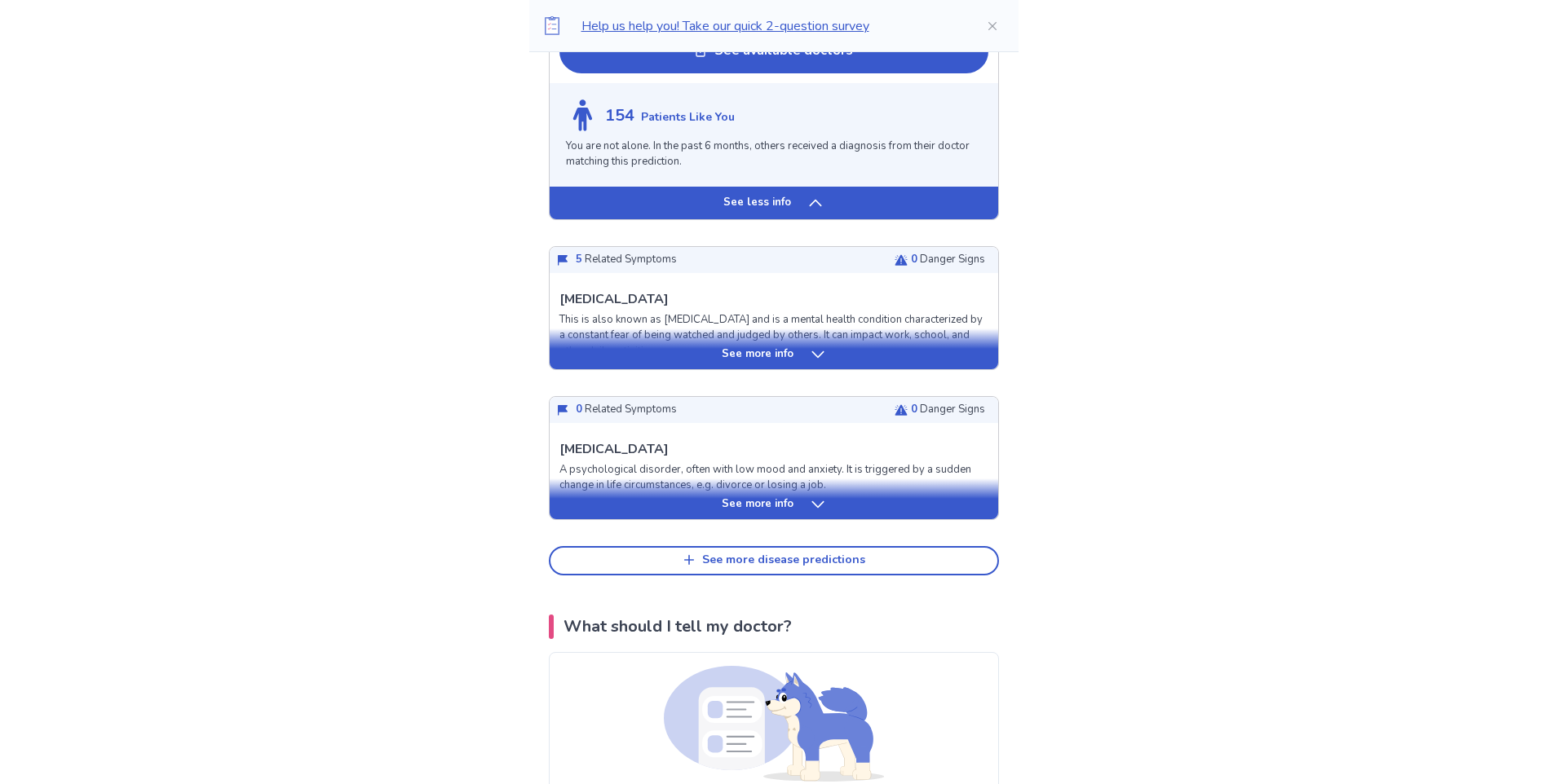
click at [797, 363] on div "See more info" at bounding box center [774, 354] width 449 height 16
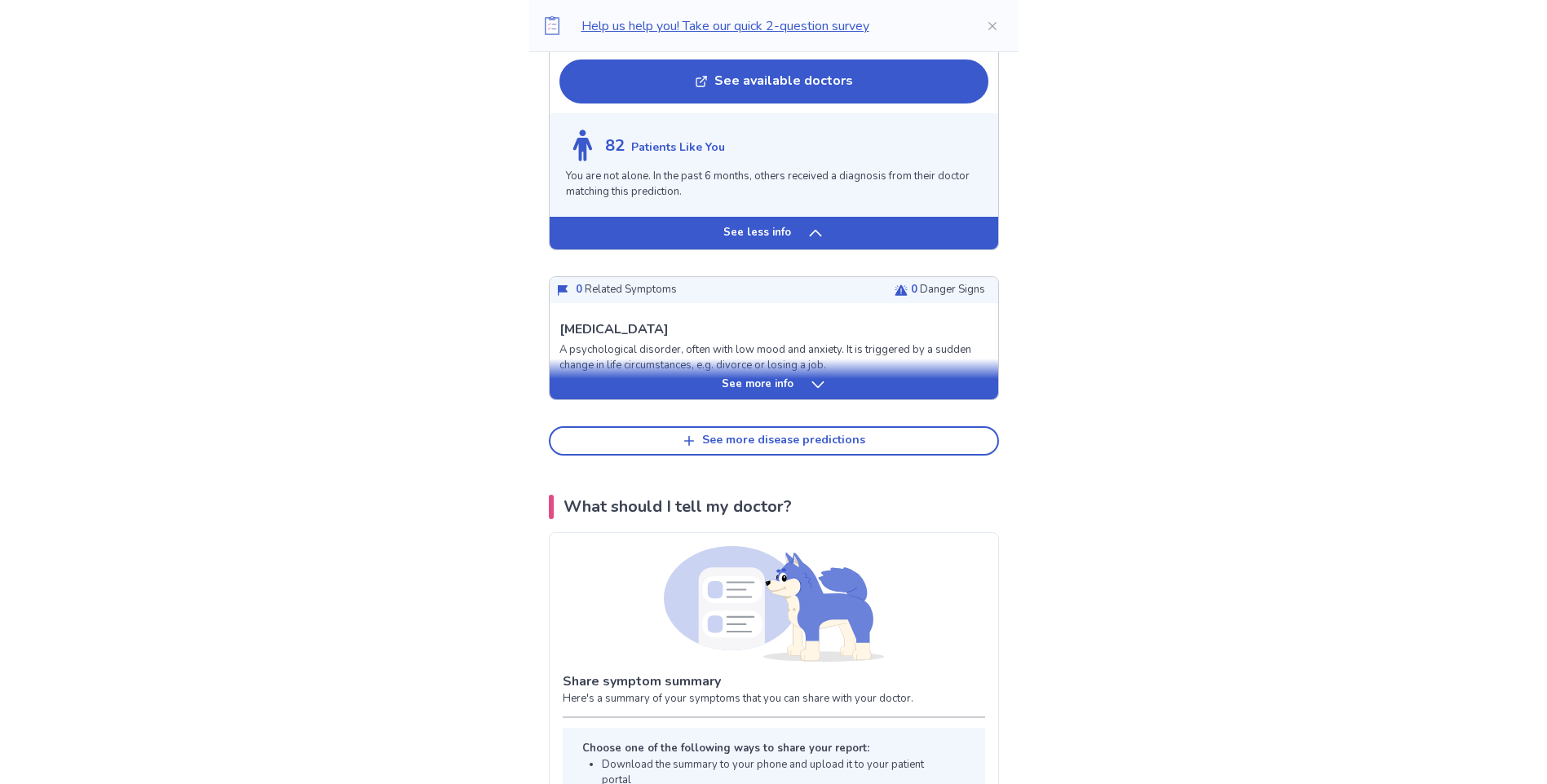
scroll to position [4238, 0]
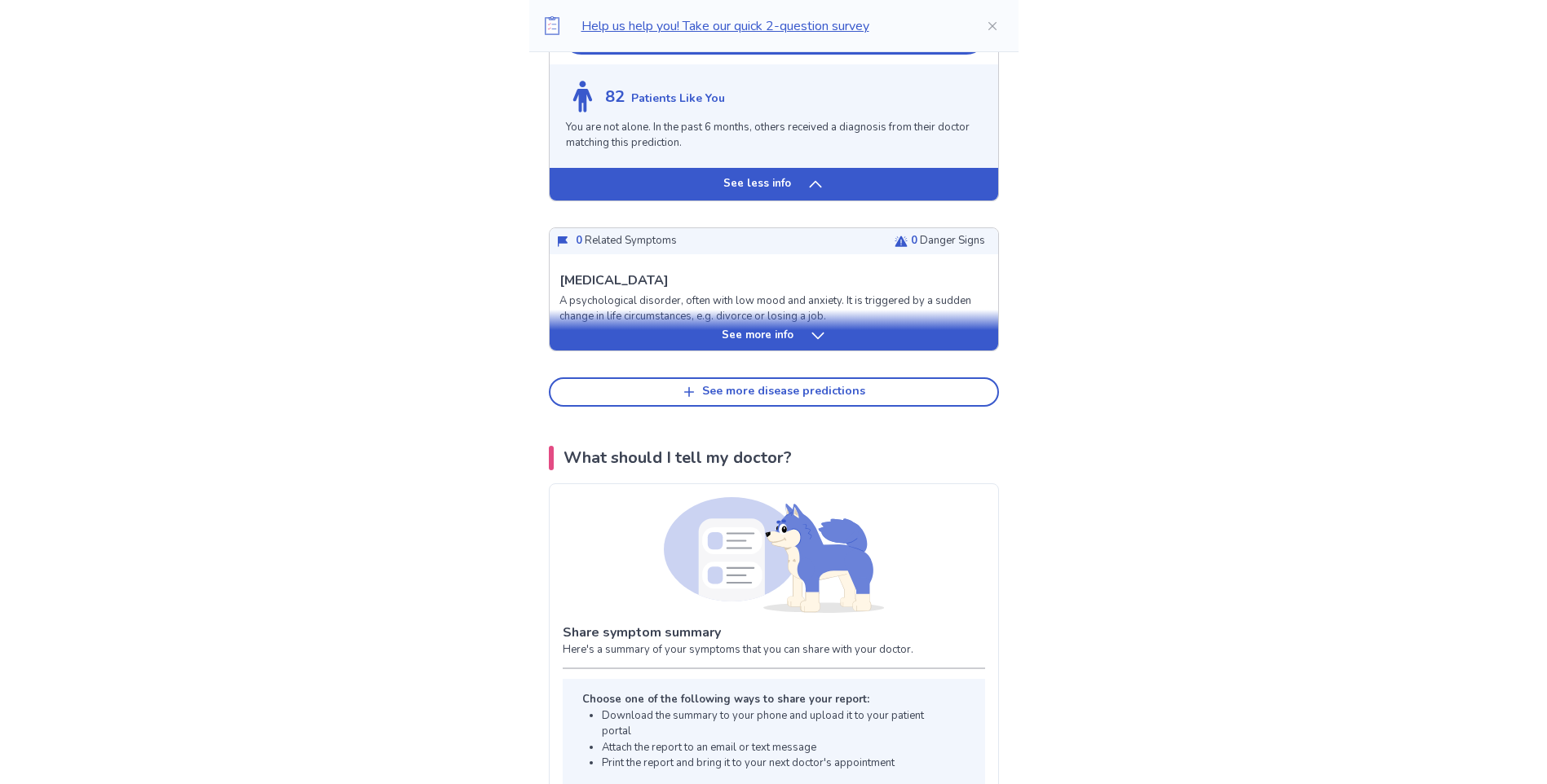
click at [755, 351] on div "See more info" at bounding box center [774, 330] width 449 height 41
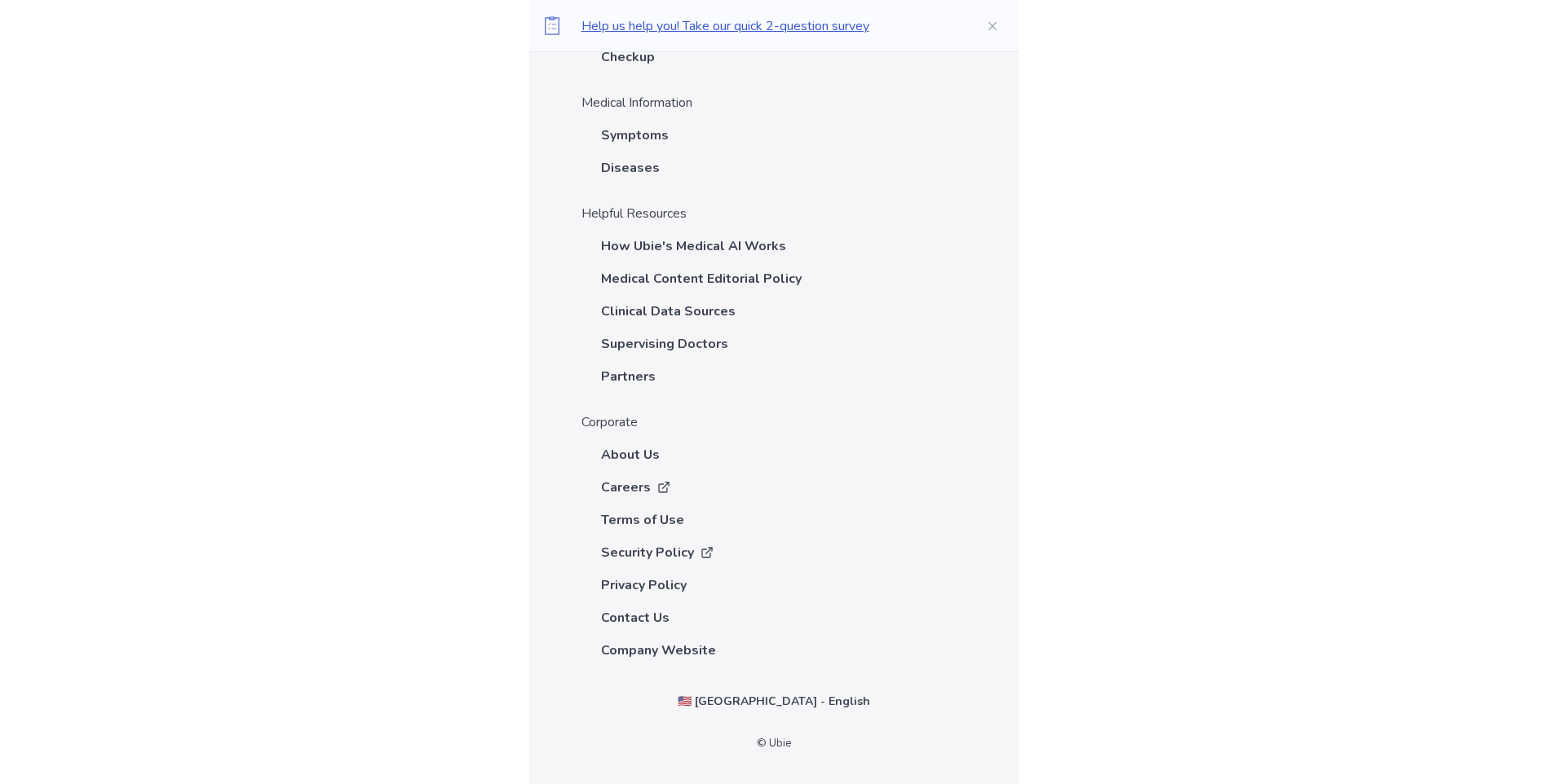
scroll to position [8826, 0]
